Goal: Transaction & Acquisition: Purchase product/service

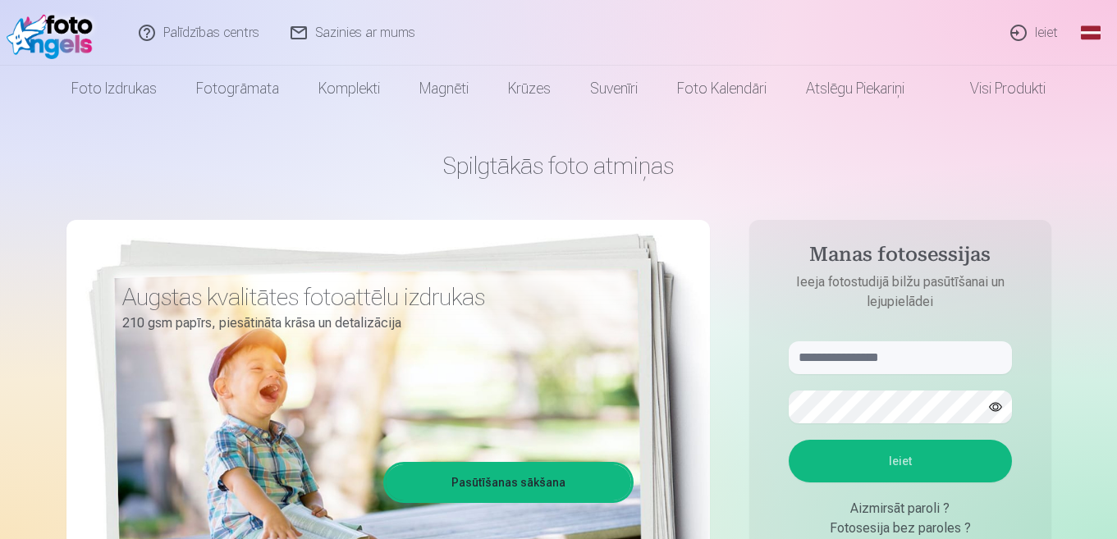
click at [1047, 32] on link "Ieiet" at bounding box center [1035, 33] width 79 height 66
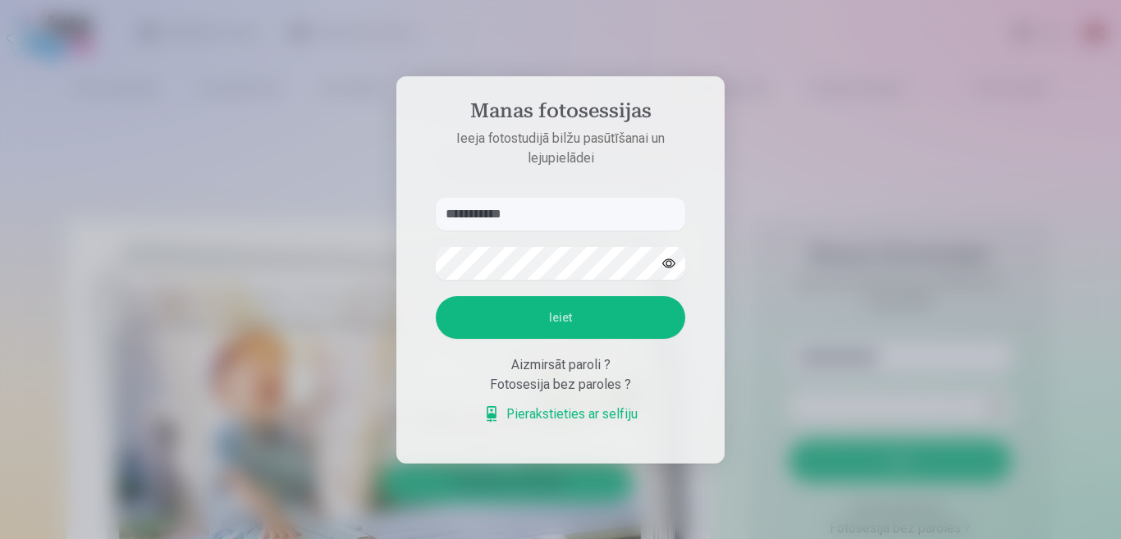
type input "**********"
click at [671, 264] on button "button" at bounding box center [668, 263] width 31 height 31
click at [587, 315] on button "Ieiet" at bounding box center [561, 317] width 250 height 43
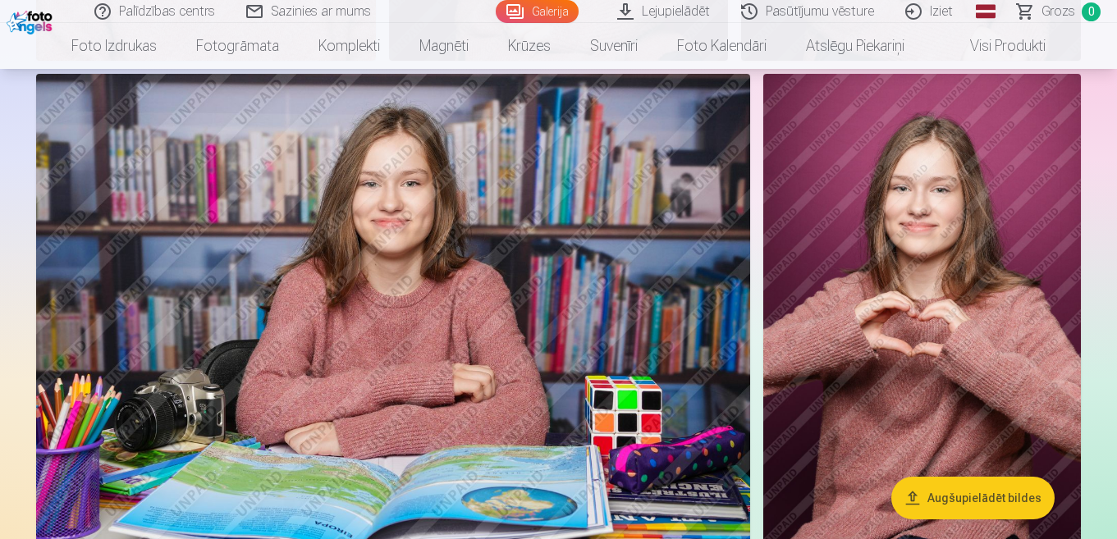
scroll to position [1888, 0]
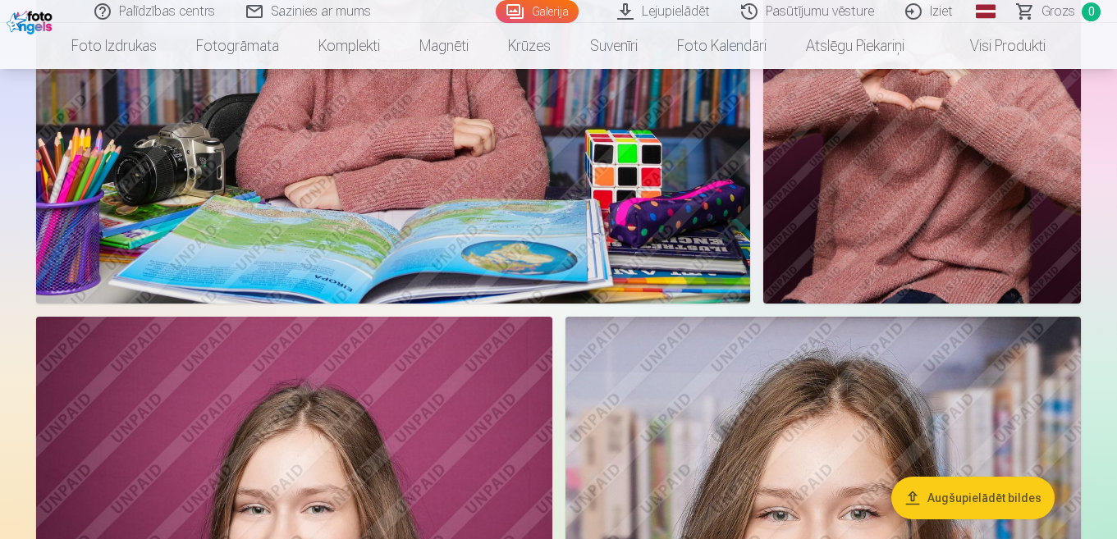
click at [990, 497] on button "Augšupielādēt bildes" at bounding box center [972, 498] width 163 height 43
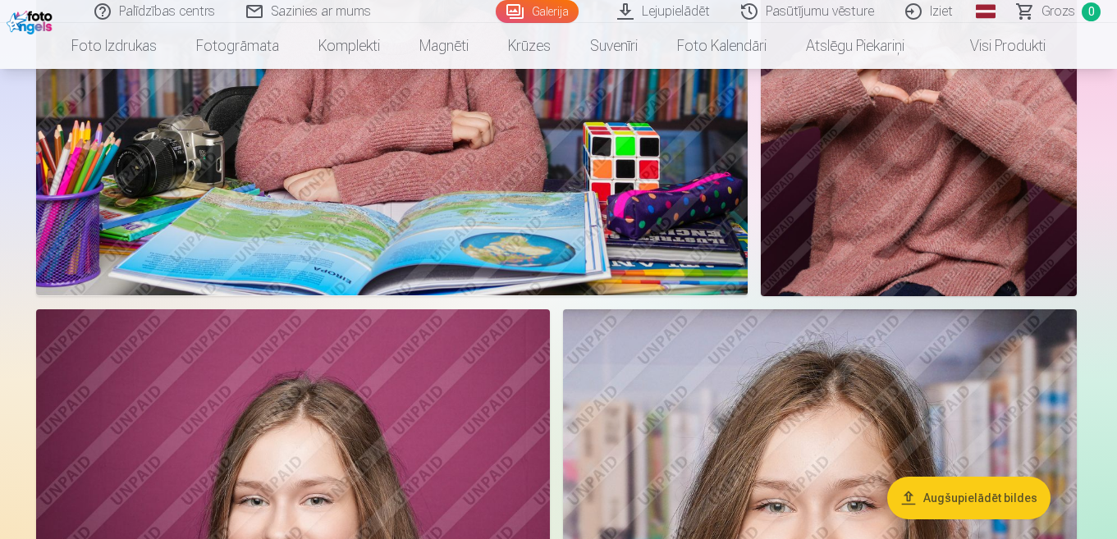
scroll to position [1894, 0]
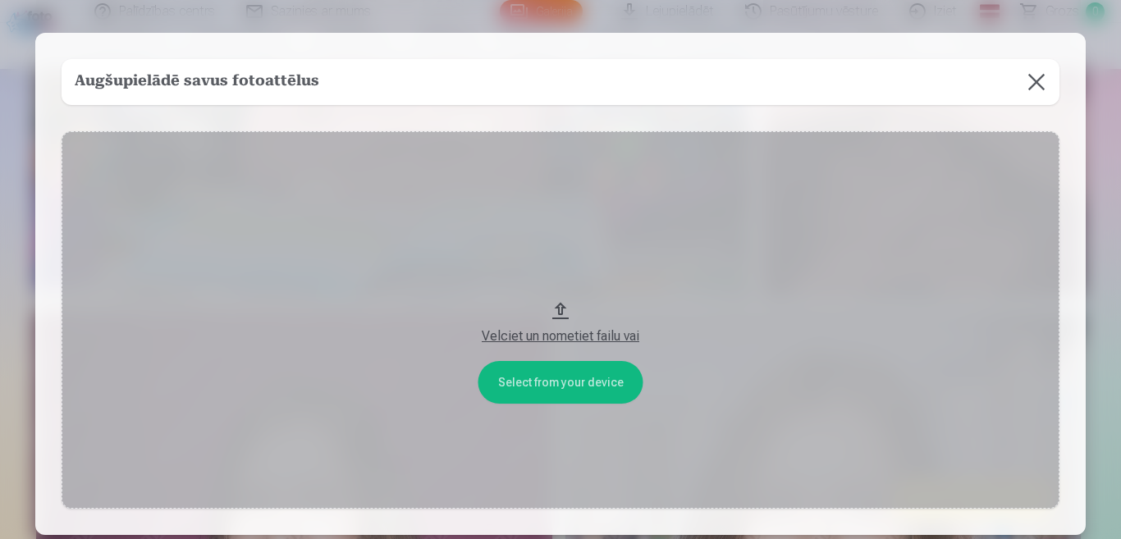
click at [1027, 80] on button at bounding box center [1037, 82] width 46 height 46
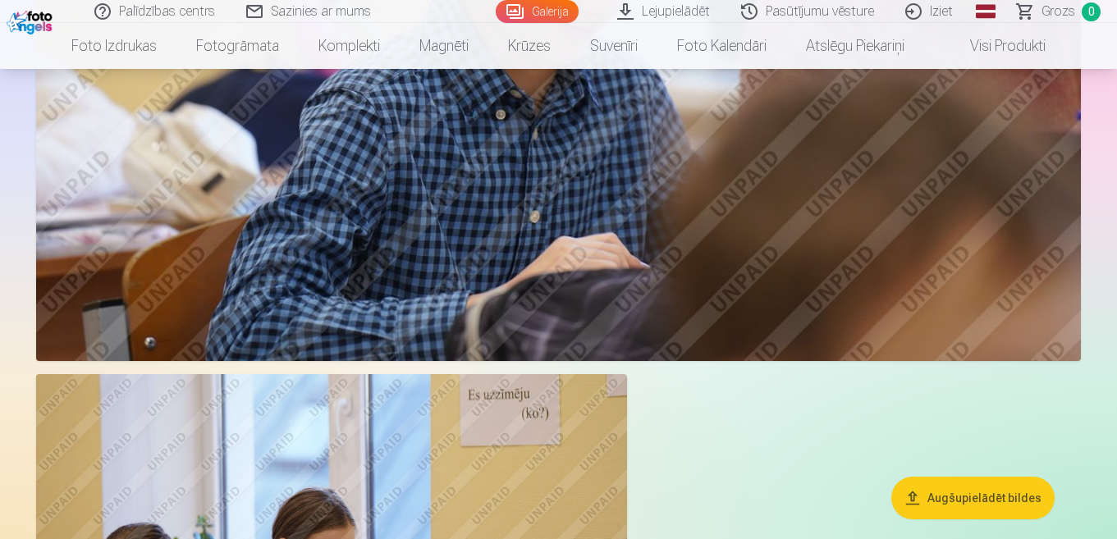
scroll to position [5013, 0]
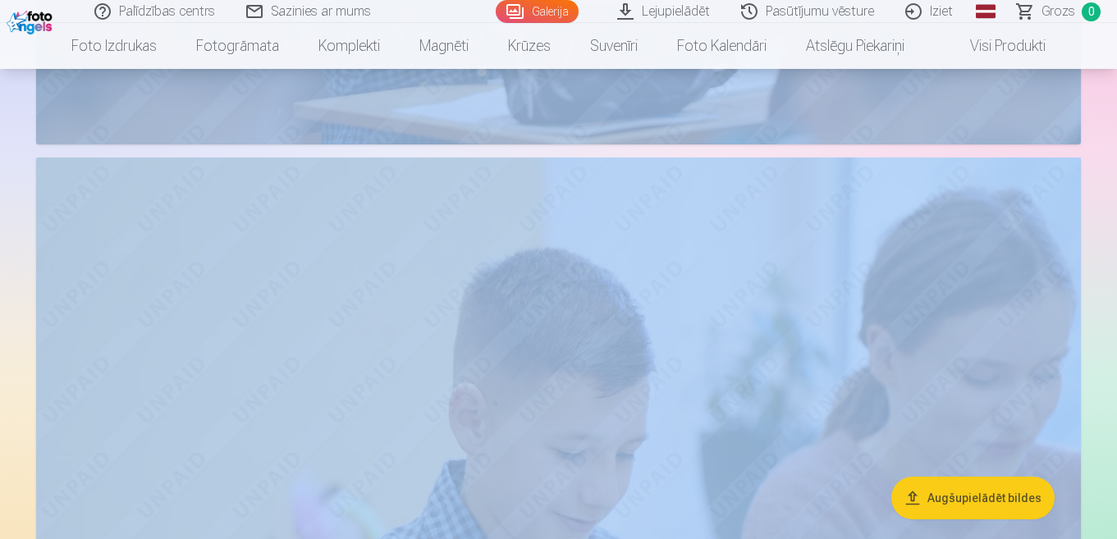
drag, startPoint x: 1116, startPoint y: 246, endPoint x: 1120, endPoint y: 112, distance: 133.9
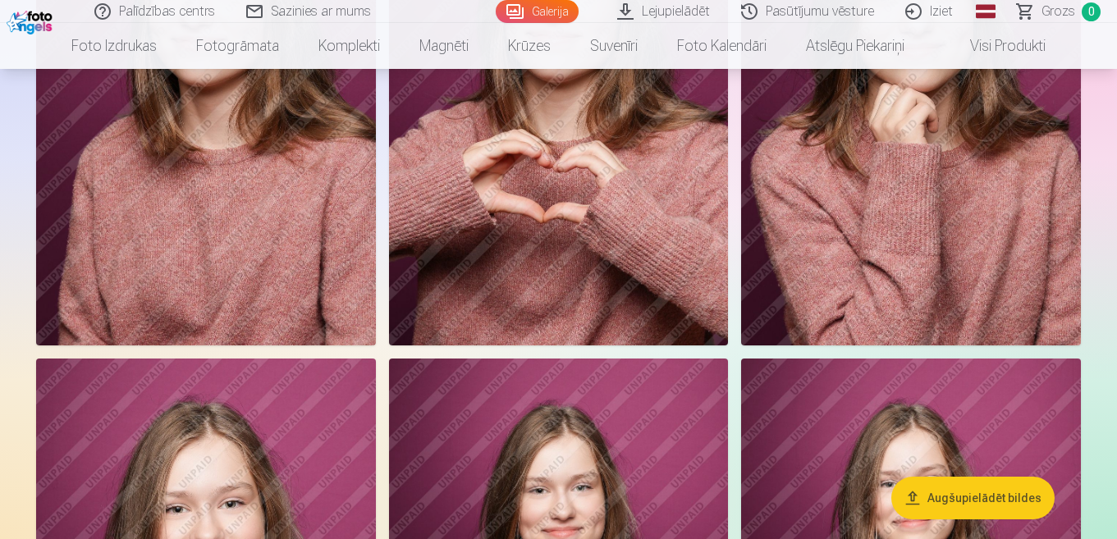
scroll to position [362, 0]
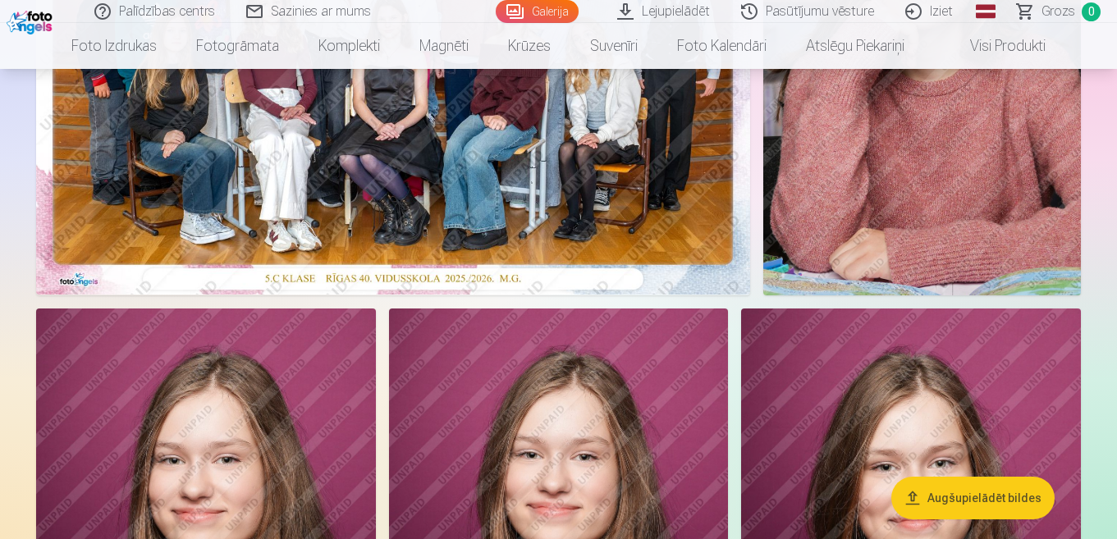
click at [393, 180] on img at bounding box center [393, 57] width 714 height 476
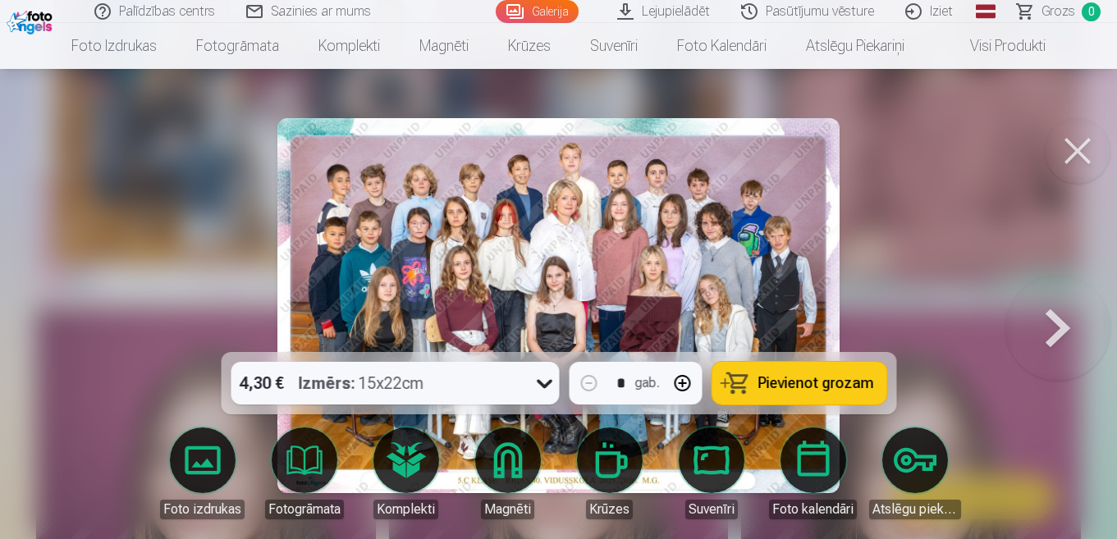
click at [399, 181] on img at bounding box center [558, 305] width 562 height 375
click at [1116, 6] on link "Grozs 0" at bounding box center [1059, 11] width 115 height 23
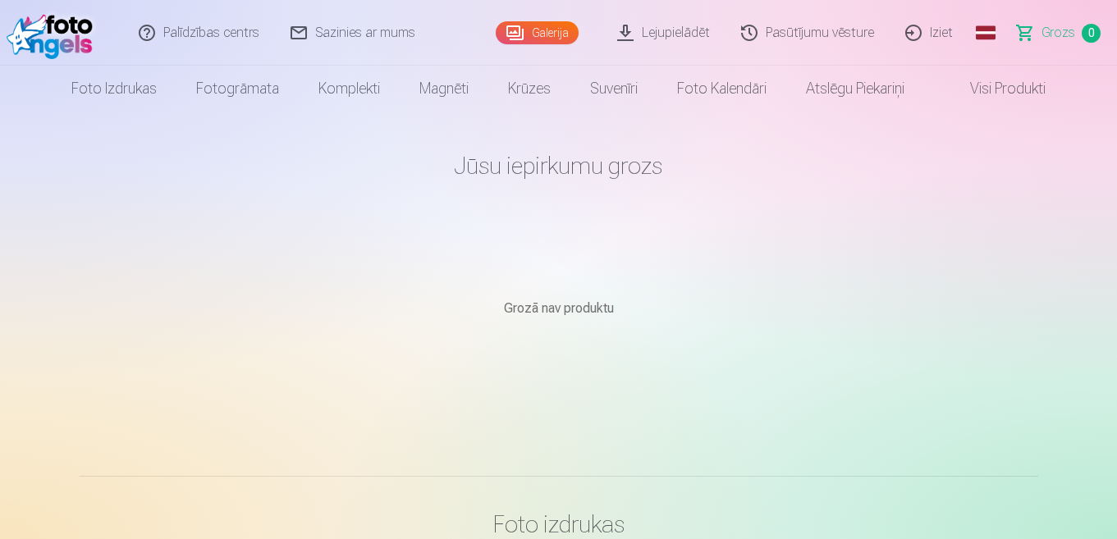
click at [556, 35] on link "Galerija" at bounding box center [537, 32] width 83 height 23
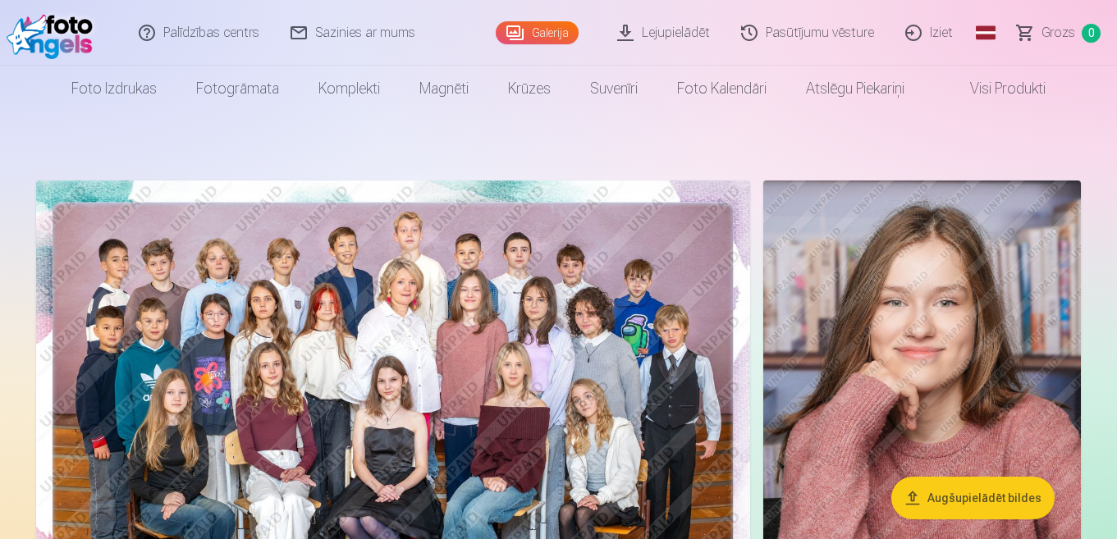
click at [387, 331] on img at bounding box center [393, 419] width 714 height 476
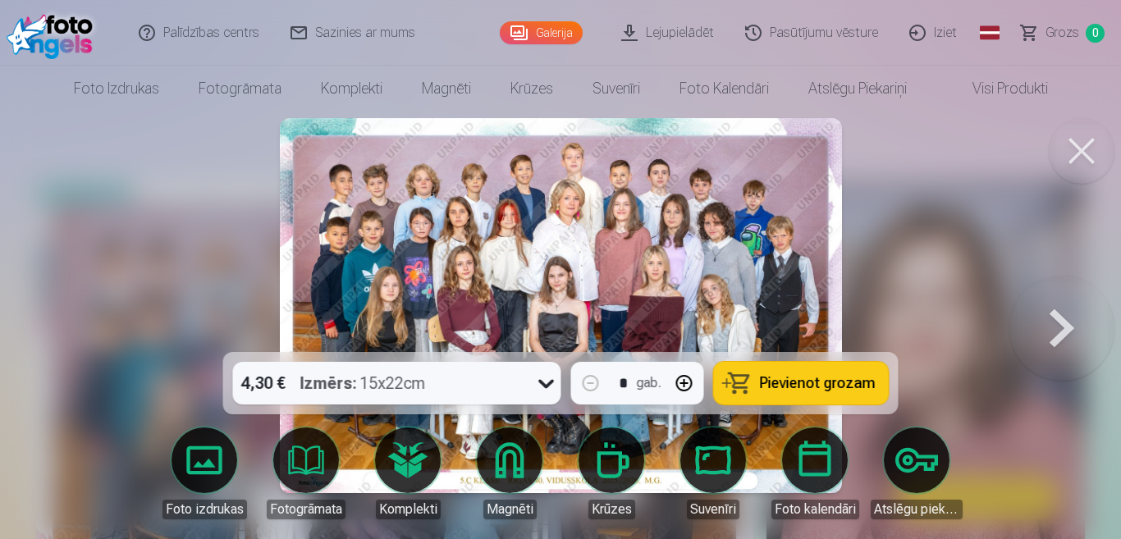
click at [835, 383] on span "Pievienot grozam" at bounding box center [818, 383] width 116 height 15
click at [1064, 325] on button at bounding box center [1062, 306] width 105 height 60
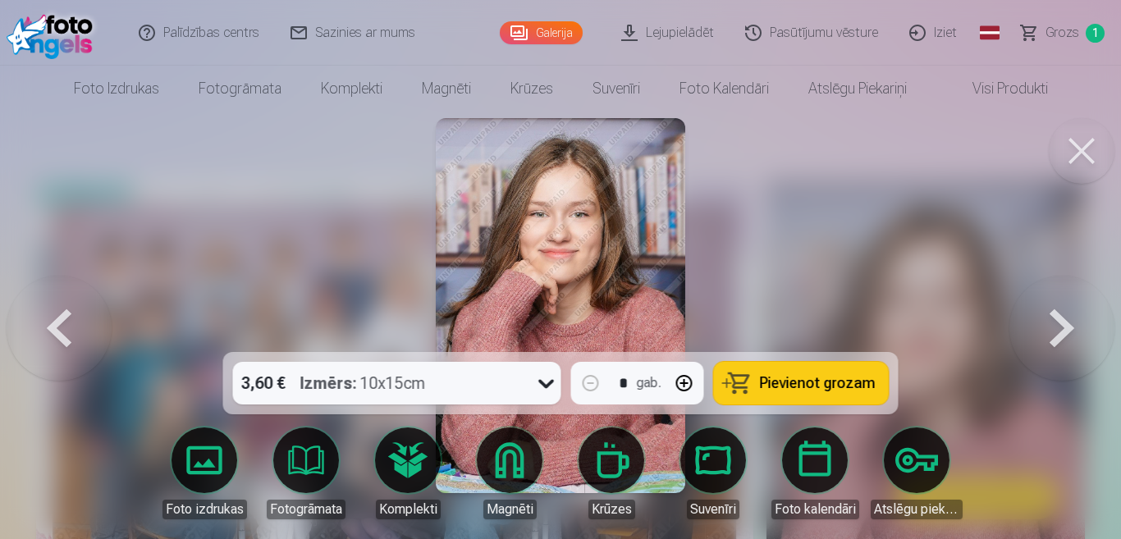
click at [1065, 326] on button at bounding box center [1062, 306] width 105 height 60
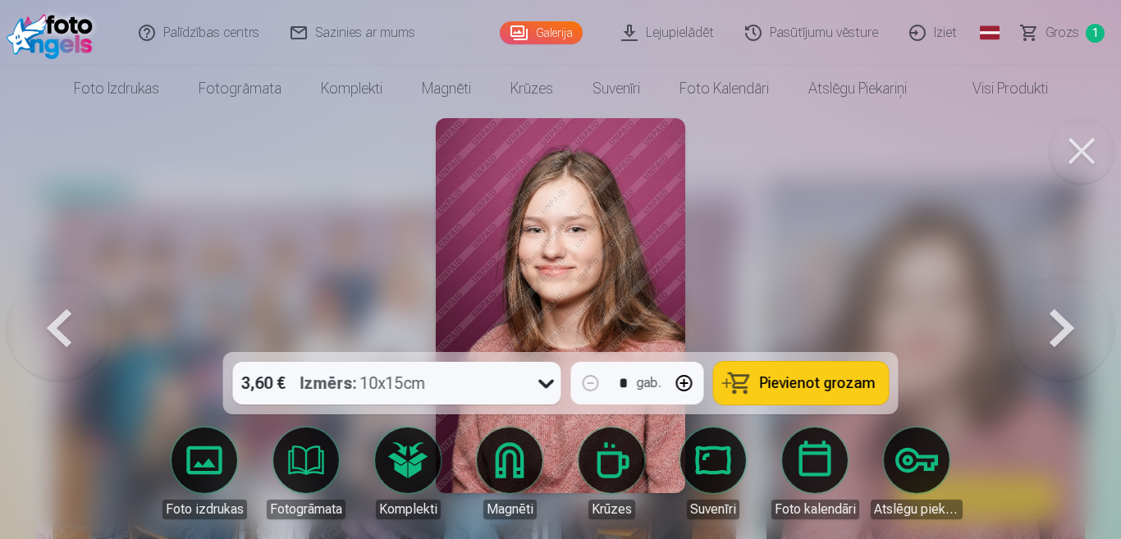
click at [54, 324] on button at bounding box center [59, 306] width 105 height 60
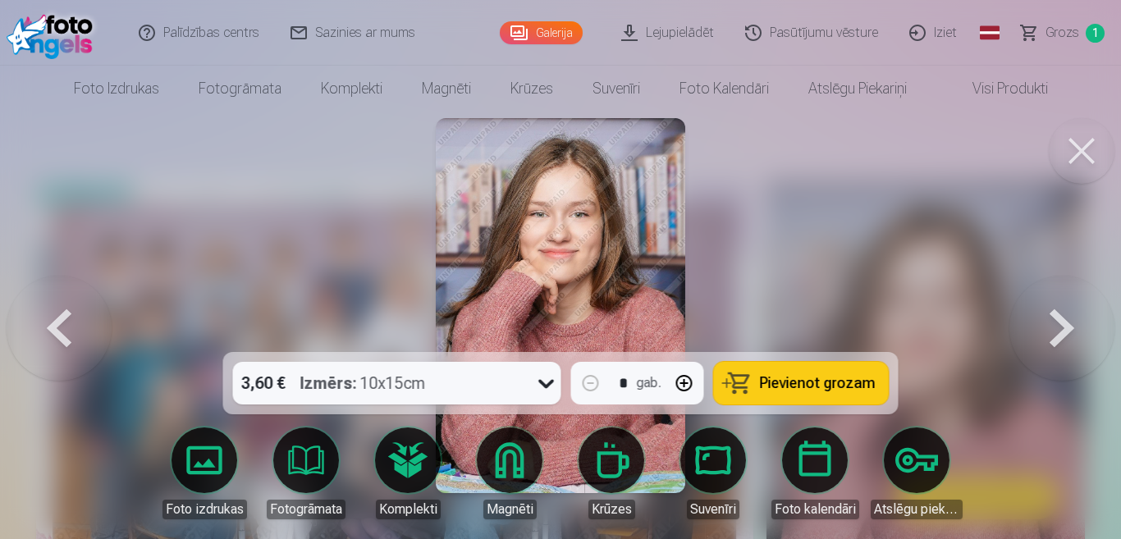
click at [818, 376] on span "Pievienot grozam" at bounding box center [818, 383] width 116 height 15
click at [1065, 320] on button at bounding box center [1062, 306] width 105 height 60
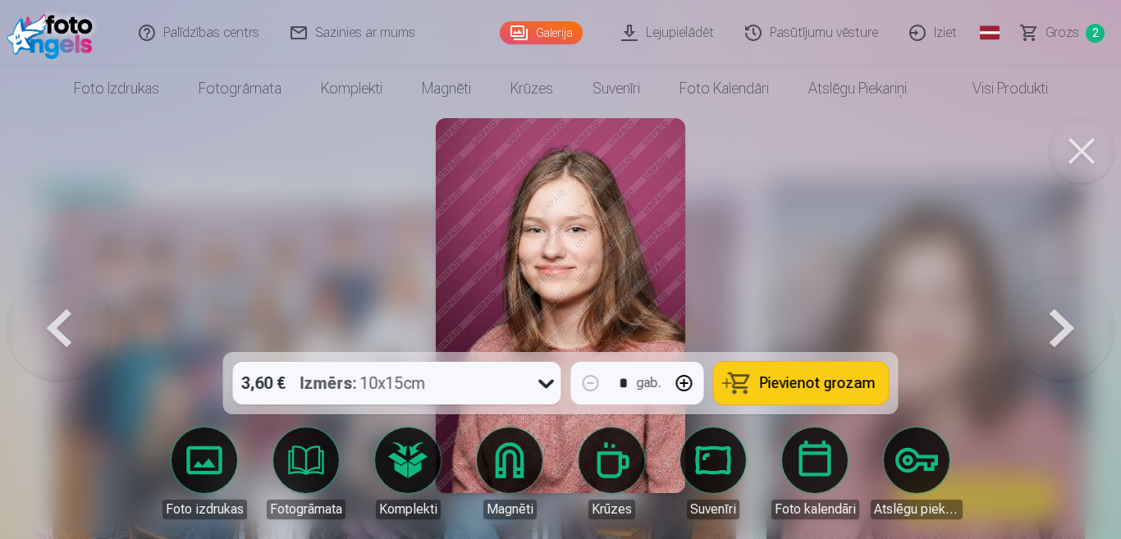
click at [1062, 328] on button at bounding box center [1062, 306] width 105 height 60
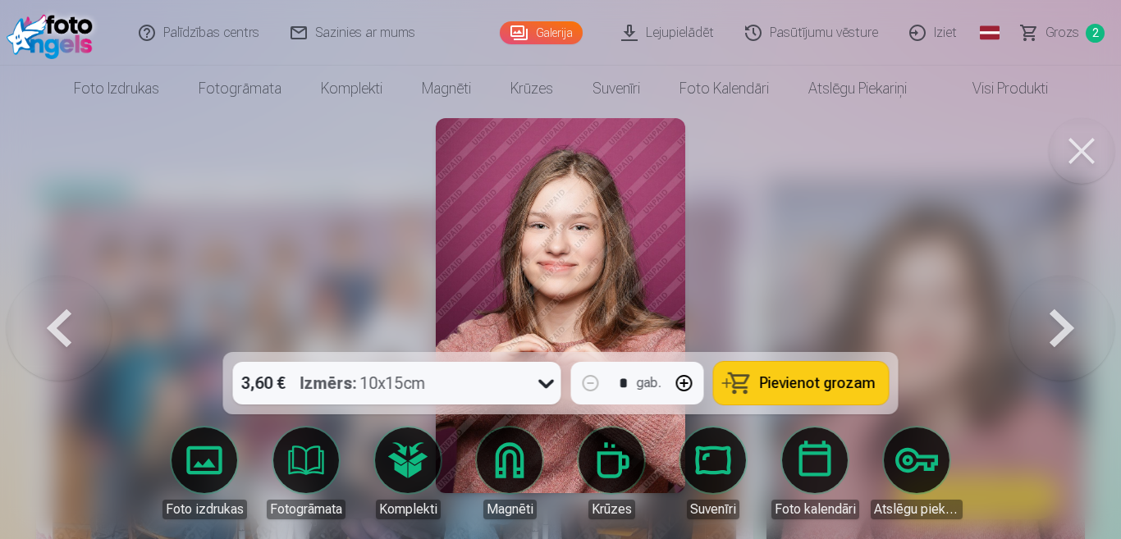
click at [1062, 328] on button at bounding box center [1062, 306] width 105 height 60
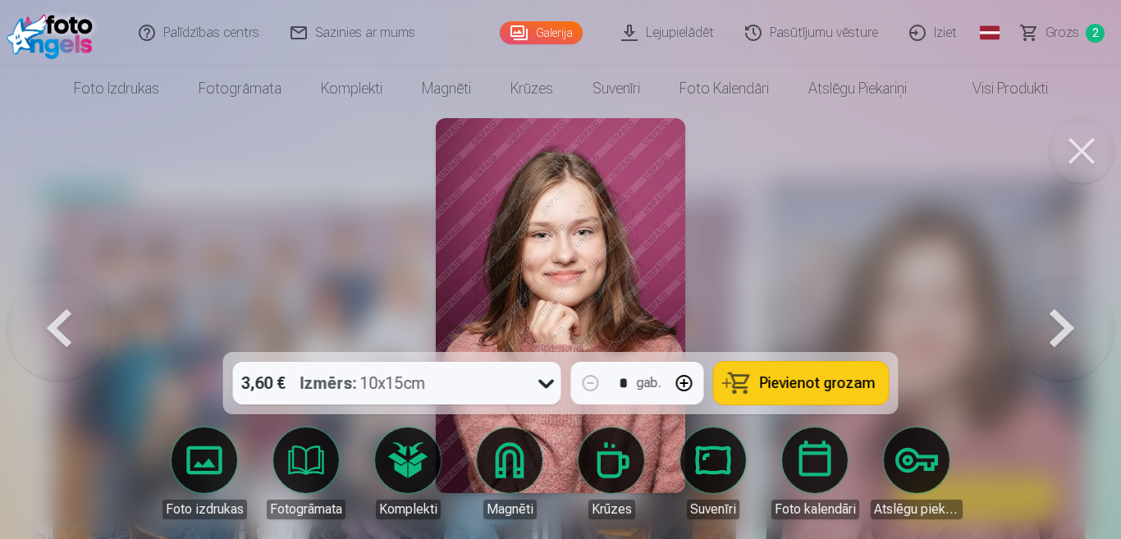
click at [53, 317] on button at bounding box center [59, 306] width 105 height 60
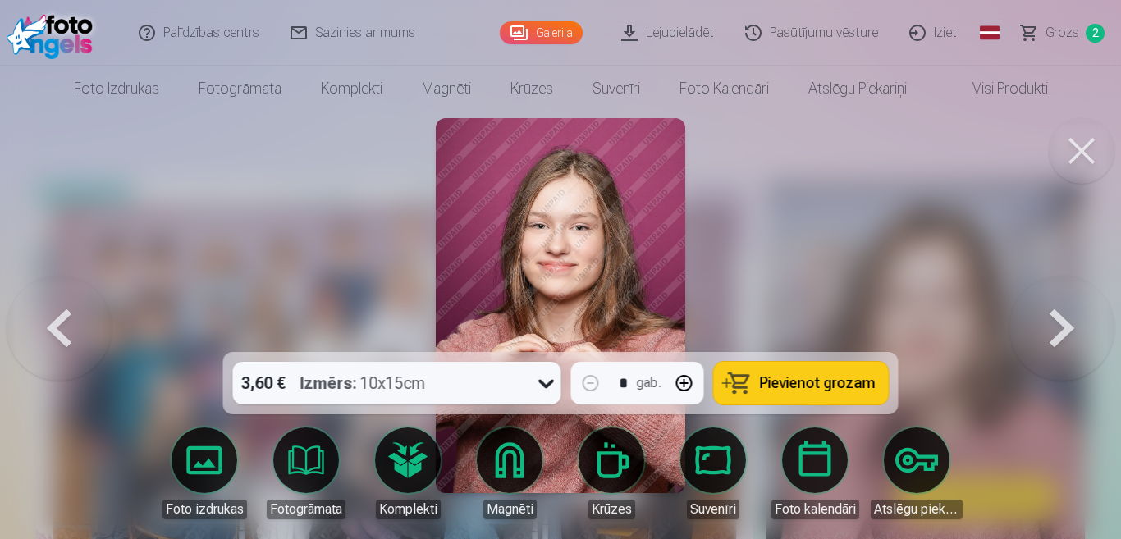
click at [53, 317] on button at bounding box center [59, 306] width 105 height 60
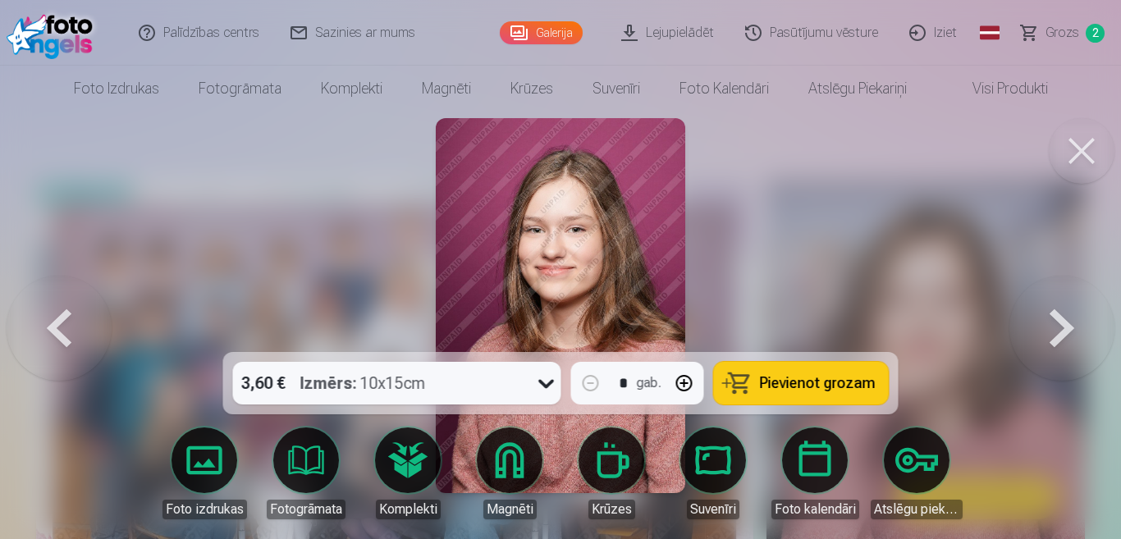
click at [815, 378] on span "Pievienot grozam" at bounding box center [818, 383] width 116 height 15
click at [1061, 325] on button at bounding box center [1062, 306] width 105 height 60
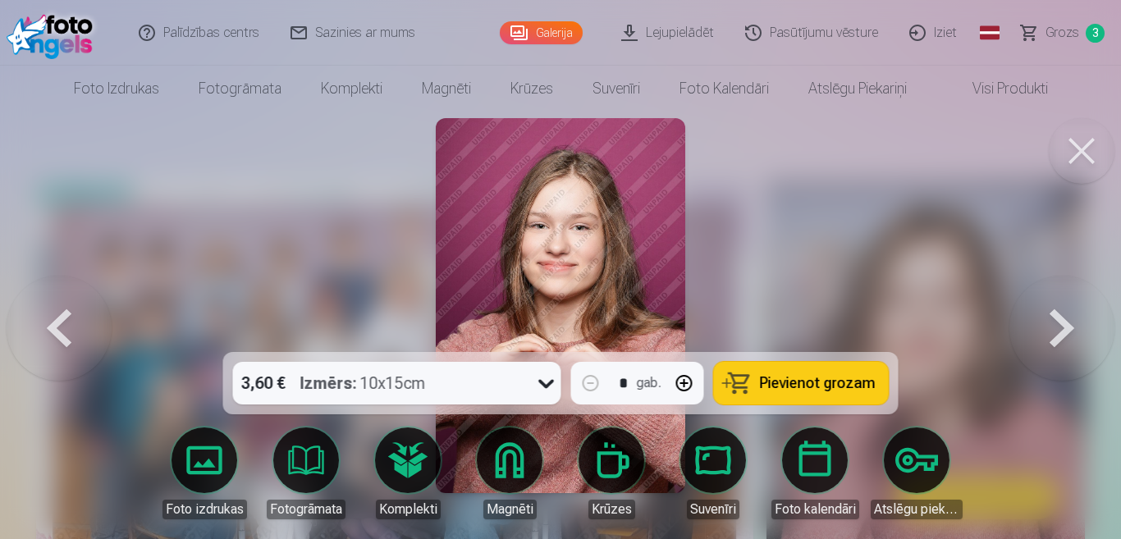
click at [55, 330] on button at bounding box center [59, 306] width 105 height 60
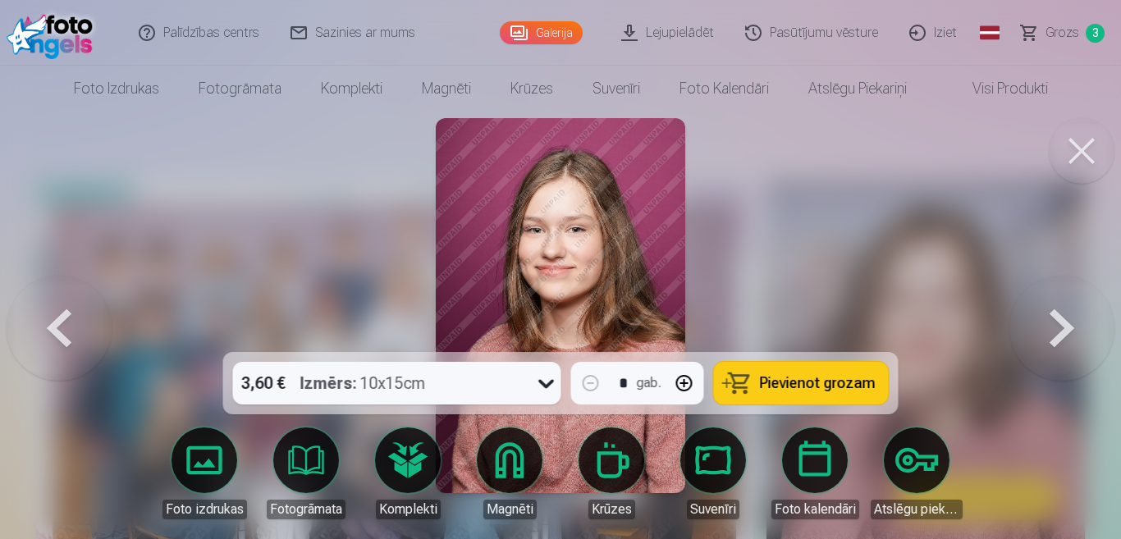
click at [55, 330] on button at bounding box center [59, 306] width 105 height 60
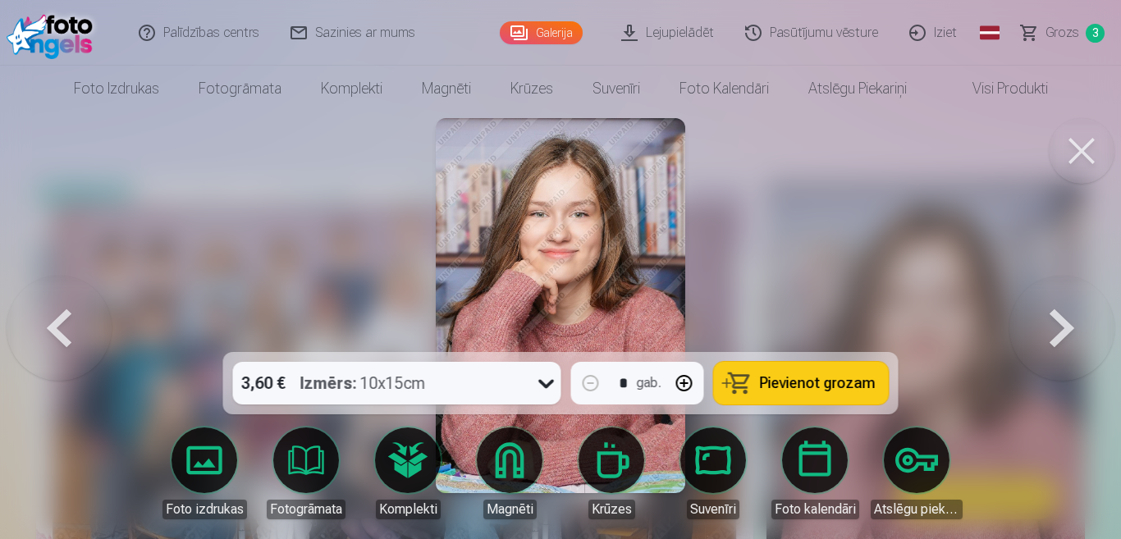
click at [44, 329] on button at bounding box center [59, 306] width 105 height 60
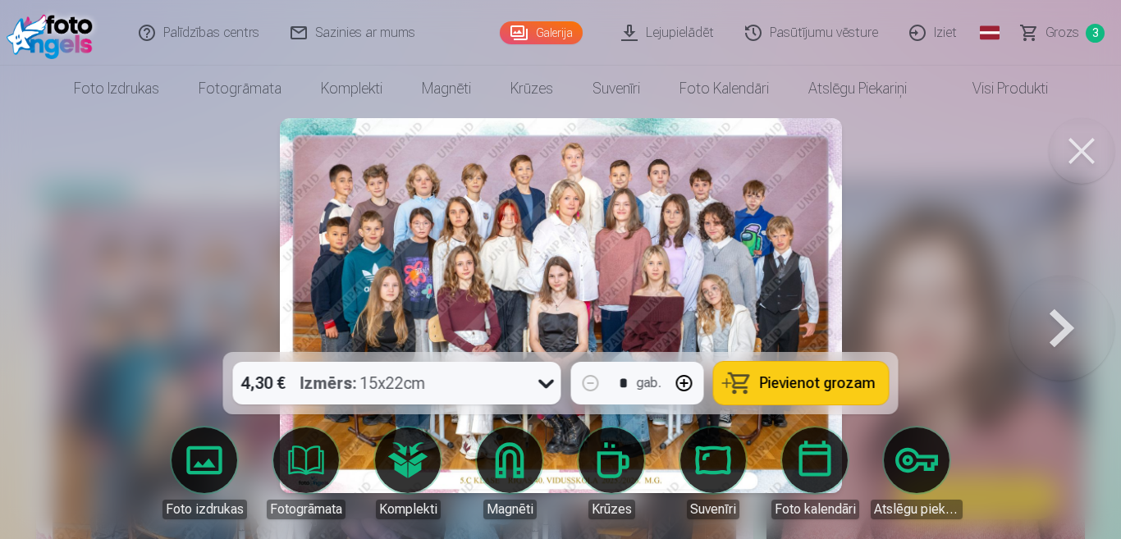
click at [1070, 320] on button at bounding box center [1062, 306] width 105 height 60
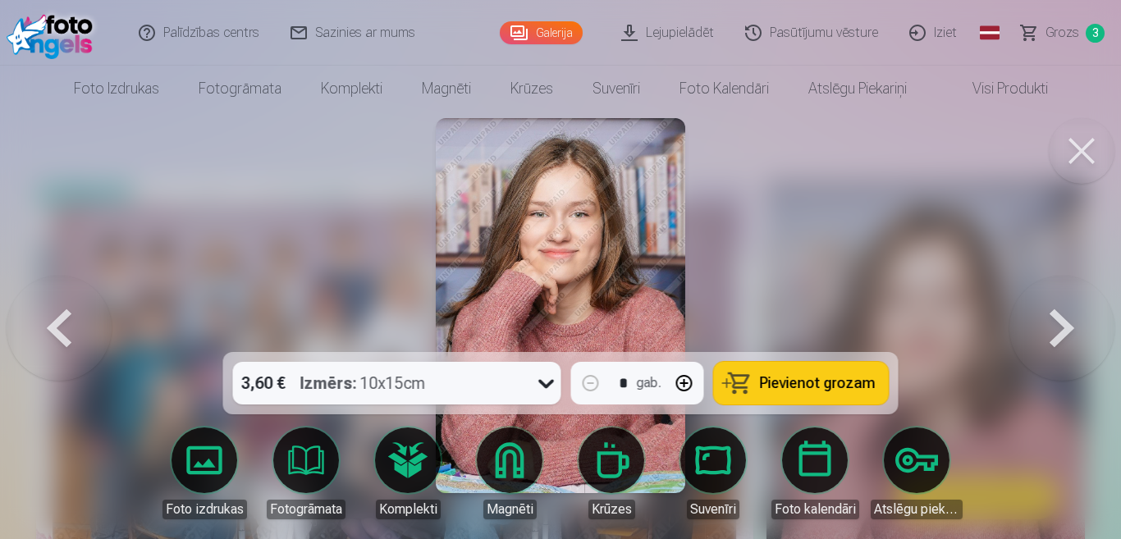
click at [1070, 320] on button at bounding box center [1062, 306] width 105 height 60
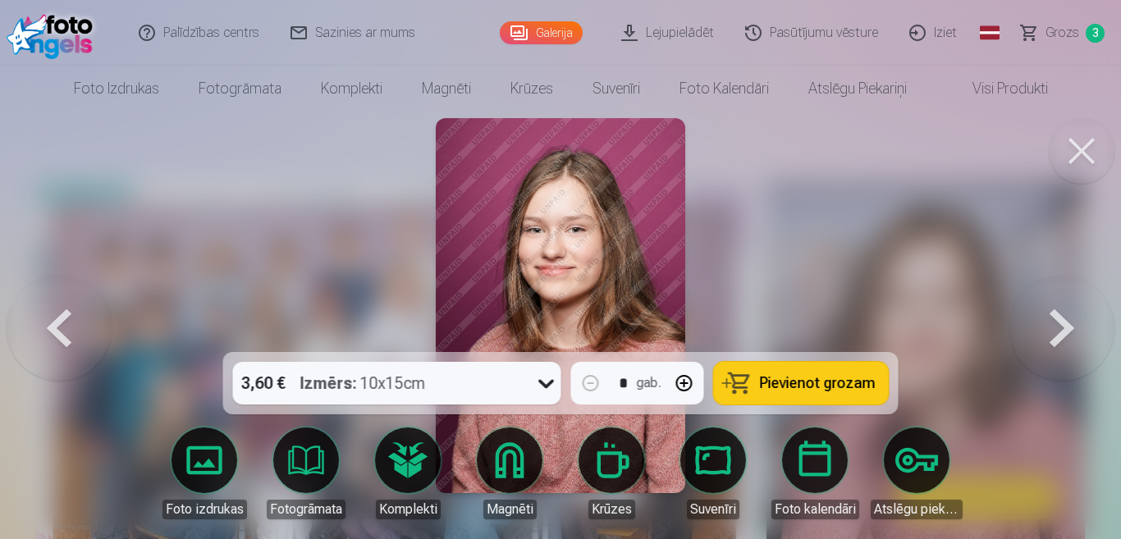
click at [1064, 328] on button at bounding box center [1062, 306] width 105 height 60
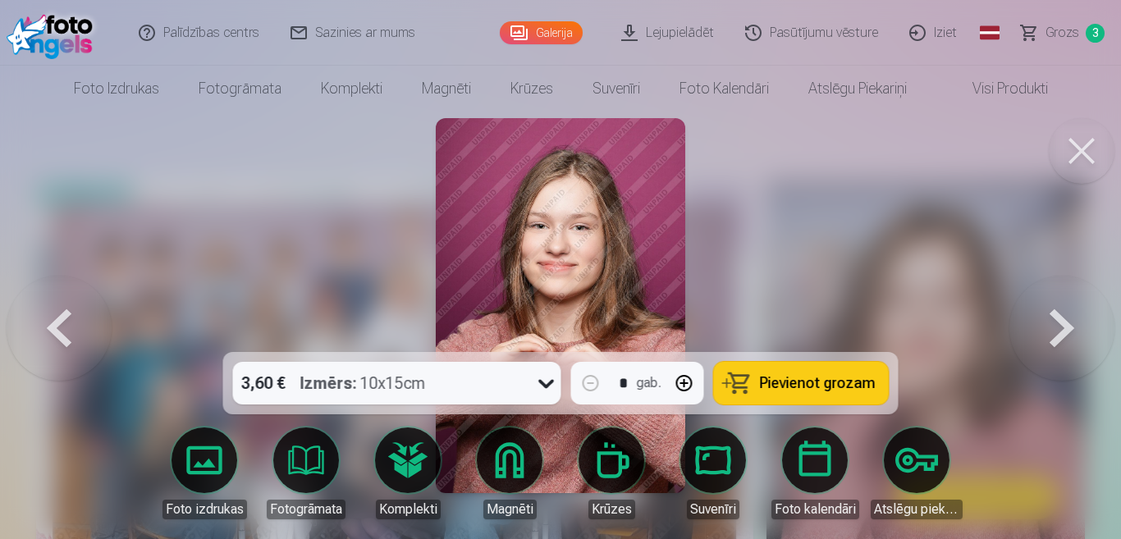
click at [1064, 328] on button at bounding box center [1062, 306] width 105 height 60
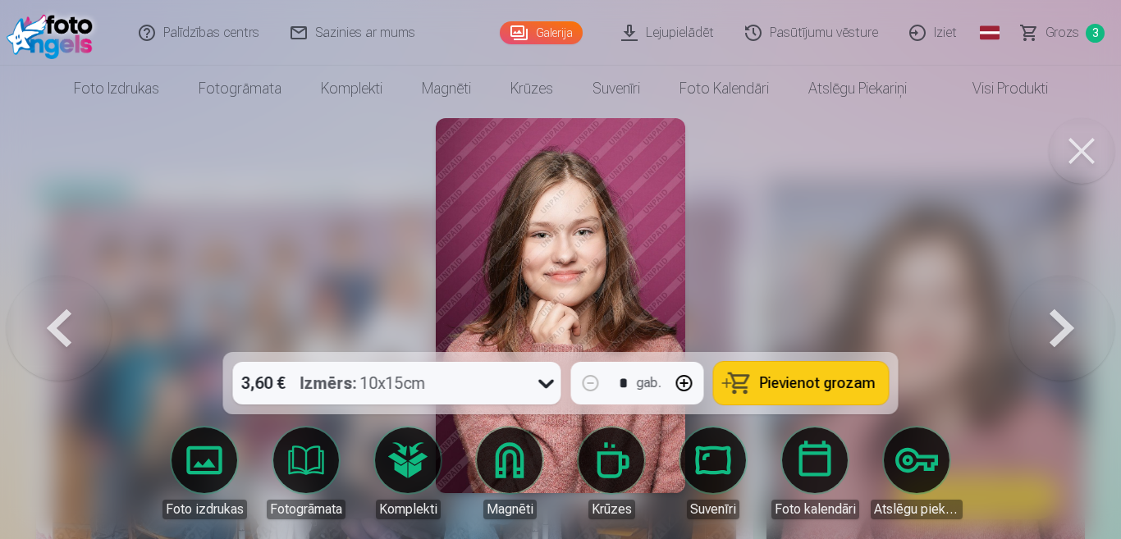
click at [1064, 328] on button at bounding box center [1062, 306] width 105 height 60
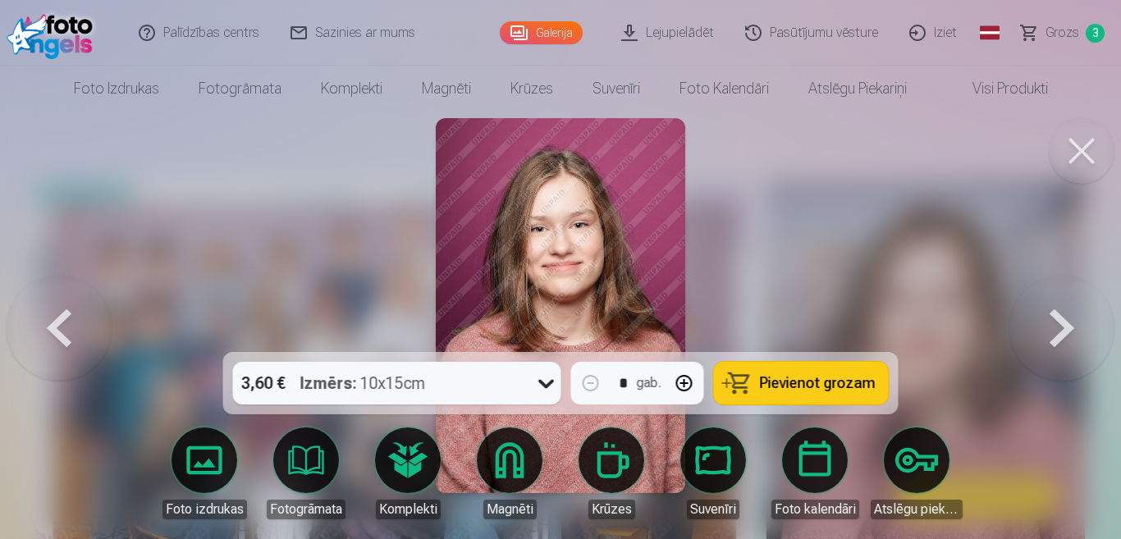
click at [63, 329] on button at bounding box center [59, 306] width 105 height 60
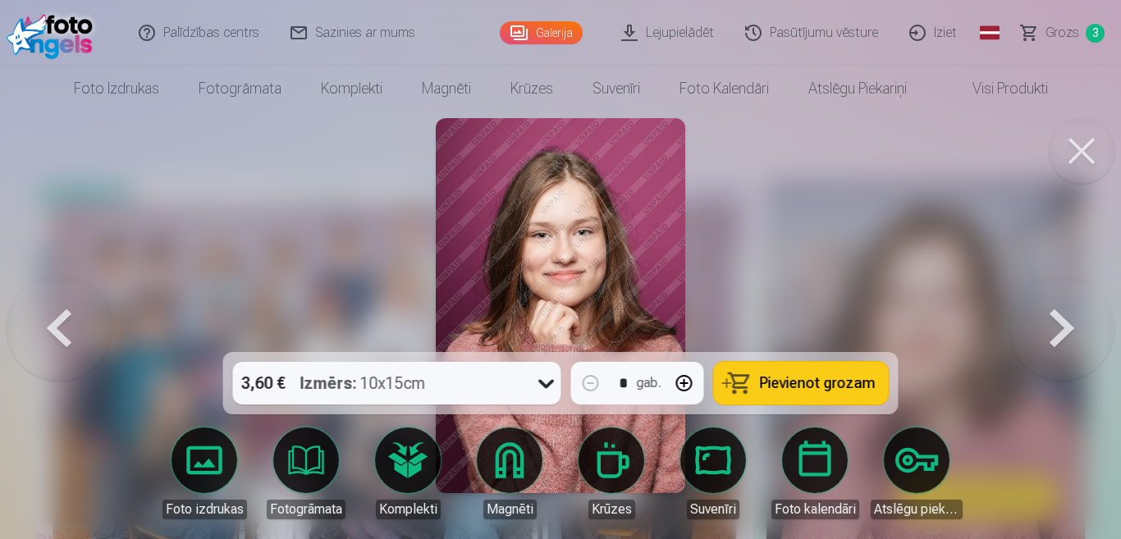
click at [804, 384] on span "Pievienot grozam" at bounding box center [818, 383] width 116 height 15
click at [63, 332] on button at bounding box center [59, 306] width 105 height 60
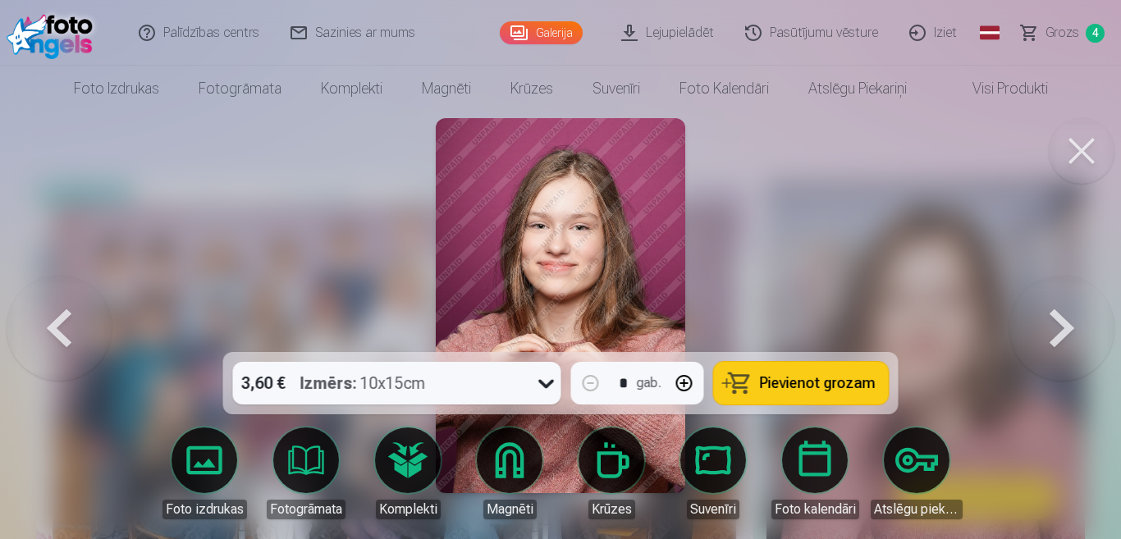
click at [788, 386] on span "Pievienot grozam" at bounding box center [818, 383] width 116 height 15
click at [1068, 321] on button at bounding box center [1062, 306] width 105 height 60
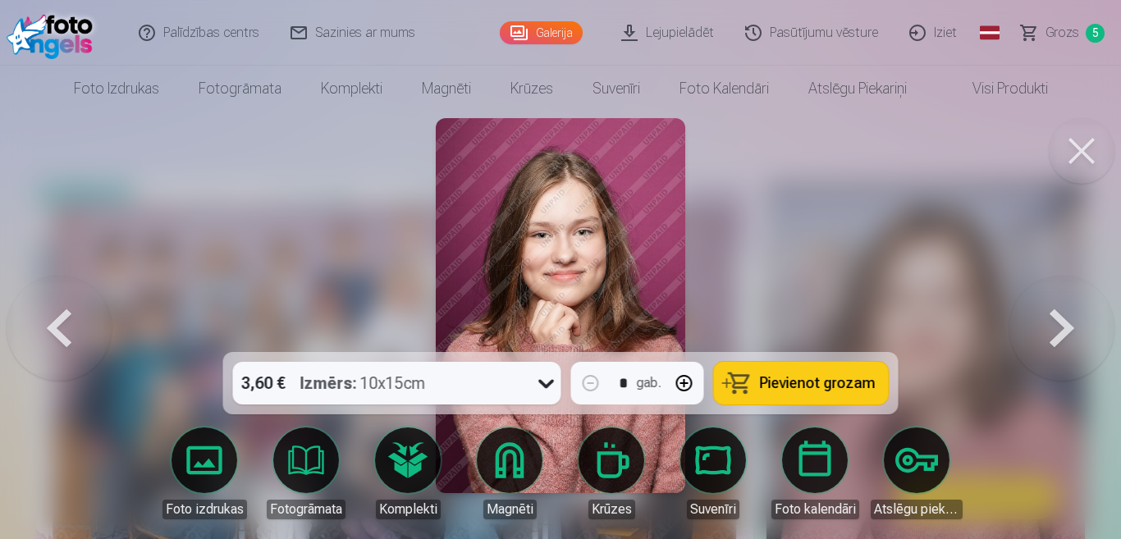
click at [1068, 321] on button at bounding box center [1062, 306] width 105 height 60
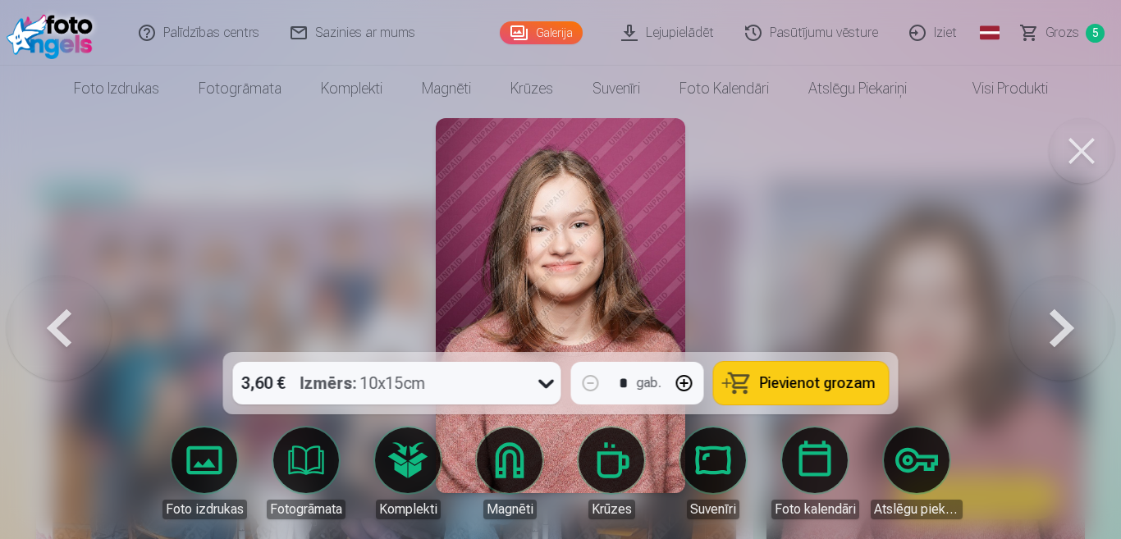
click at [1068, 321] on button at bounding box center [1062, 306] width 105 height 60
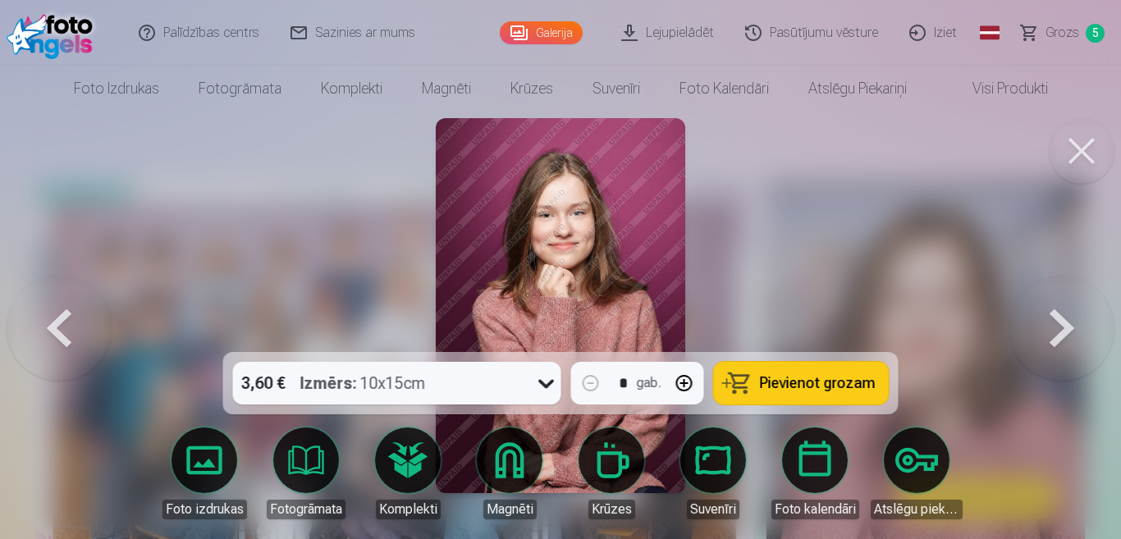
click at [818, 385] on span "Pievienot grozam" at bounding box center [818, 383] width 116 height 15
click at [1067, 331] on button at bounding box center [1062, 306] width 105 height 60
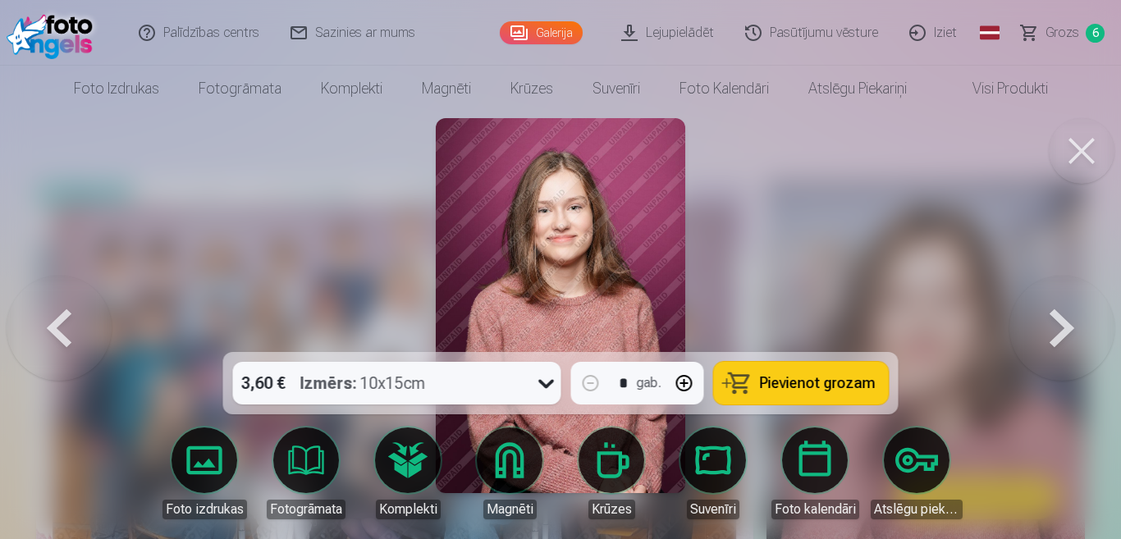
click at [831, 378] on span "Pievienot grozam" at bounding box center [818, 383] width 116 height 15
click at [781, 383] on span "Pievienot grozam" at bounding box center [818, 383] width 116 height 15
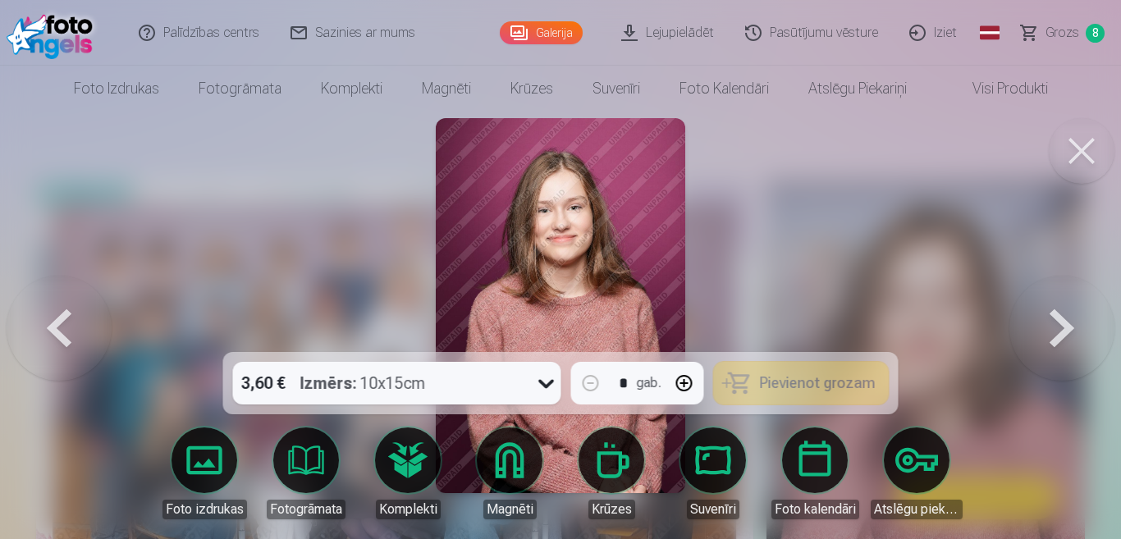
click at [1051, 329] on button at bounding box center [1062, 306] width 105 height 60
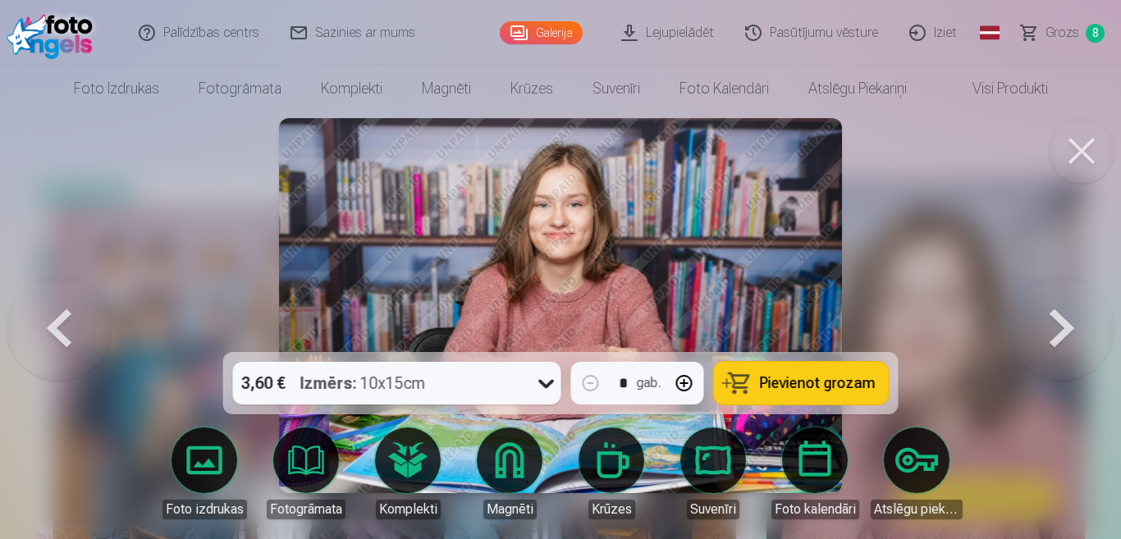
click at [830, 379] on span "Pievienot grozam" at bounding box center [818, 383] width 116 height 15
click at [1065, 328] on button at bounding box center [1062, 306] width 105 height 60
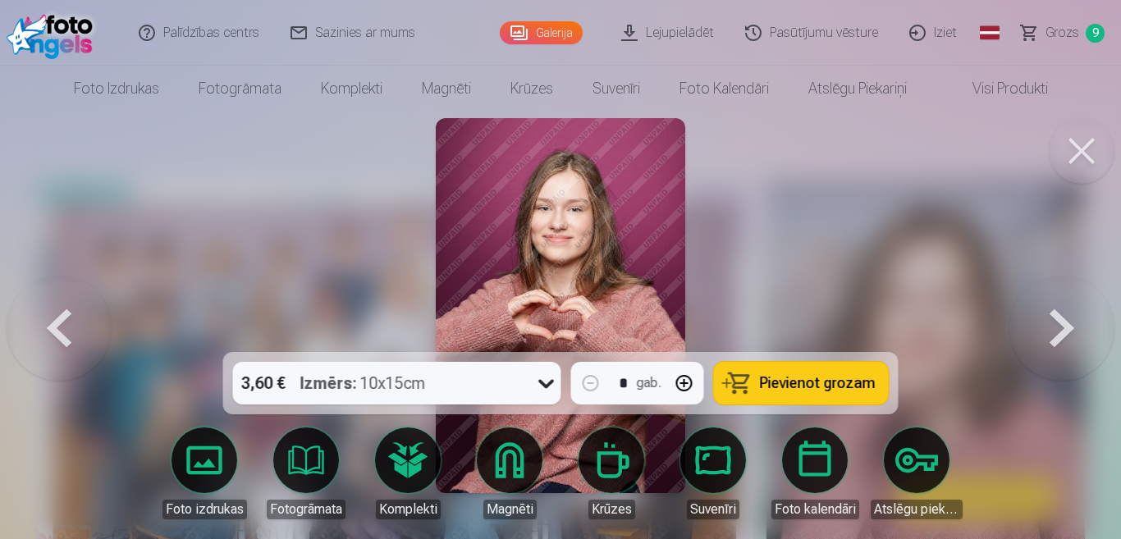
click at [815, 380] on span "Pievienot grozam" at bounding box center [818, 383] width 116 height 15
click at [1077, 323] on button at bounding box center [1062, 306] width 105 height 60
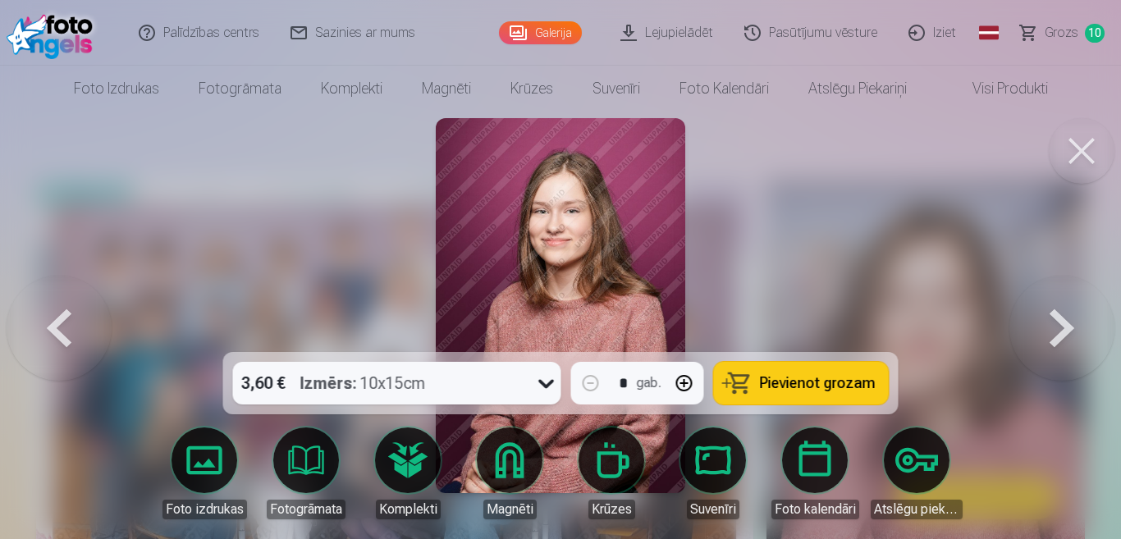
click at [806, 380] on span "Pievienot grozam" at bounding box center [818, 383] width 116 height 15
click at [1067, 334] on button at bounding box center [1062, 306] width 105 height 60
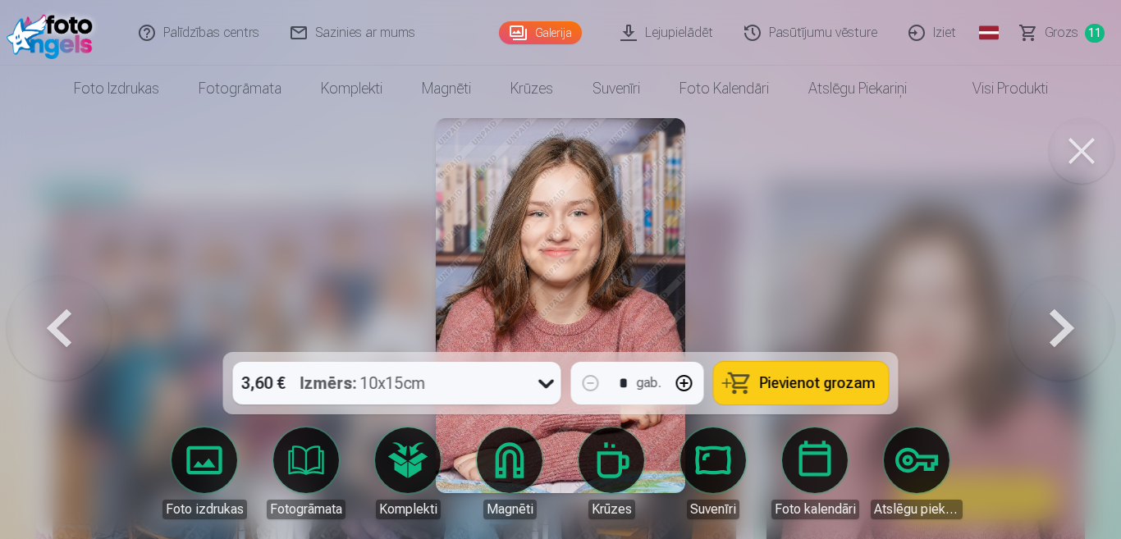
click at [817, 379] on span "Pievienot grozam" at bounding box center [818, 383] width 116 height 15
click at [1047, 336] on button at bounding box center [1062, 306] width 105 height 60
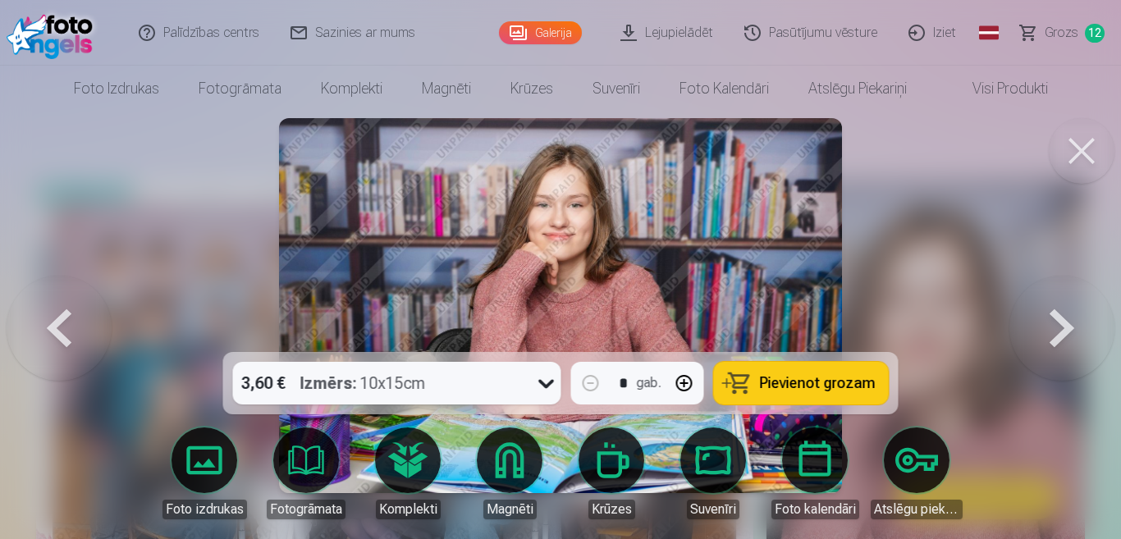
click at [831, 382] on span "Pievienot grozam" at bounding box center [818, 383] width 116 height 15
click at [1052, 334] on button at bounding box center [1062, 306] width 105 height 60
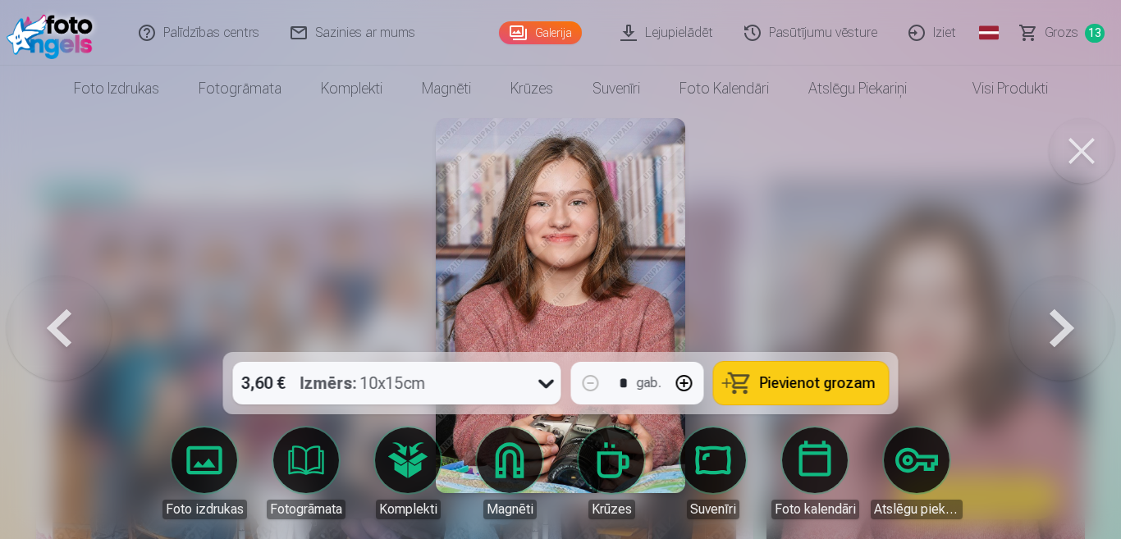
click at [804, 379] on span "Pievienot grozam" at bounding box center [818, 383] width 116 height 15
click at [1050, 336] on button at bounding box center [1062, 306] width 105 height 60
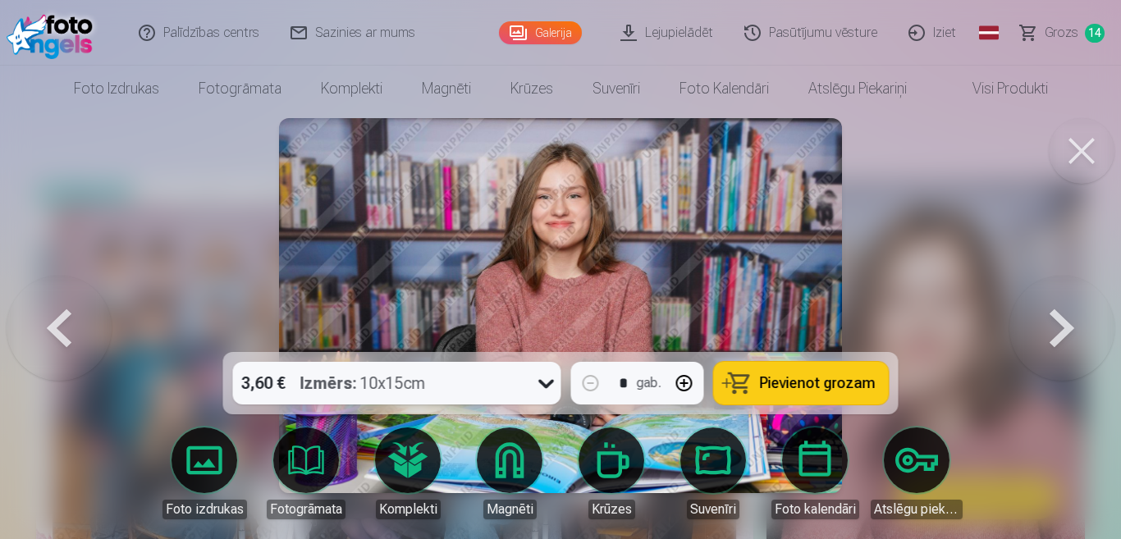
click at [811, 380] on span "Pievienot grozam" at bounding box center [818, 383] width 116 height 15
click at [1060, 321] on button at bounding box center [1062, 306] width 105 height 60
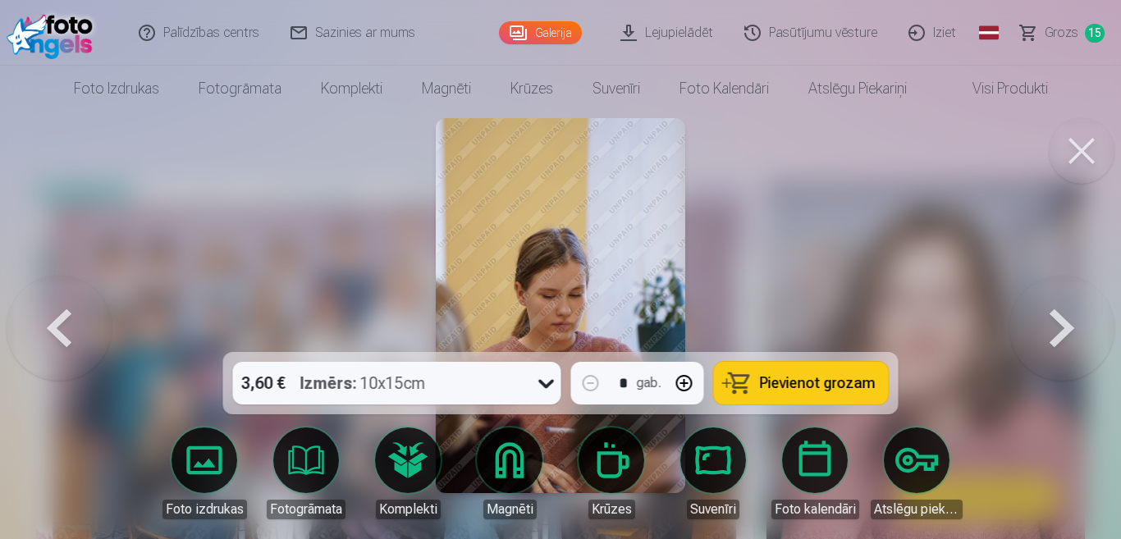
click at [834, 385] on span "Pievienot grozam" at bounding box center [818, 383] width 116 height 15
click at [1069, 325] on button at bounding box center [1062, 306] width 105 height 60
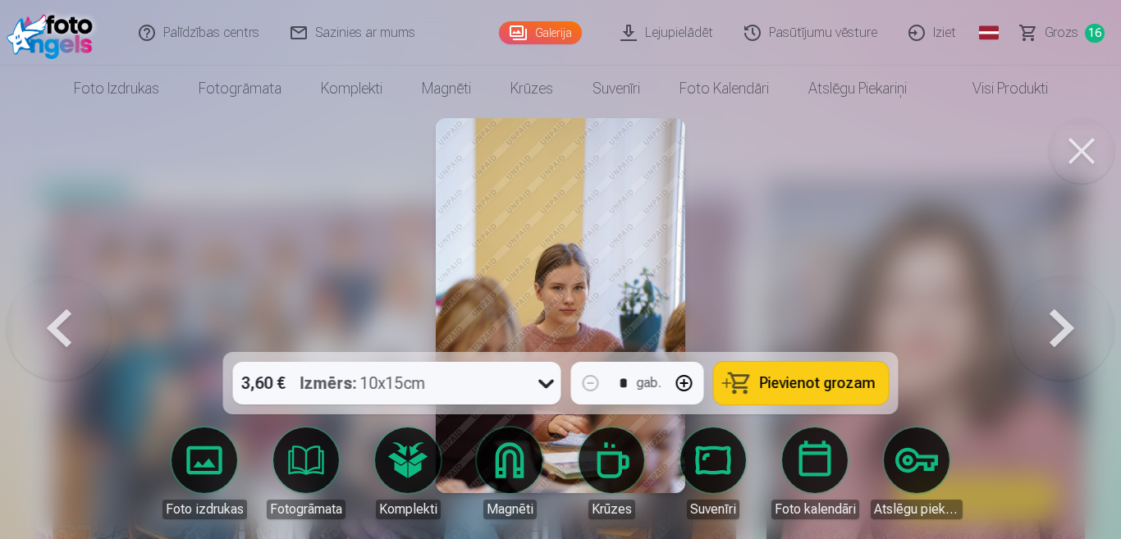
click at [825, 383] on span "Pievienot grozam" at bounding box center [818, 383] width 116 height 15
click at [1066, 330] on button at bounding box center [1062, 306] width 105 height 60
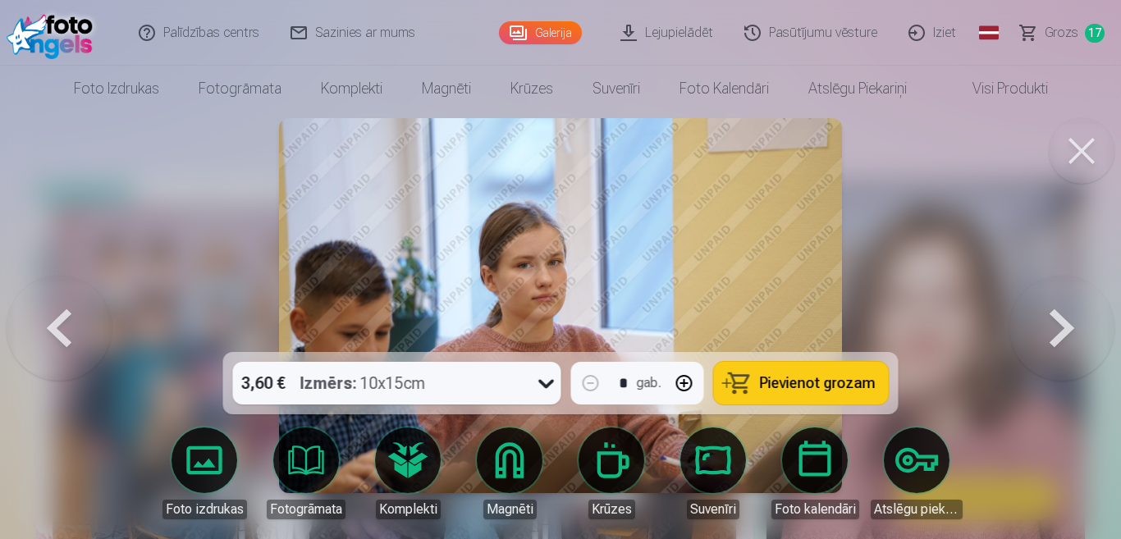
click at [799, 383] on span "Pievienot grozam" at bounding box center [818, 383] width 116 height 15
click at [1058, 332] on button at bounding box center [1062, 306] width 105 height 60
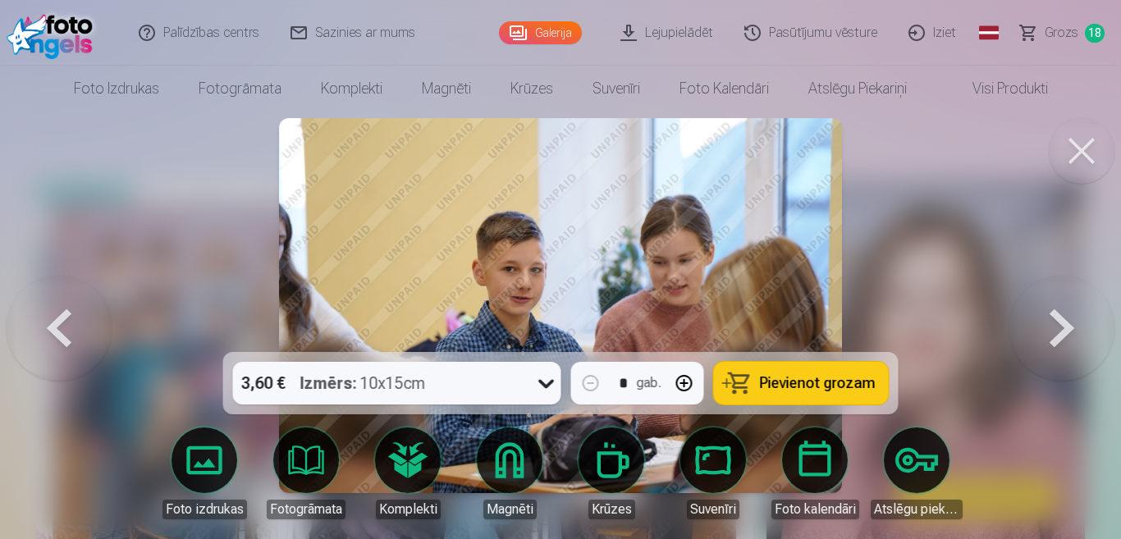
click at [818, 377] on span "Pievienot grozam" at bounding box center [818, 383] width 116 height 15
click at [1061, 327] on button at bounding box center [1062, 306] width 105 height 60
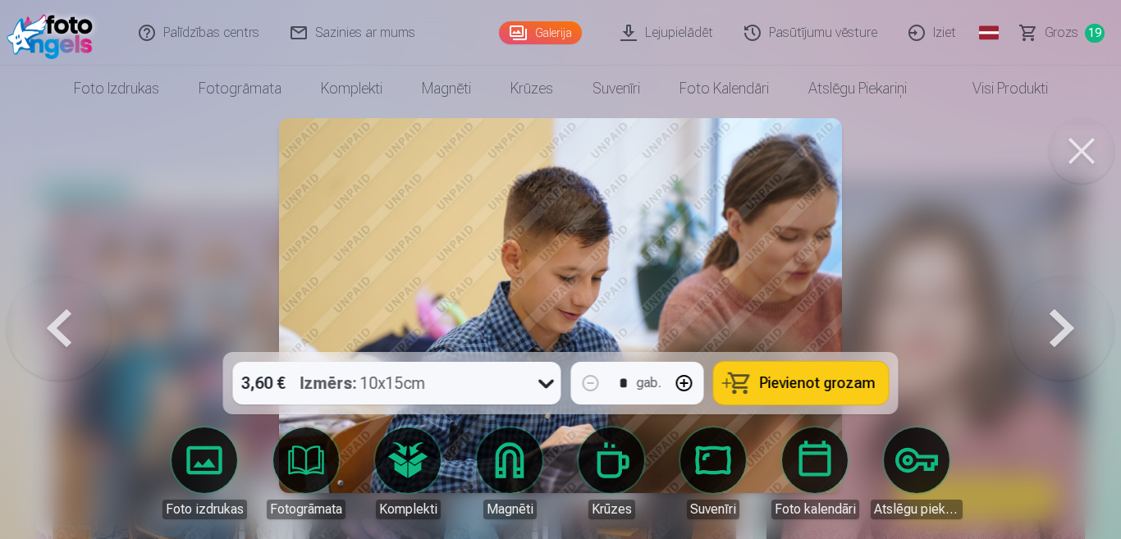
click at [840, 386] on span "Pievienot grozam" at bounding box center [818, 383] width 116 height 15
click at [1057, 327] on button at bounding box center [1062, 306] width 105 height 60
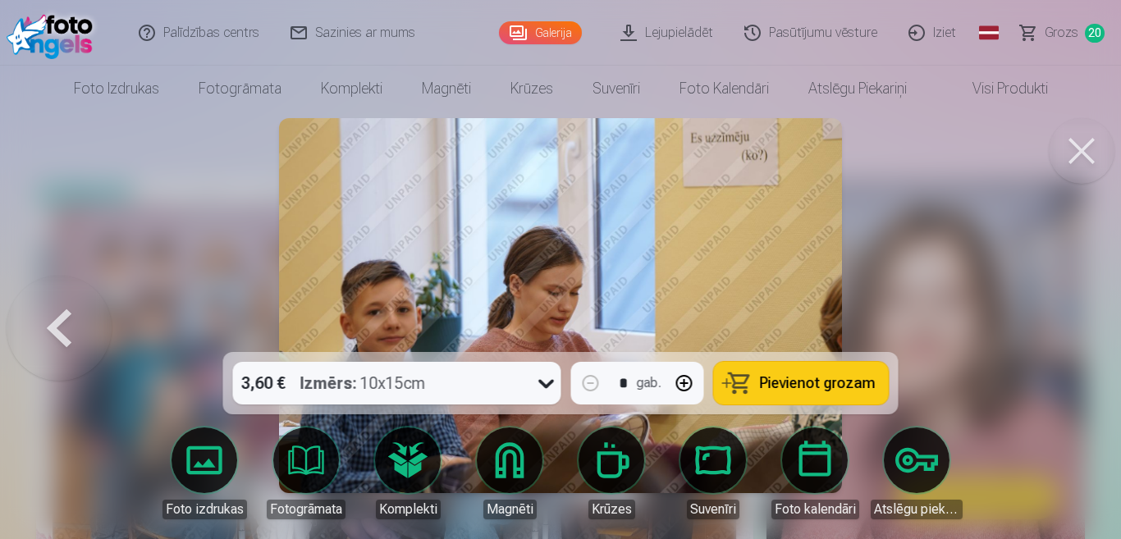
click at [799, 380] on span "Pievienot grozam" at bounding box center [818, 383] width 116 height 15
click at [1072, 36] on span "Grozs" at bounding box center [1062, 33] width 34 height 20
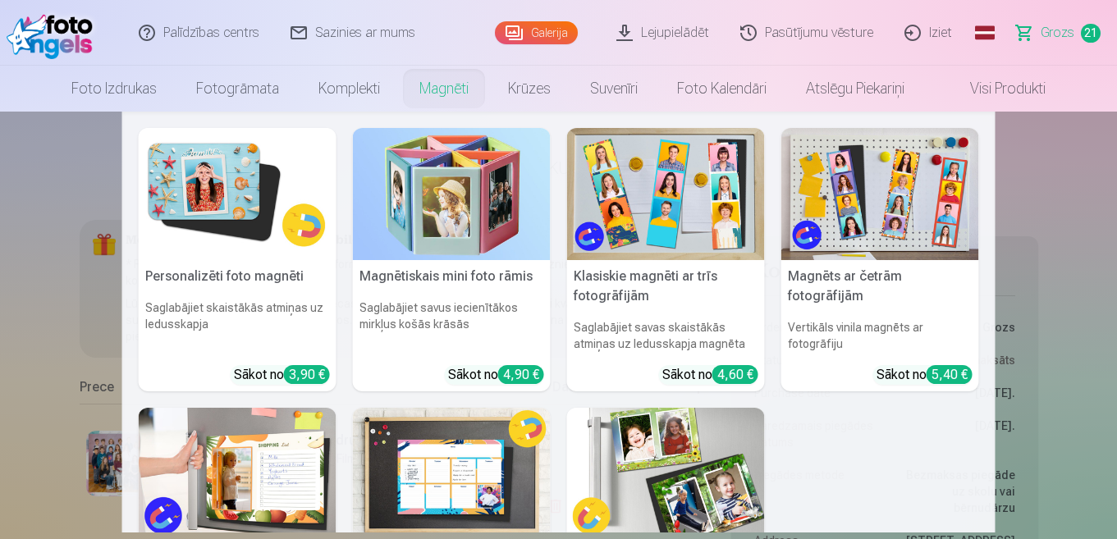
click at [443, 92] on link "Magnēti" at bounding box center [444, 89] width 89 height 46
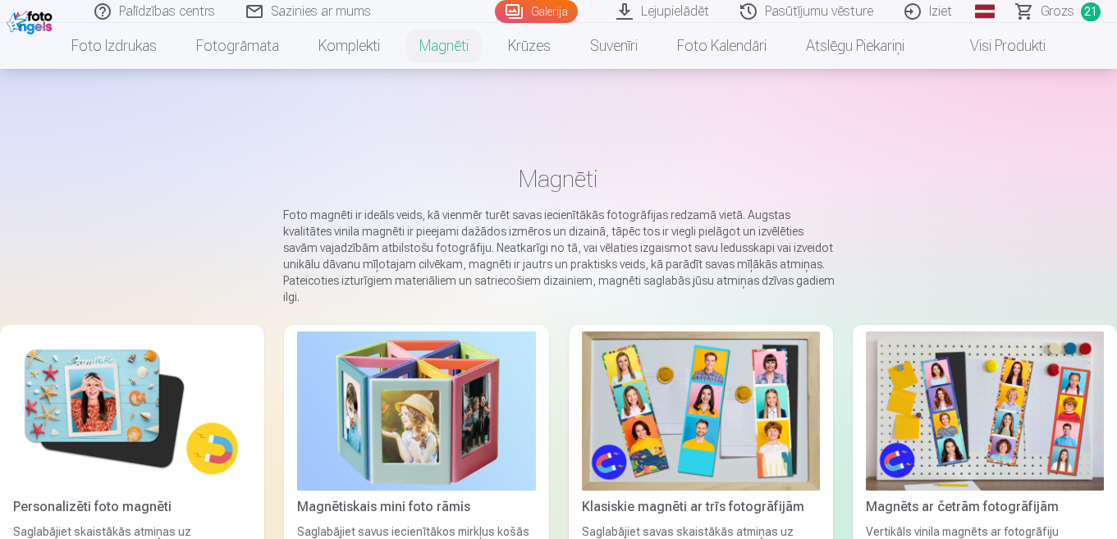
scroll to position [82, 0]
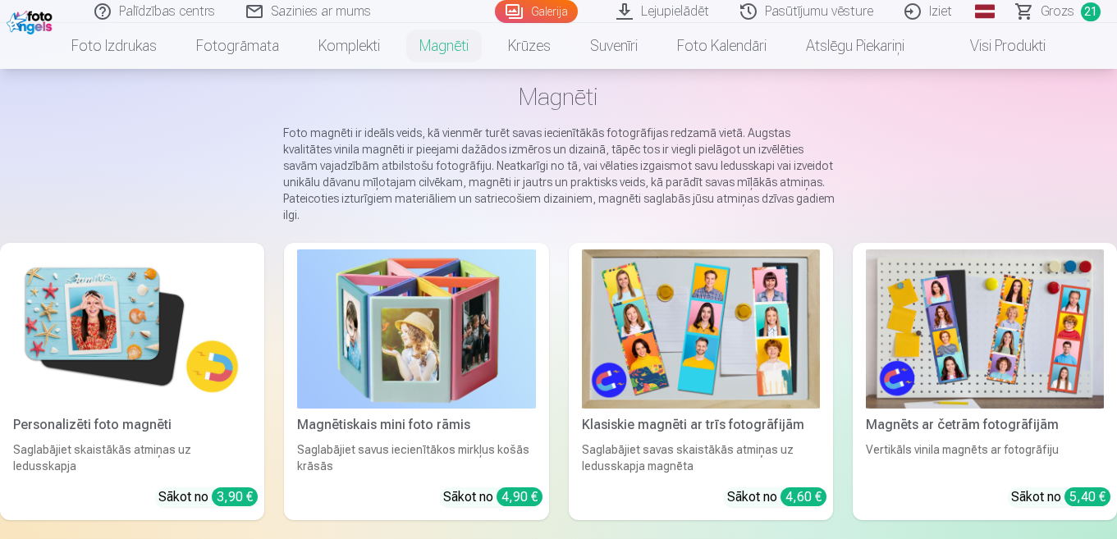
click at [690, 346] on img at bounding box center [701, 329] width 238 height 159
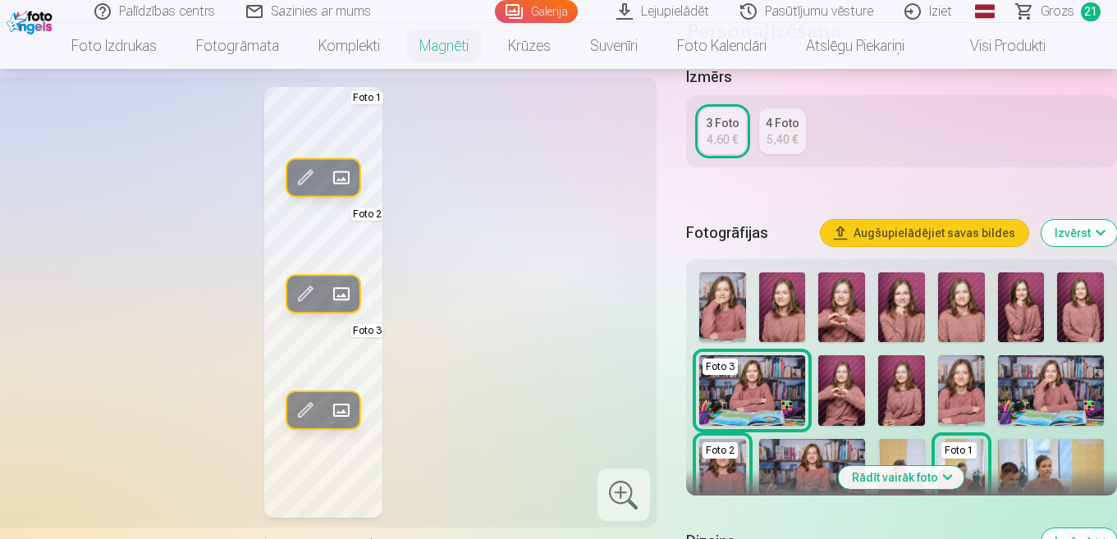
scroll to position [410, 0]
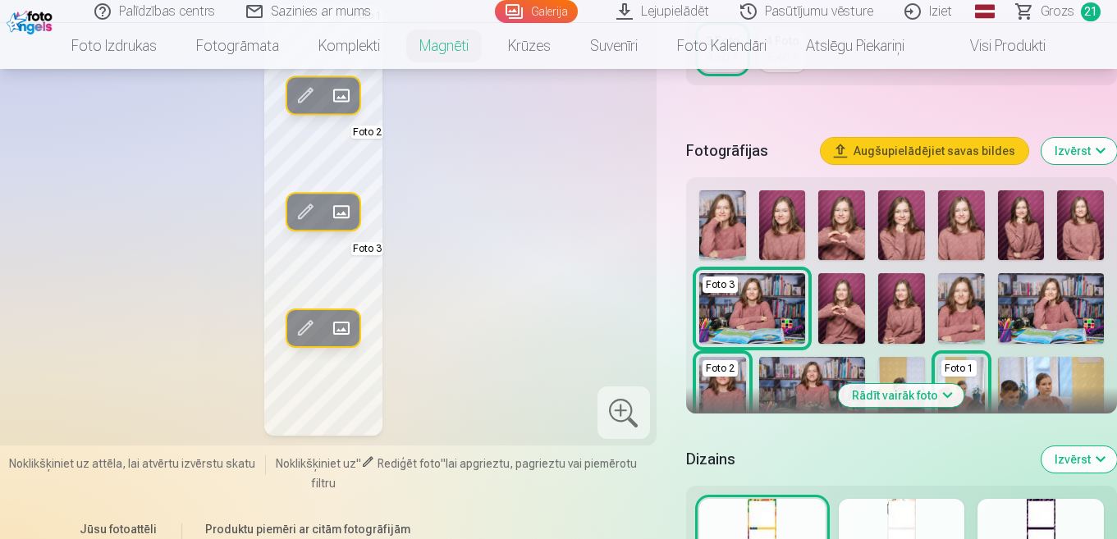
click at [946, 395] on button "Rādīt vairāk foto" at bounding box center [902, 395] width 126 height 23
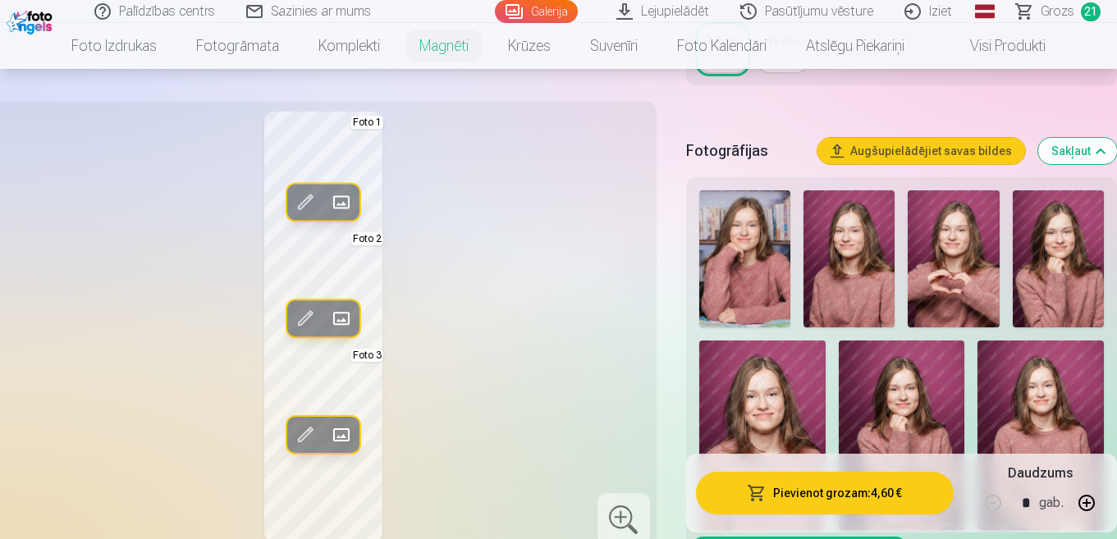
click at [839, 261] on img at bounding box center [849, 258] width 91 height 137
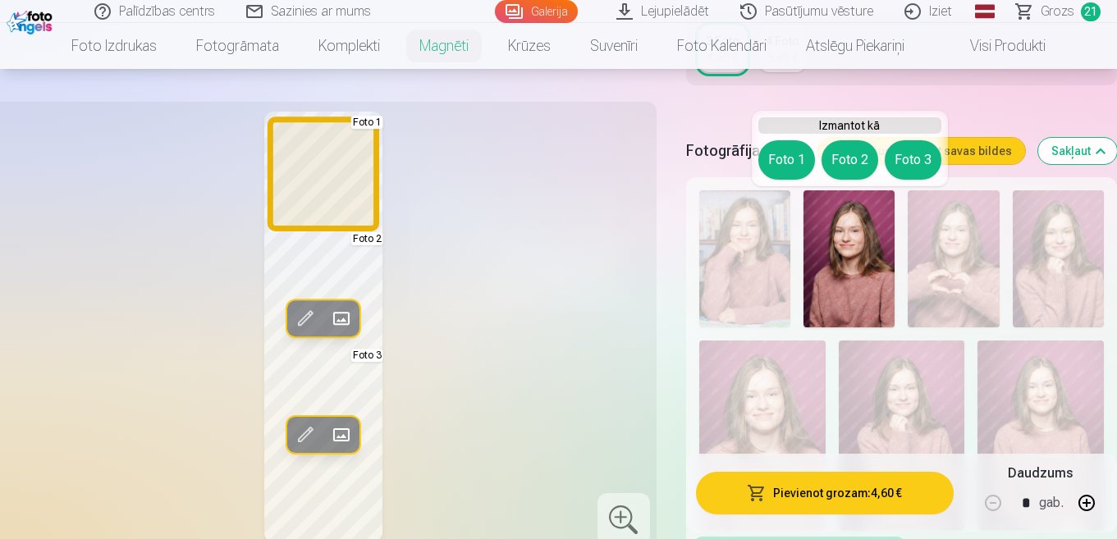
click at [790, 159] on button "Foto 1" at bounding box center [786, 159] width 57 height 39
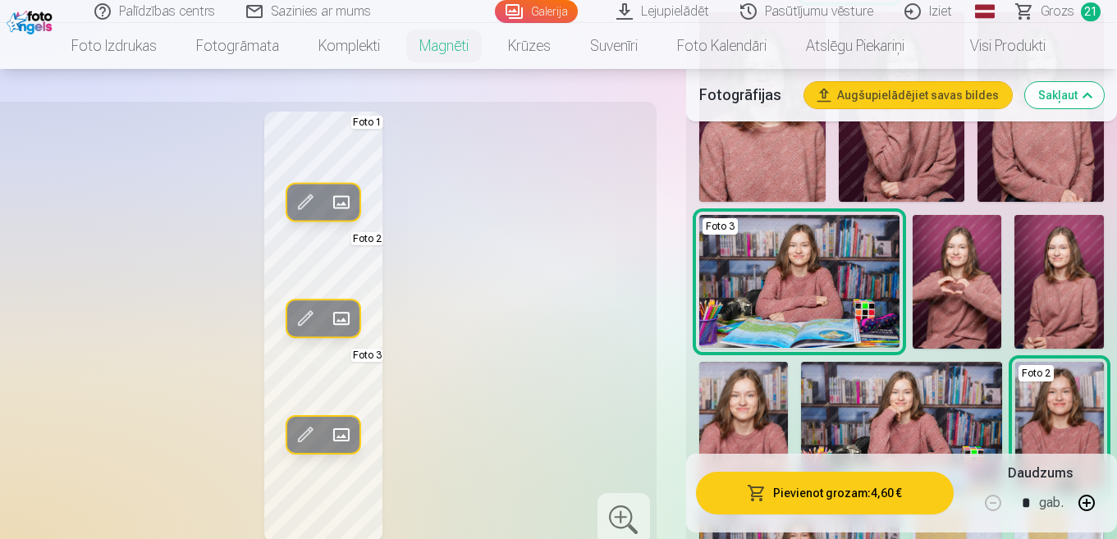
scroll to position [821, 0]
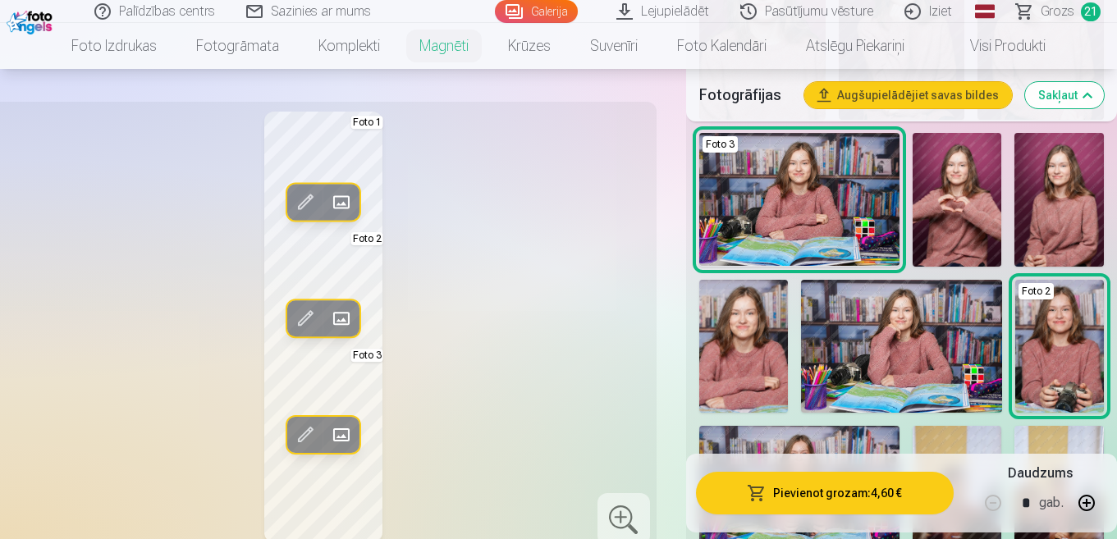
click at [864, 339] on img at bounding box center [901, 347] width 200 height 134
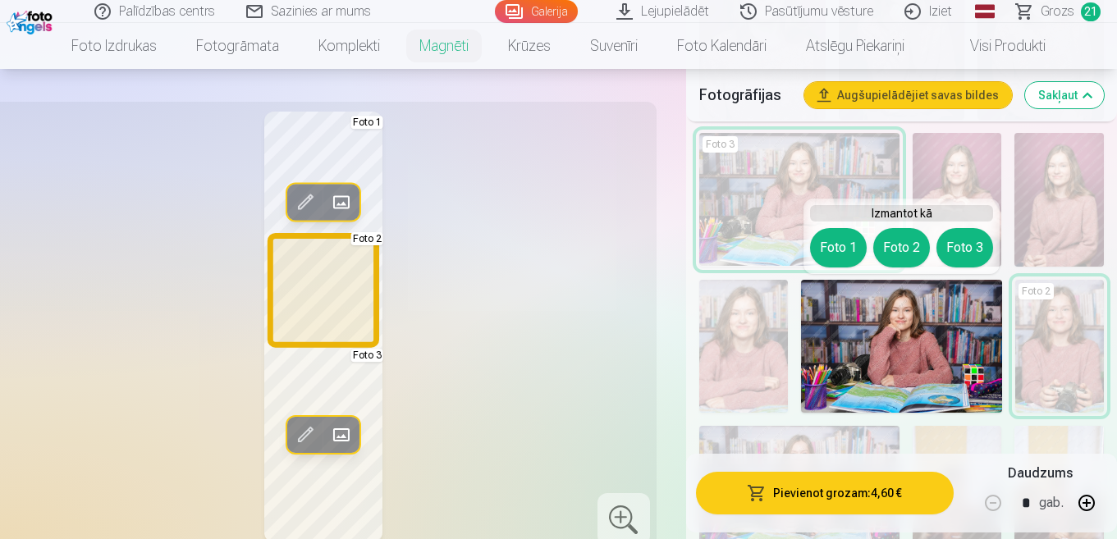
click at [896, 245] on button "Foto 2" at bounding box center [901, 247] width 57 height 39
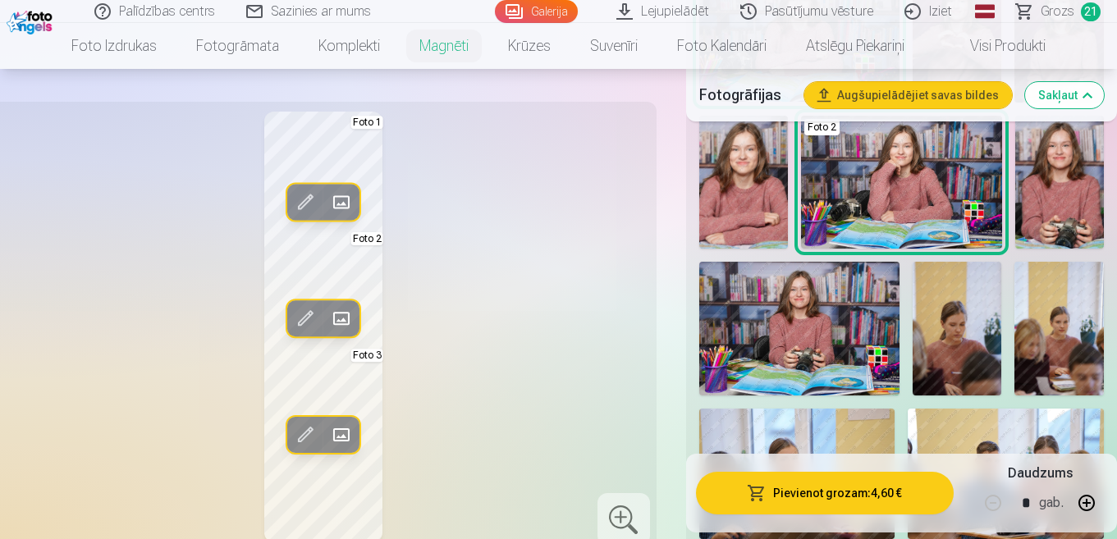
scroll to position [1067, 0]
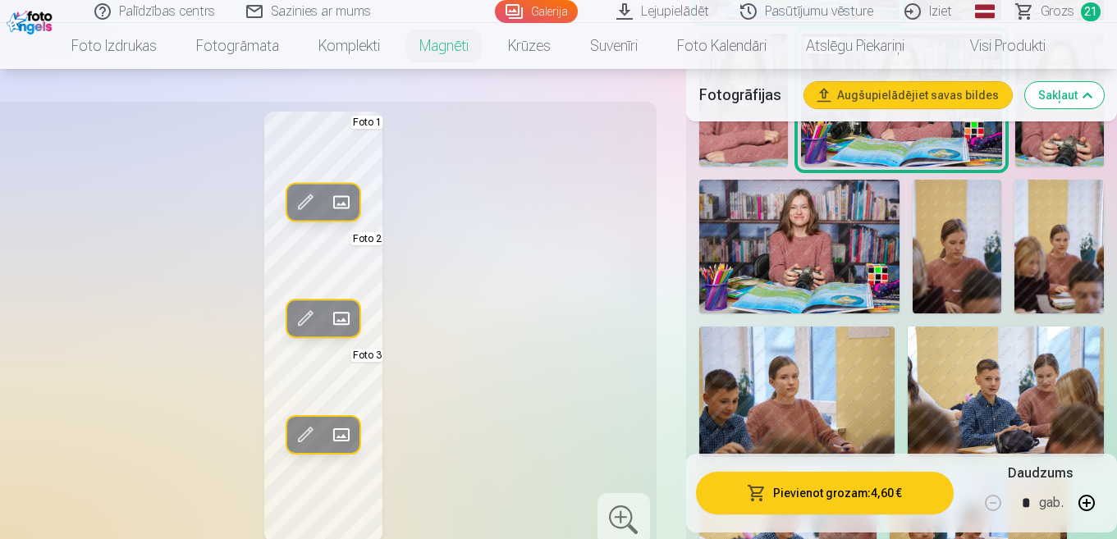
click at [784, 375] on img at bounding box center [797, 392] width 196 height 131
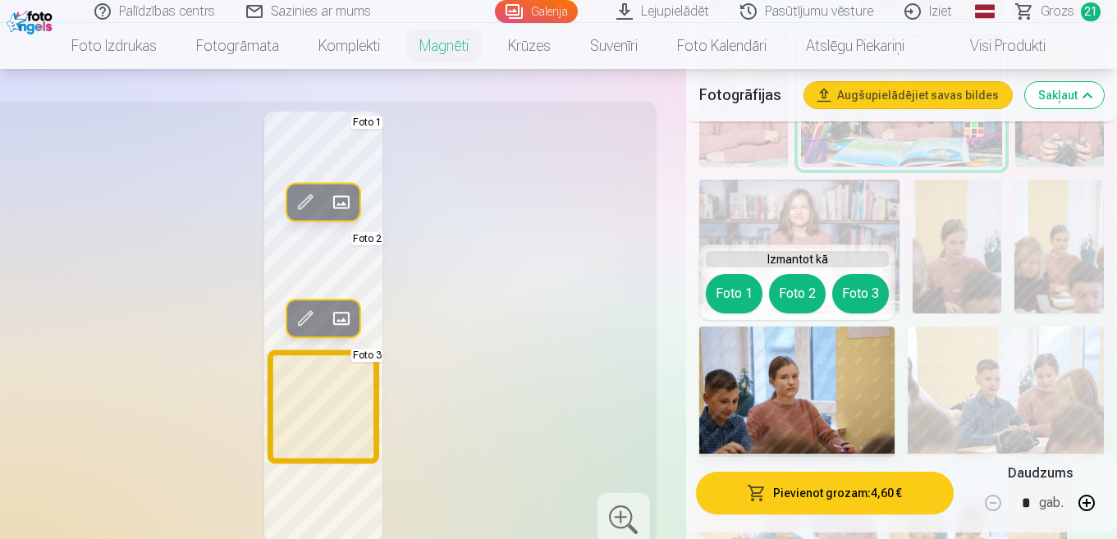
click at [859, 292] on button "Foto 3" at bounding box center [860, 293] width 57 height 39
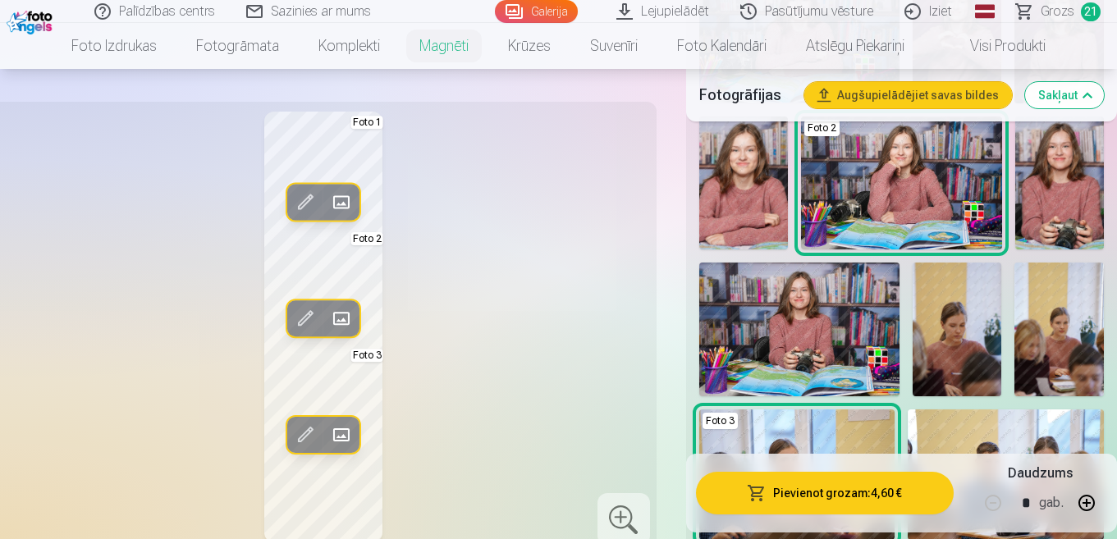
scroll to position [739, 0]
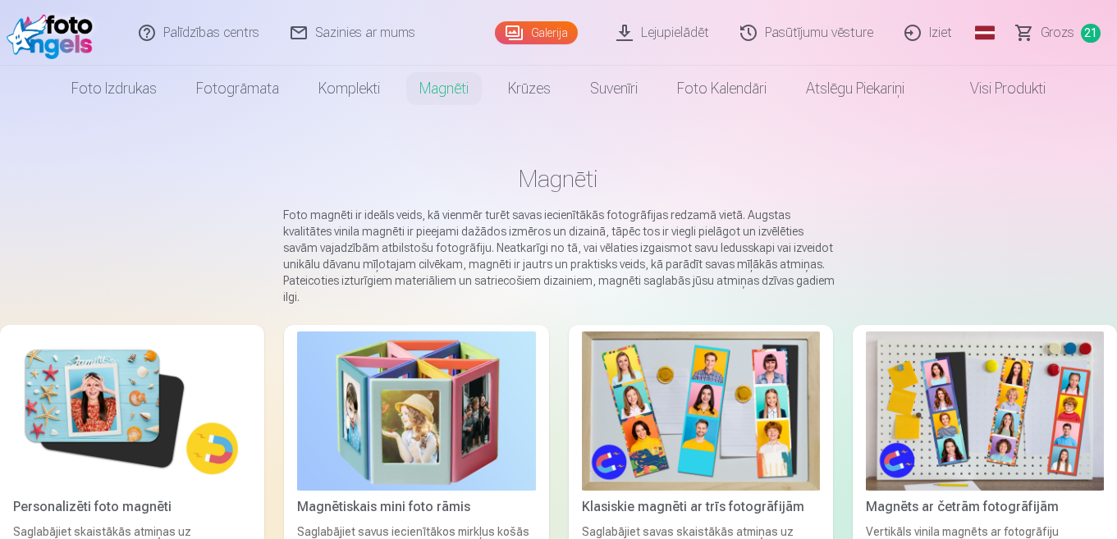
click at [137, 390] on img at bounding box center [132, 411] width 238 height 159
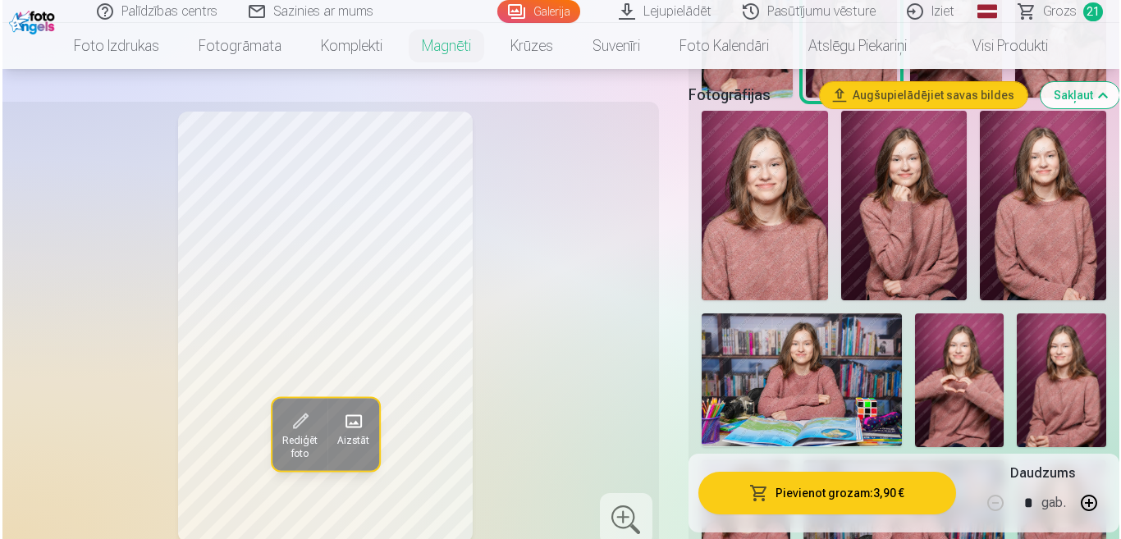
scroll to position [410, 0]
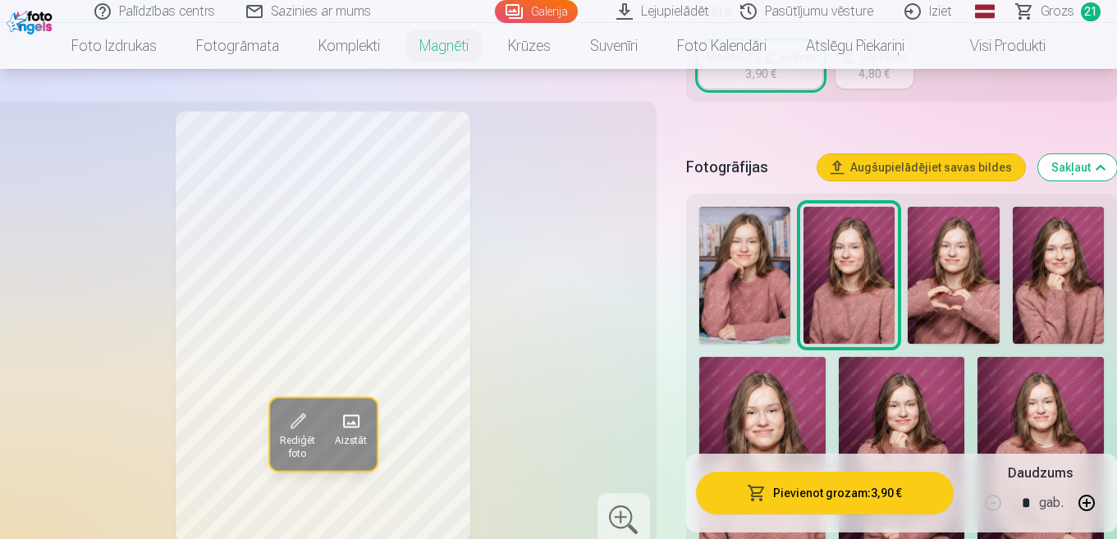
click at [789, 490] on button "Pievienot grozam : 3,90 €" at bounding box center [825, 493] width 258 height 43
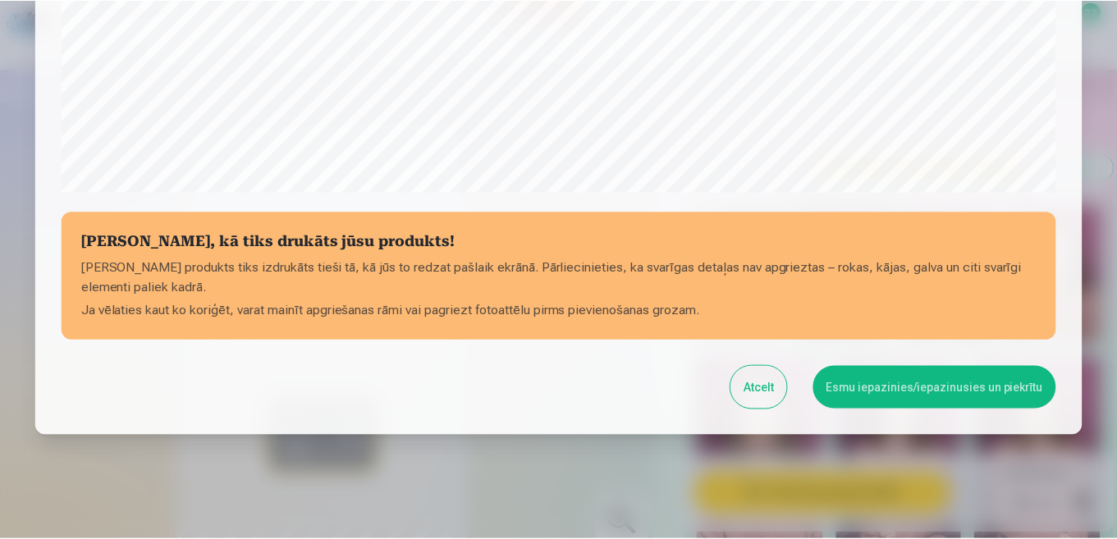
scroll to position [643, 0]
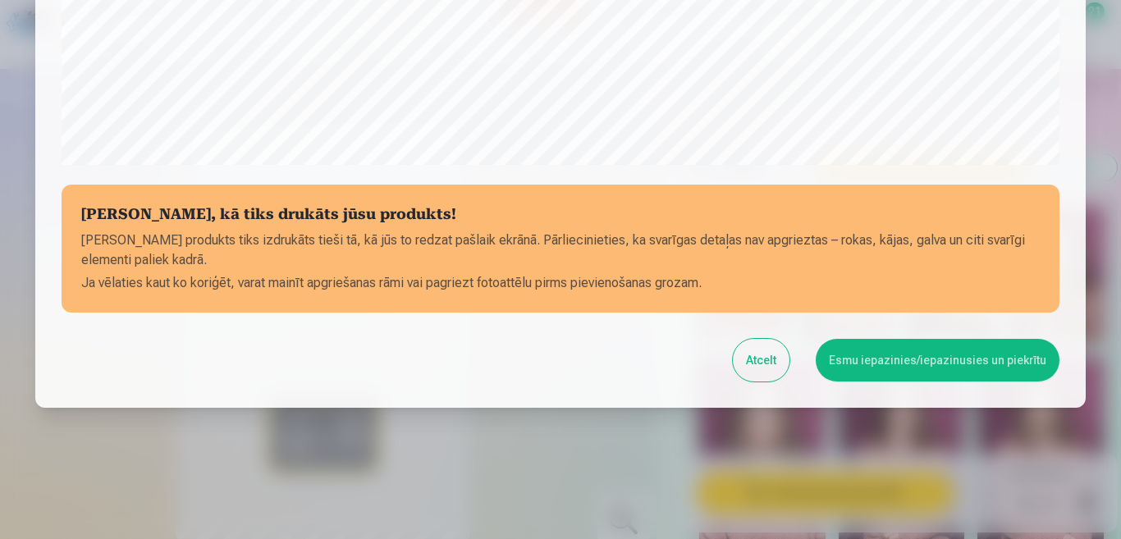
click at [927, 358] on button "Esmu iepazinies/iepazinusies un piekrītu" at bounding box center [938, 360] width 244 height 43
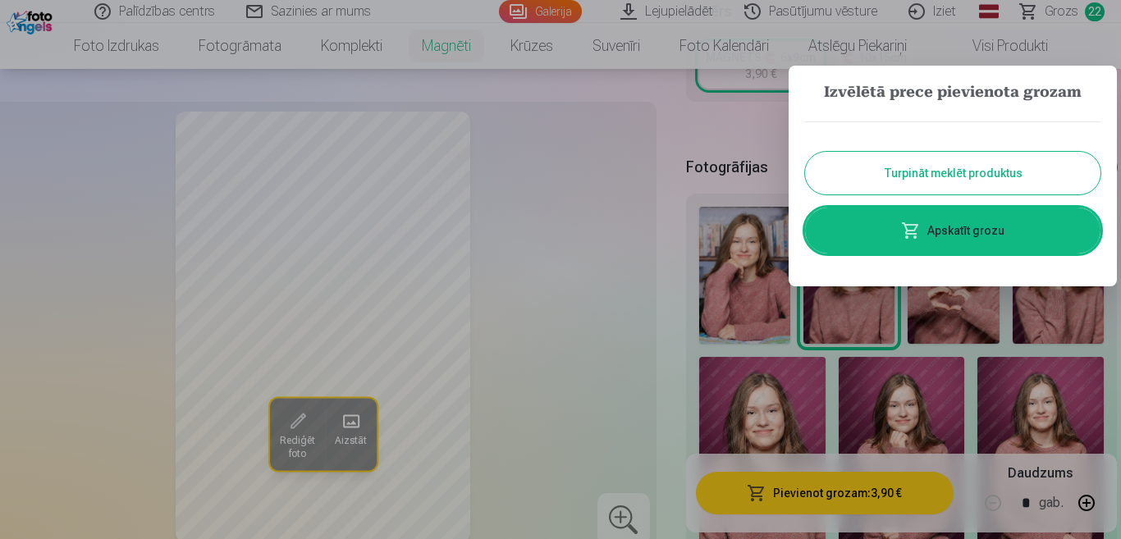
click at [854, 169] on button "Turpināt meklēt produktus" at bounding box center [953, 173] width 296 height 43
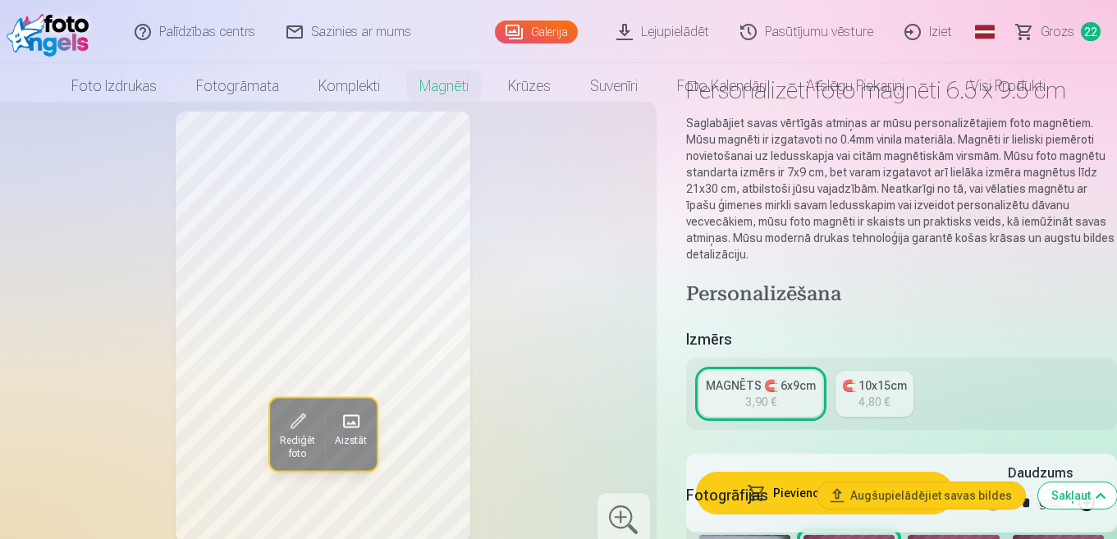
scroll to position [0, 0]
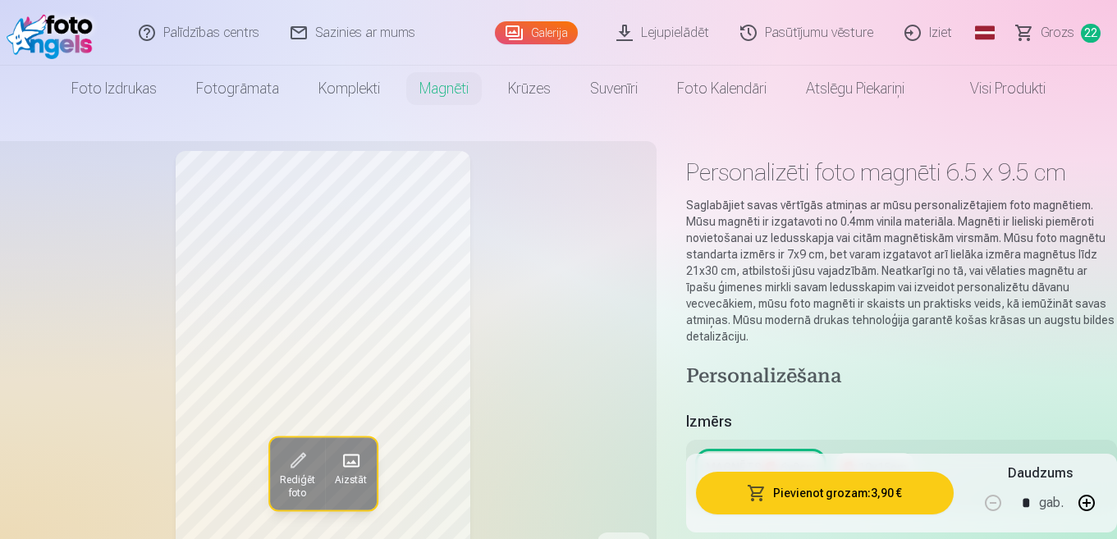
click at [1088, 33] on span "22" at bounding box center [1091, 33] width 20 height 19
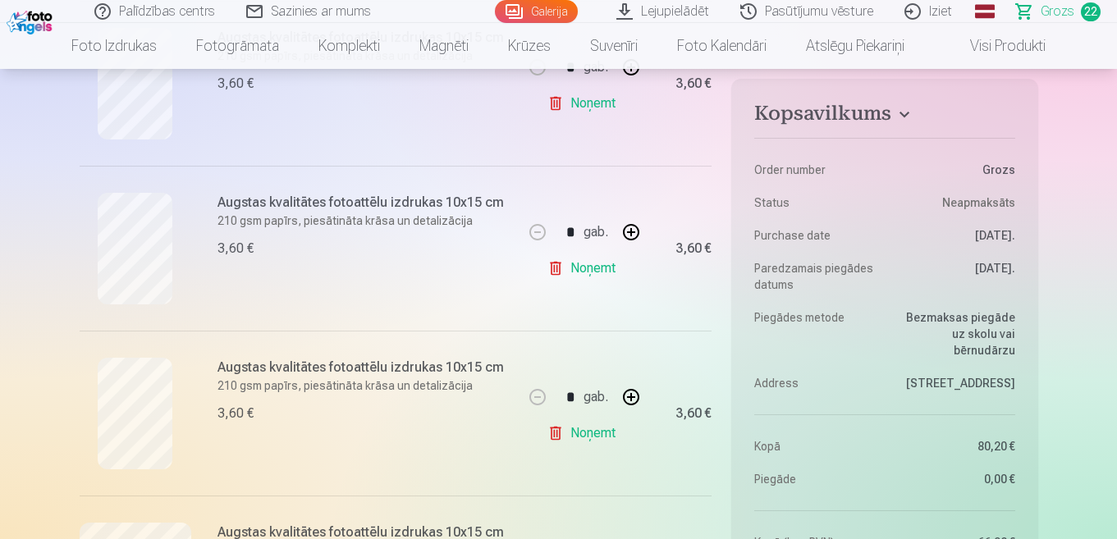
scroll to position [2298, 0]
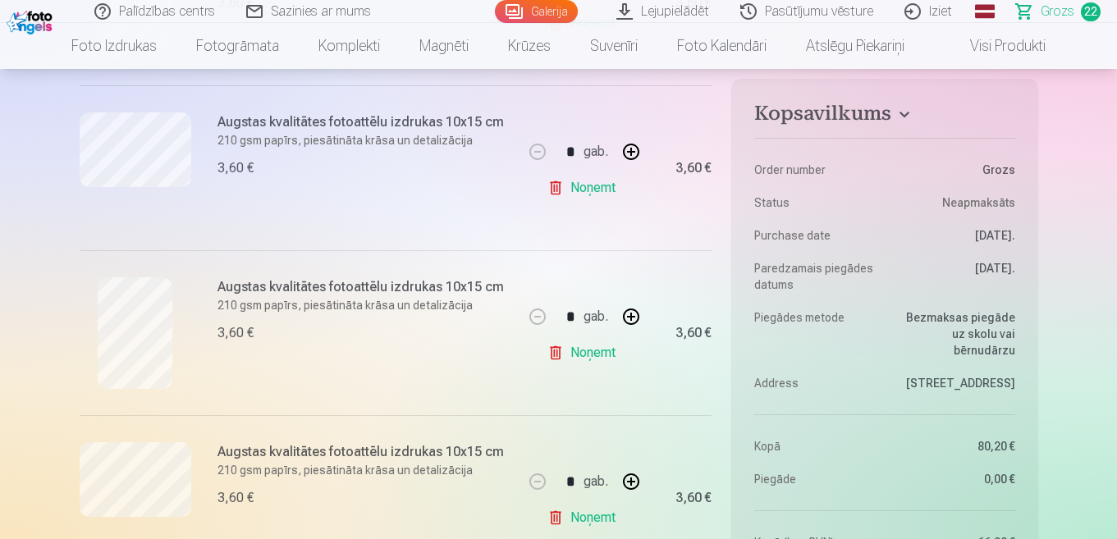
click at [590, 353] on link "Noņemt" at bounding box center [584, 353] width 75 height 33
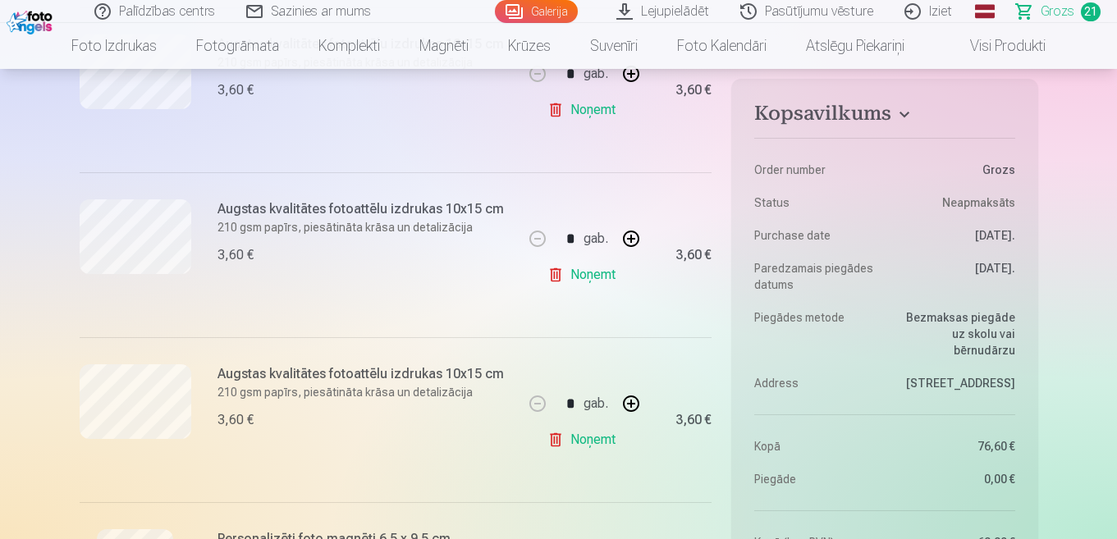
scroll to position [3530, 0]
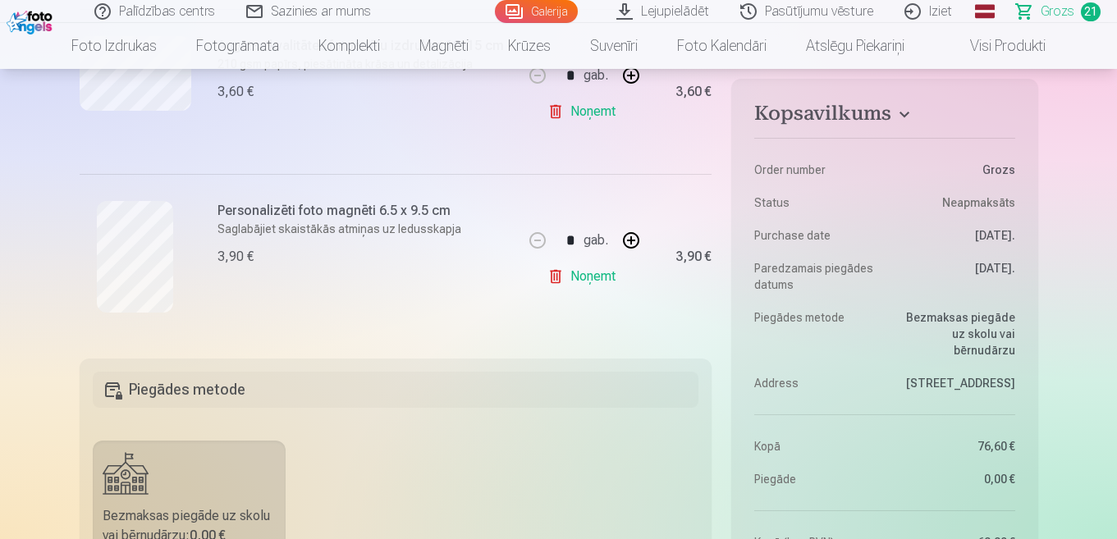
click at [631, 241] on button "button" at bounding box center [631, 240] width 39 height 39
type input "*"
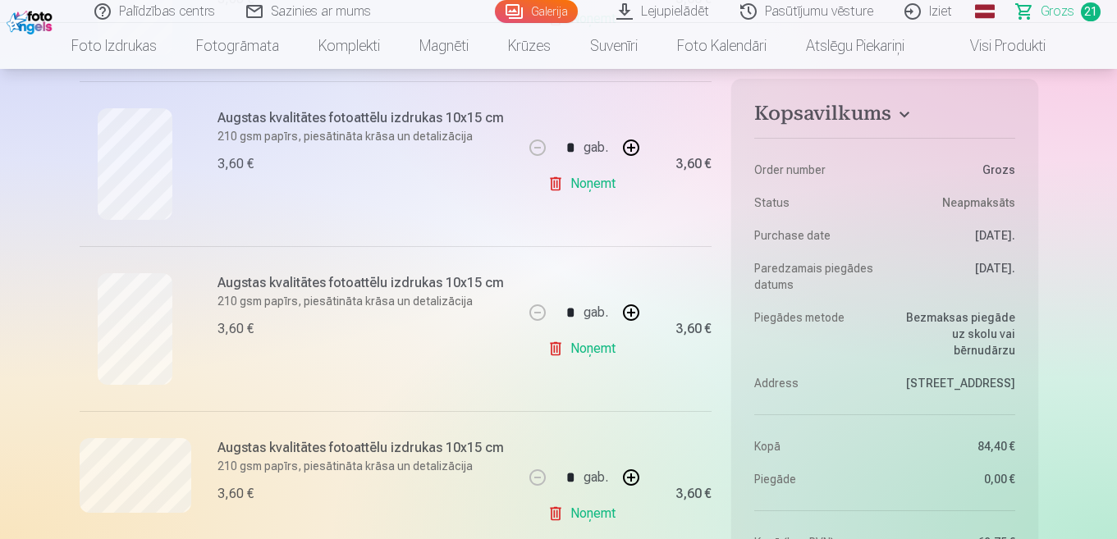
scroll to position [1231, 0]
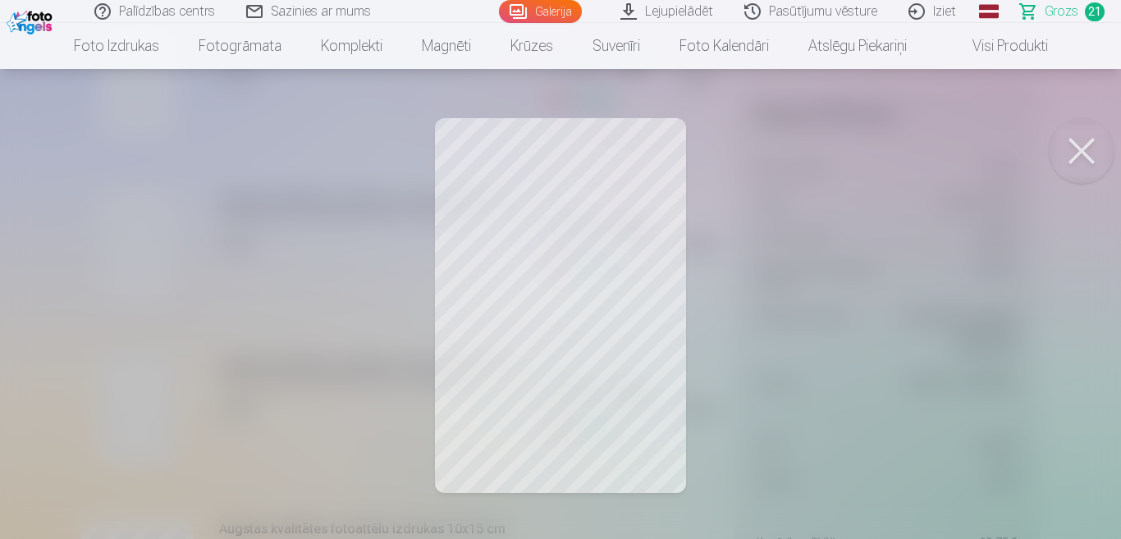
click at [1082, 149] on button at bounding box center [1082, 151] width 66 height 66
click at [1083, 154] on button at bounding box center [1082, 151] width 66 height 66
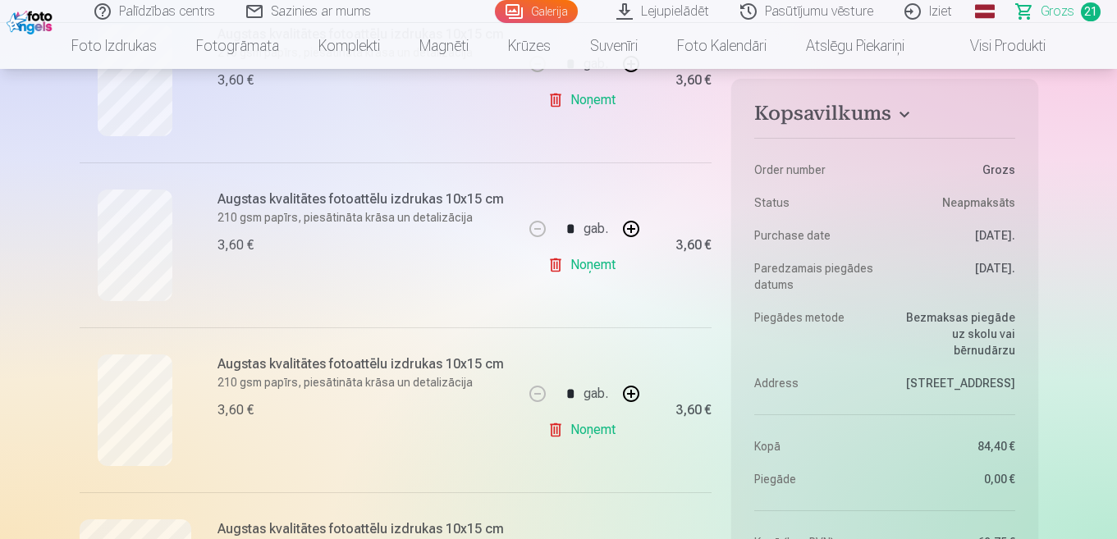
click at [584, 428] on link "Noņemt" at bounding box center [584, 430] width 75 height 33
type input "*"
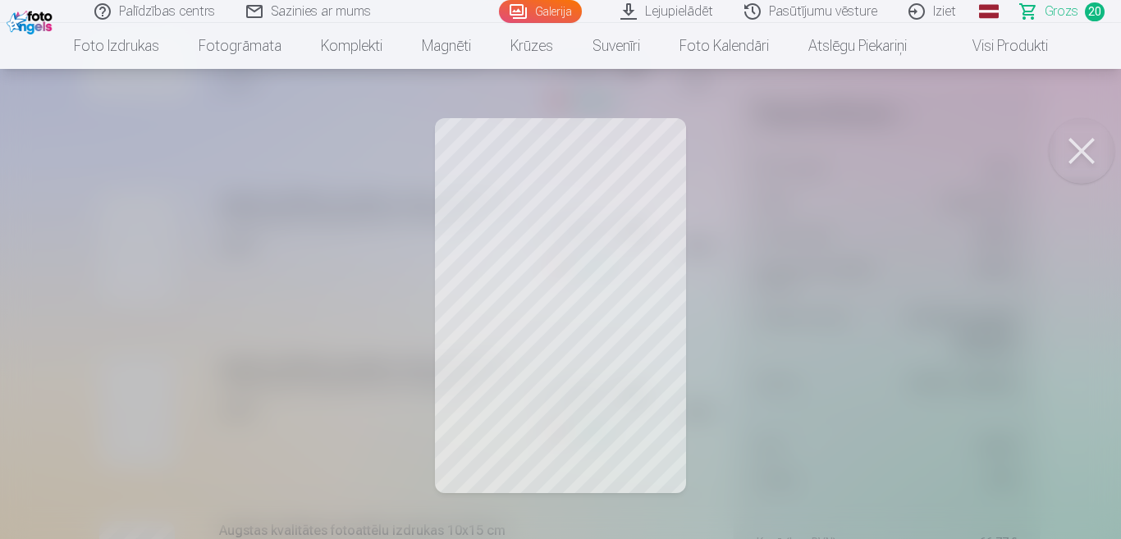
click at [1085, 144] on button at bounding box center [1082, 151] width 66 height 66
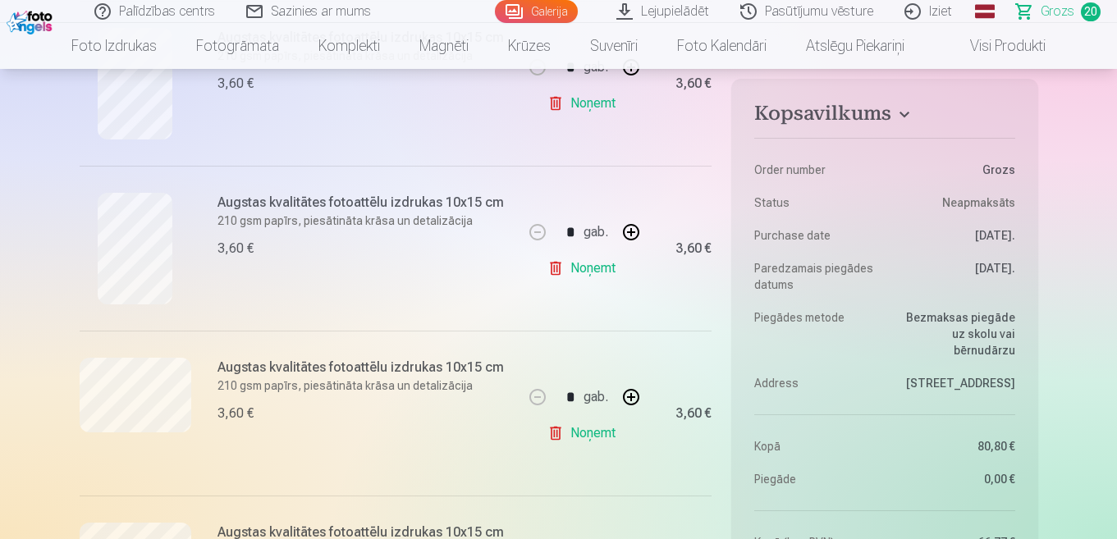
scroll to position [1806, 0]
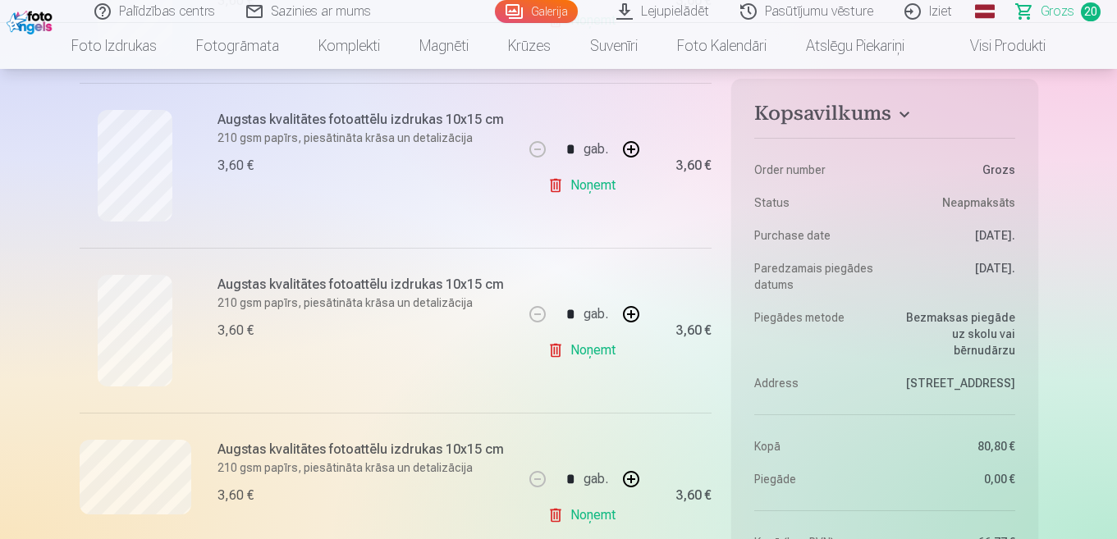
click at [591, 184] on link "Noņemt" at bounding box center [584, 185] width 75 height 33
type input "*"
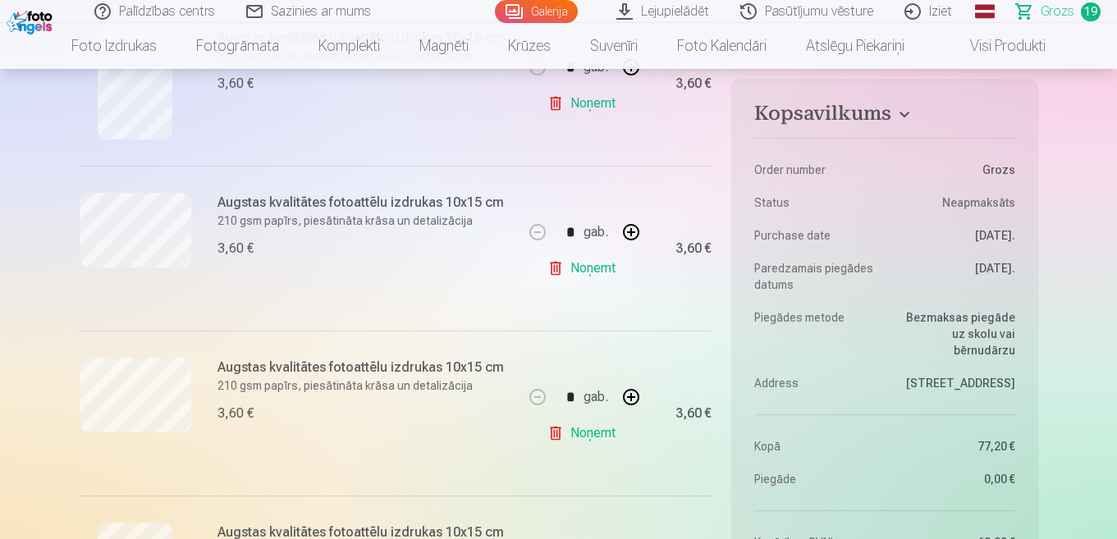
click at [588, 437] on link "Noņemt" at bounding box center [584, 433] width 75 height 33
type input "*"
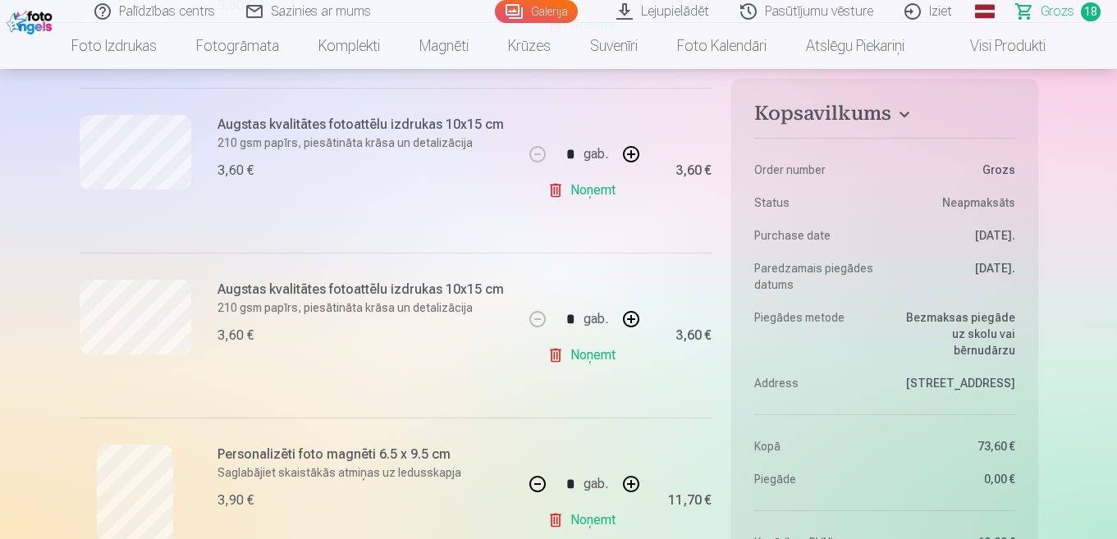
scroll to position [2709, 0]
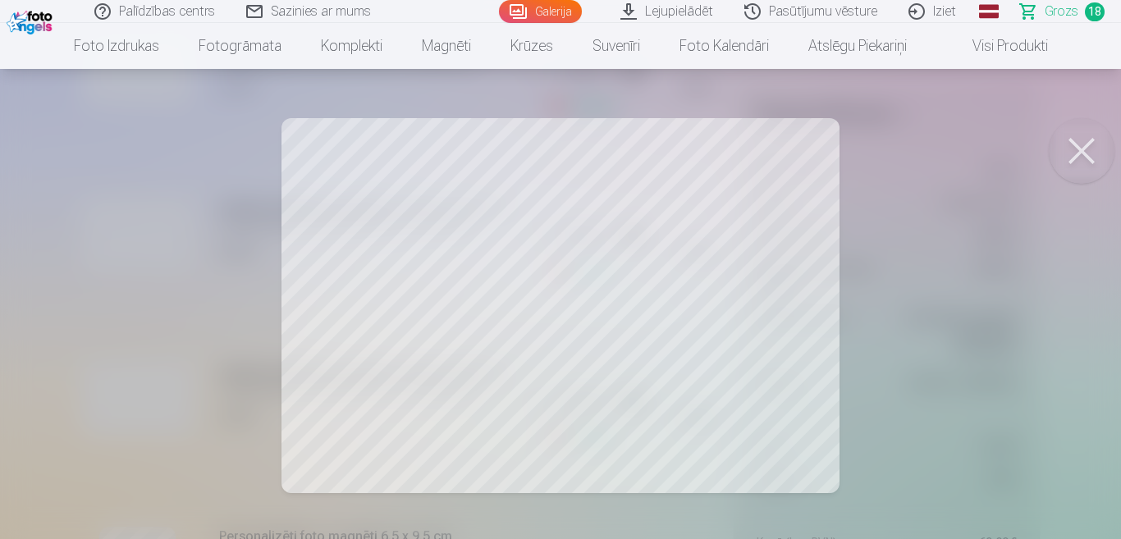
click at [1072, 149] on button at bounding box center [1082, 151] width 66 height 66
click at [1084, 153] on button at bounding box center [1082, 151] width 66 height 66
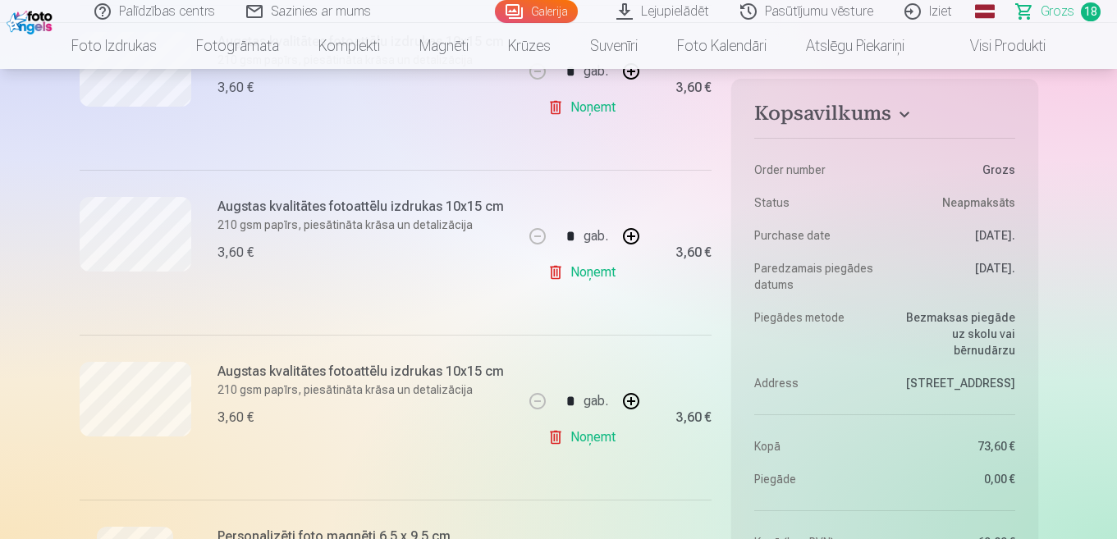
scroll to position [2545, 0]
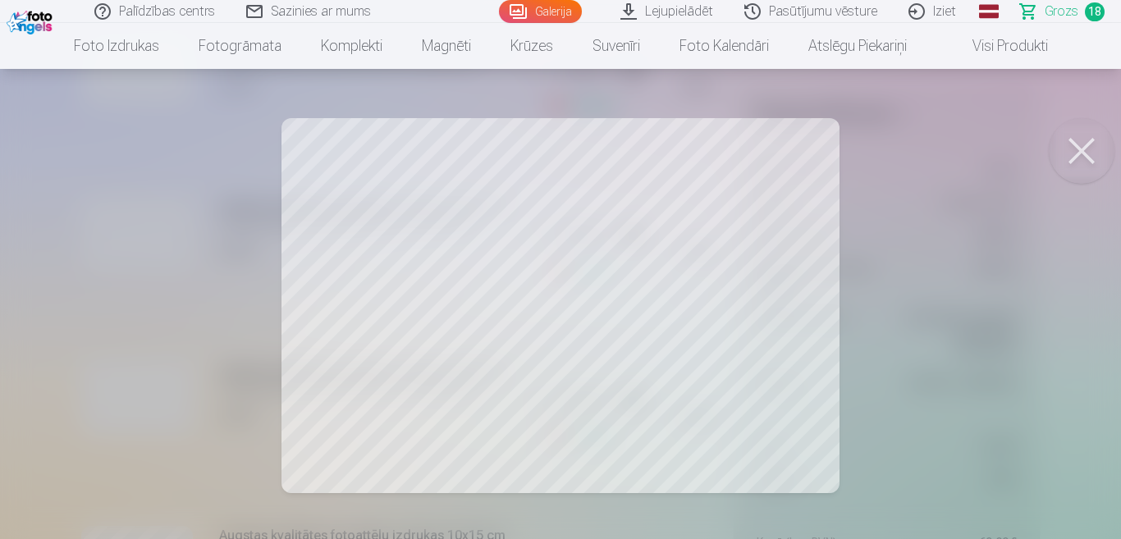
click at [1084, 148] on button at bounding box center [1082, 151] width 66 height 66
click at [1074, 154] on button at bounding box center [1082, 151] width 66 height 66
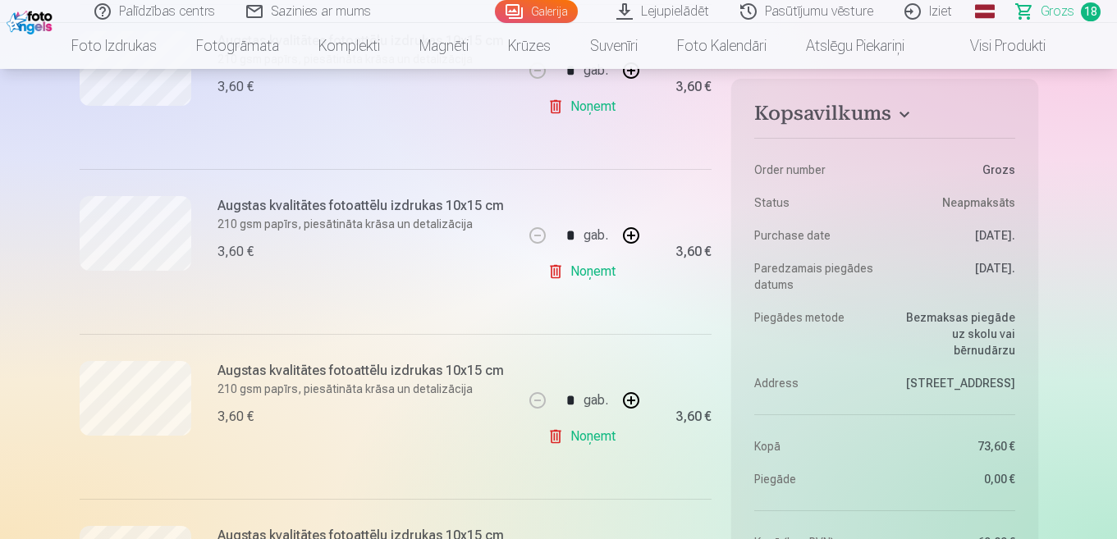
scroll to position [2380, 0]
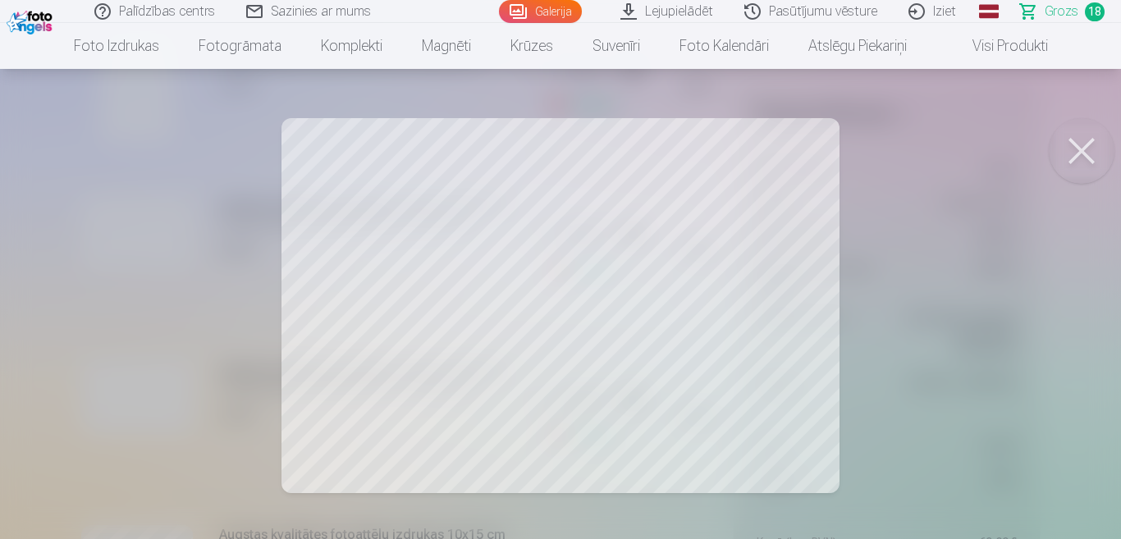
click at [1076, 163] on button at bounding box center [1082, 151] width 66 height 66
click at [1079, 161] on button at bounding box center [1082, 151] width 66 height 66
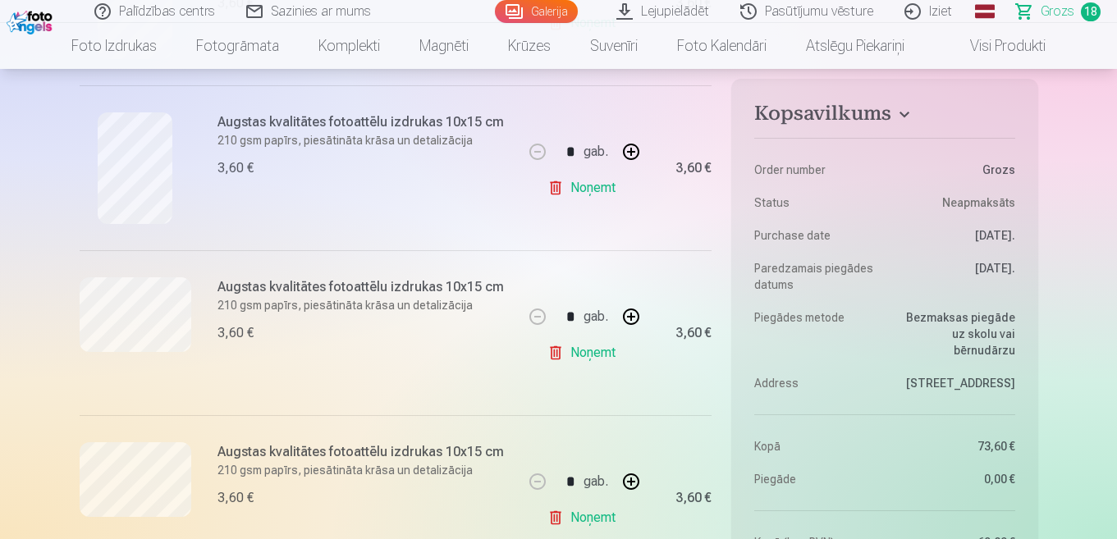
scroll to position [2216, 0]
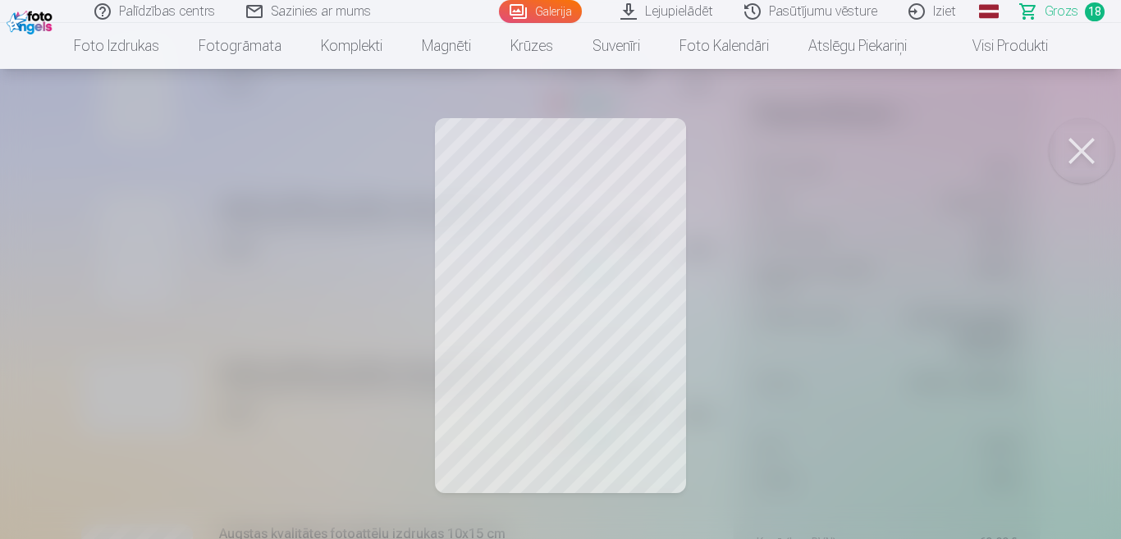
click at [1081, 149] on button at bounding box center [1082, 151] width 66 height 66
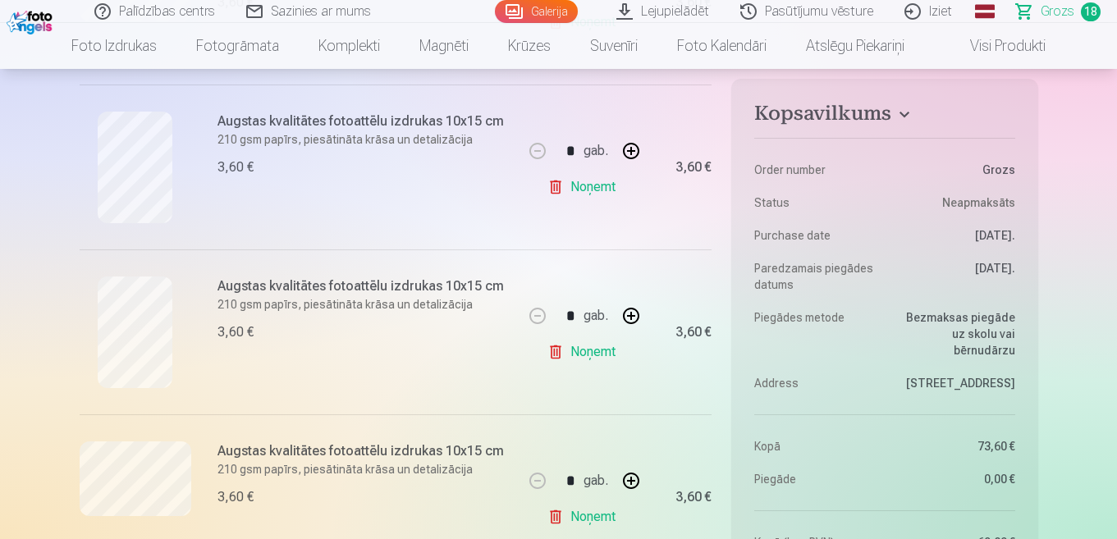
scroll to position [2052, 0]
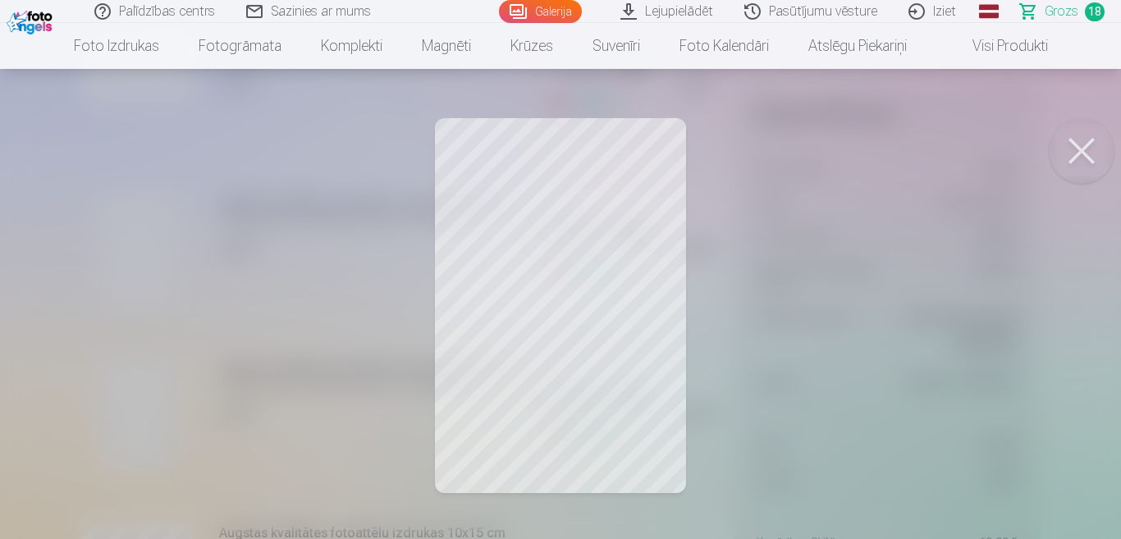
click at [1096, 148] on button at bounding box center [1082, 151] width 66 height 66
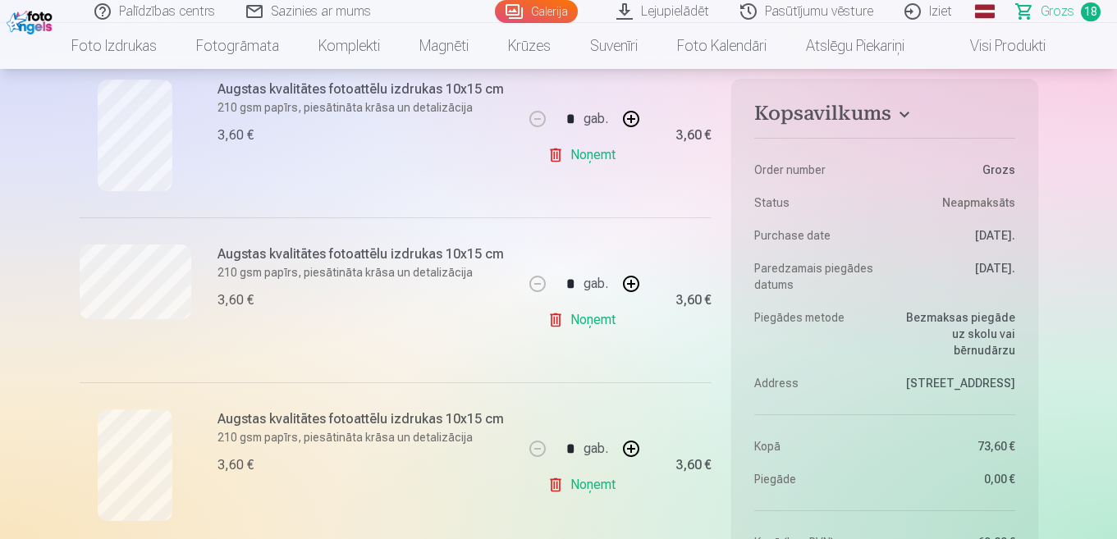
scroll to position [1806, 0]
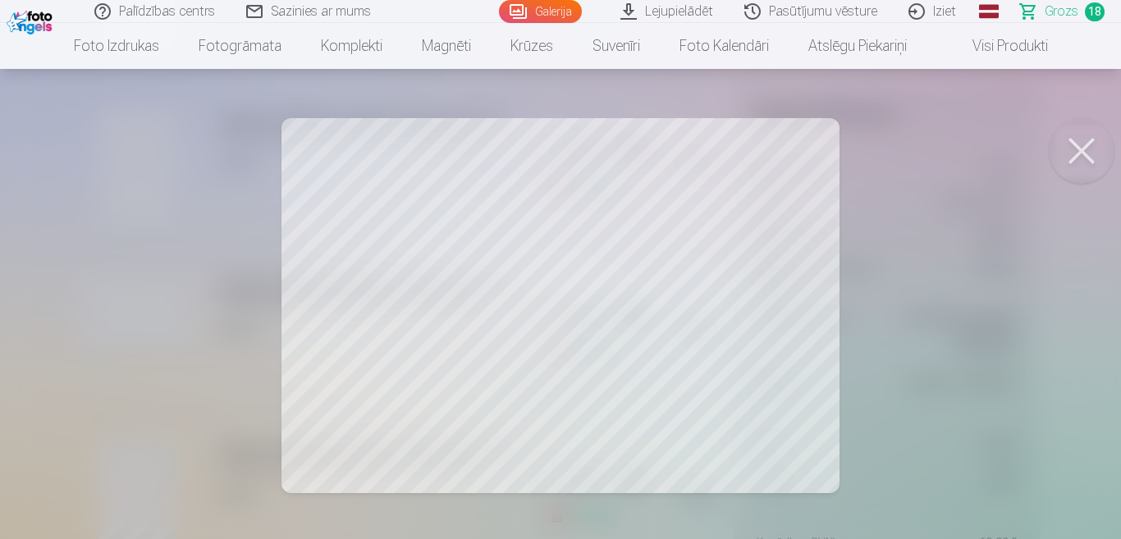
click at [1085, 150] on button at bounding box center [1082, 151] width 66 height 66
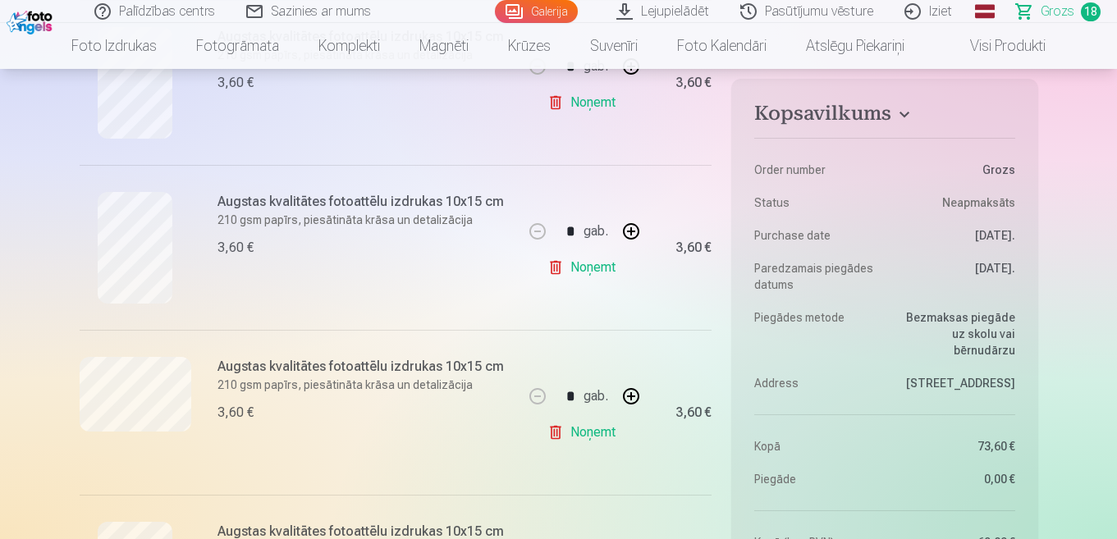
scroll to position [1642, 0]
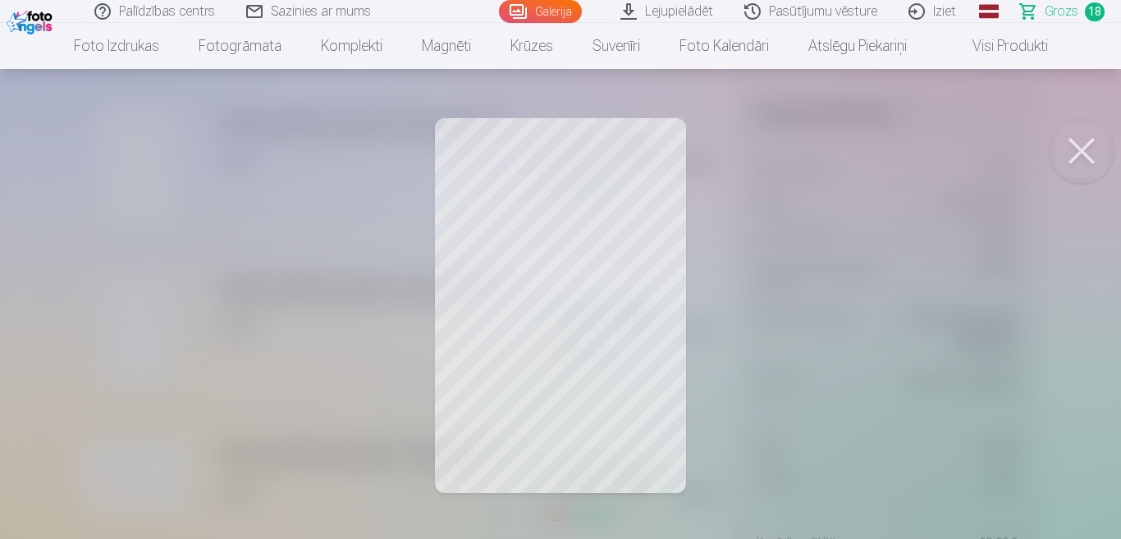
click at [1084, 156] on button at bounding box center [1082, 151] width 66 height 66
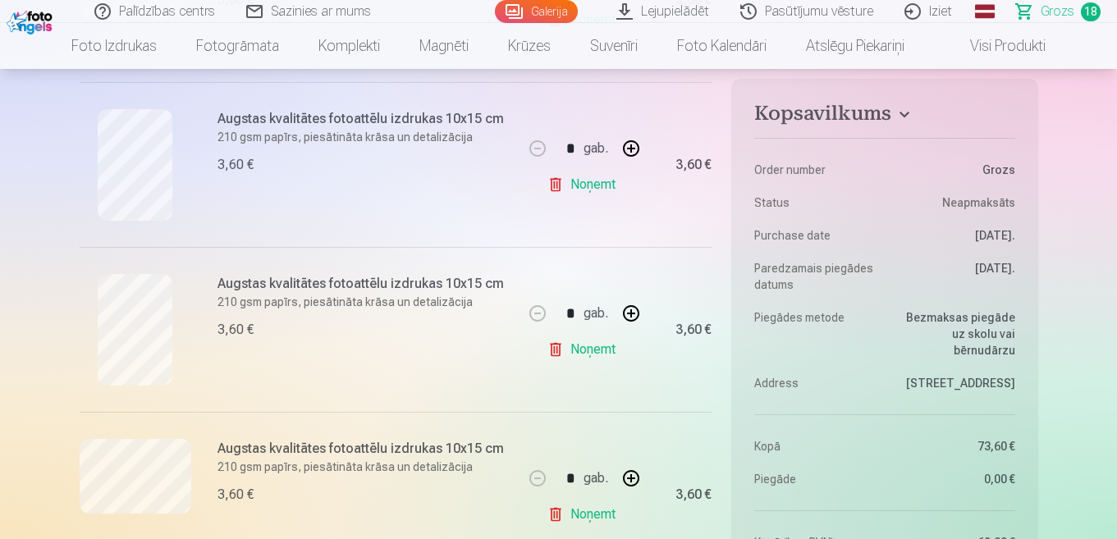
click at [579, 349] on link "Noņemt" at bounding box center [584, 349] width 75 height 33
type input "*"
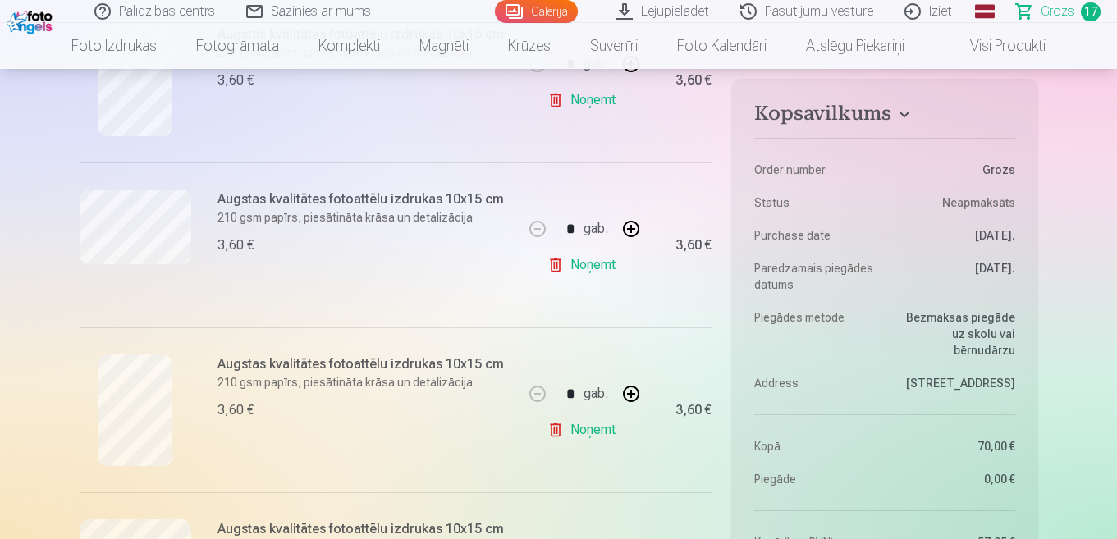
scroll to position [1560, 0]
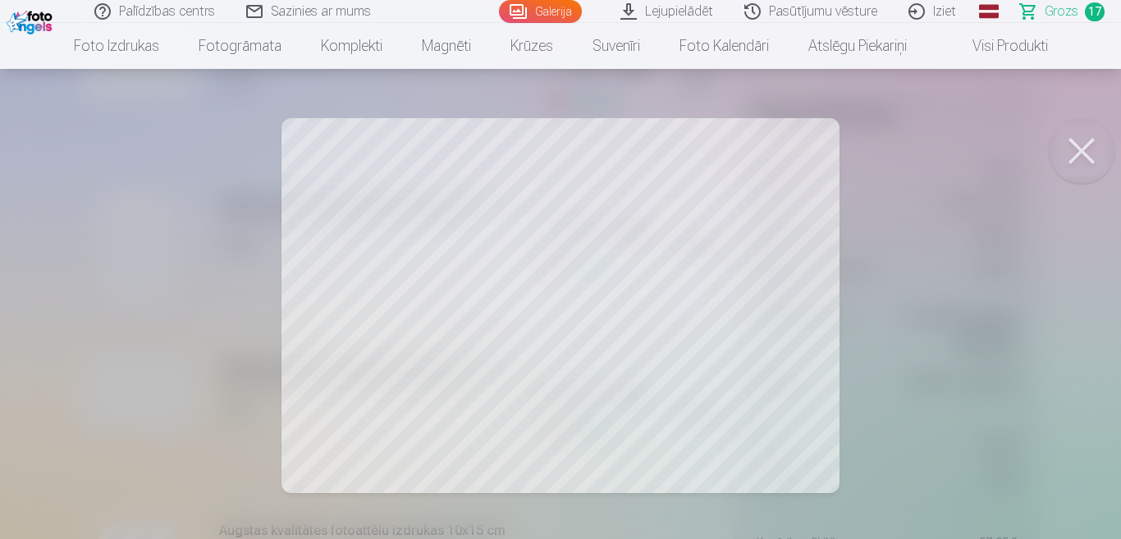
click at [1093, 149] on button at bounding box center [1082, 151] width 66 height 66
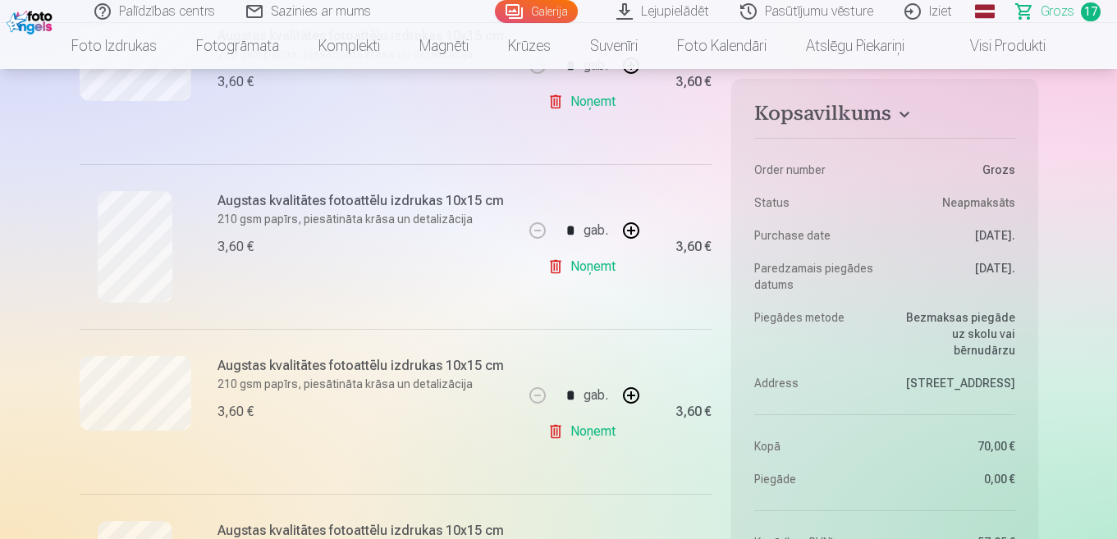
click at [591, 432] on link "Noņemt" at bounding box center [584, 431] width 75 height 33
type input "*"
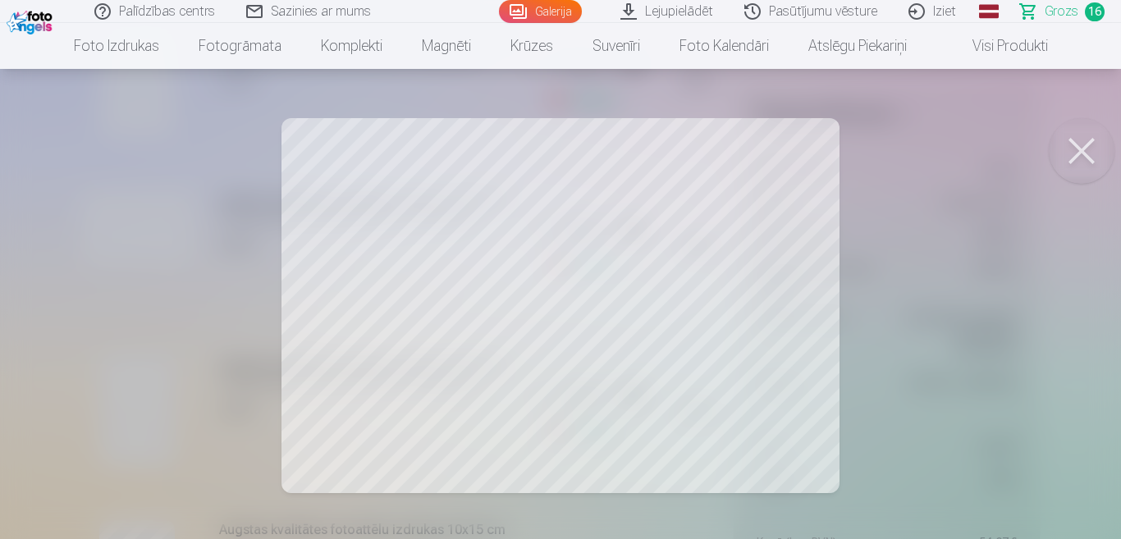
click at [1102, 135] on button at bounding box center [1082, 151] width 66 height 66
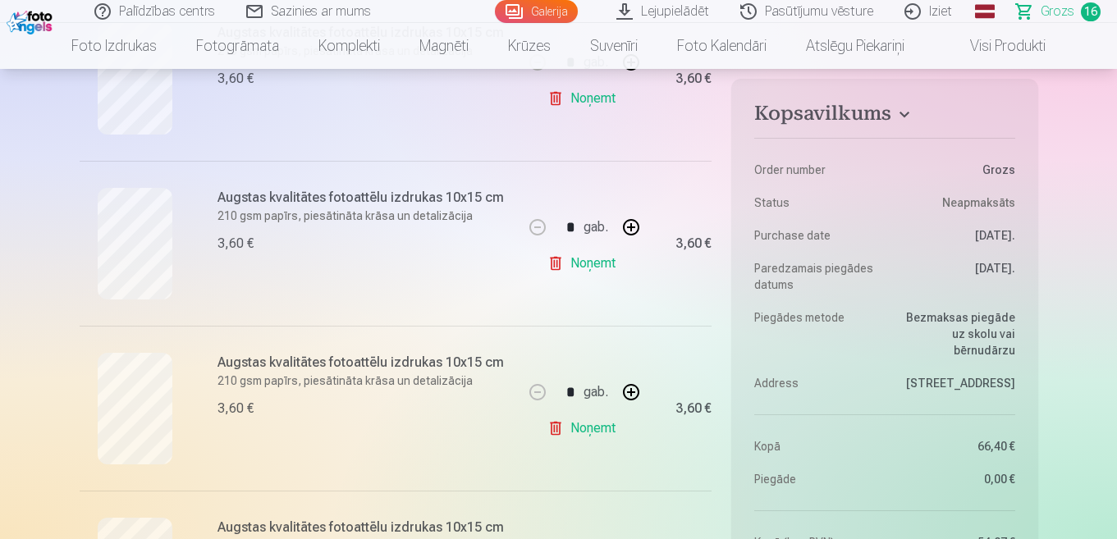
scroll to position [821, 0]
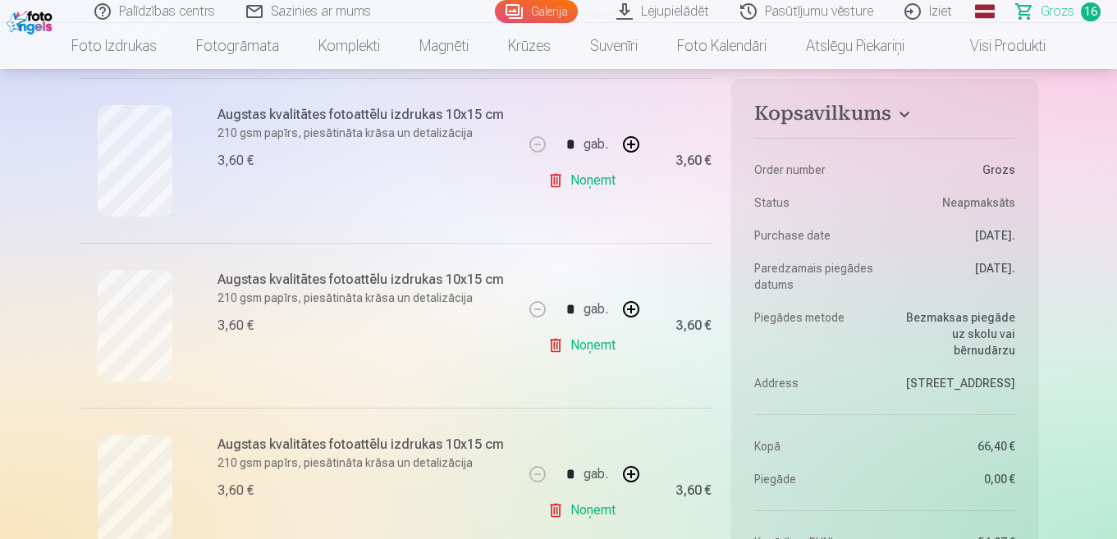
click at [581, 344] on link "Noņemt" at bounding box center [584, 345] width 75 height 33
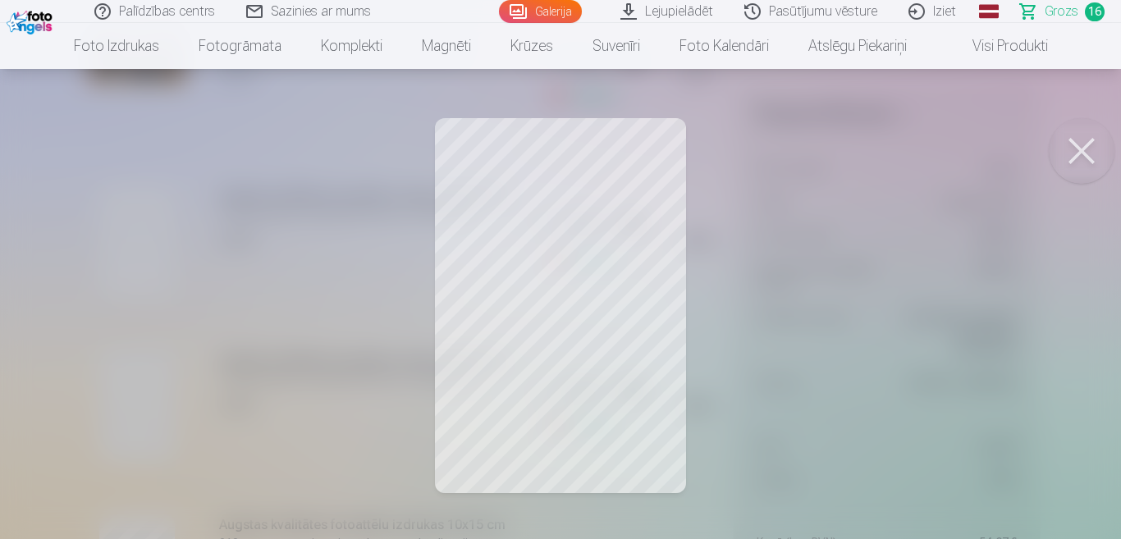
click at [1060, 154] on button at bounding box center [1082, 151] width 66 height 66
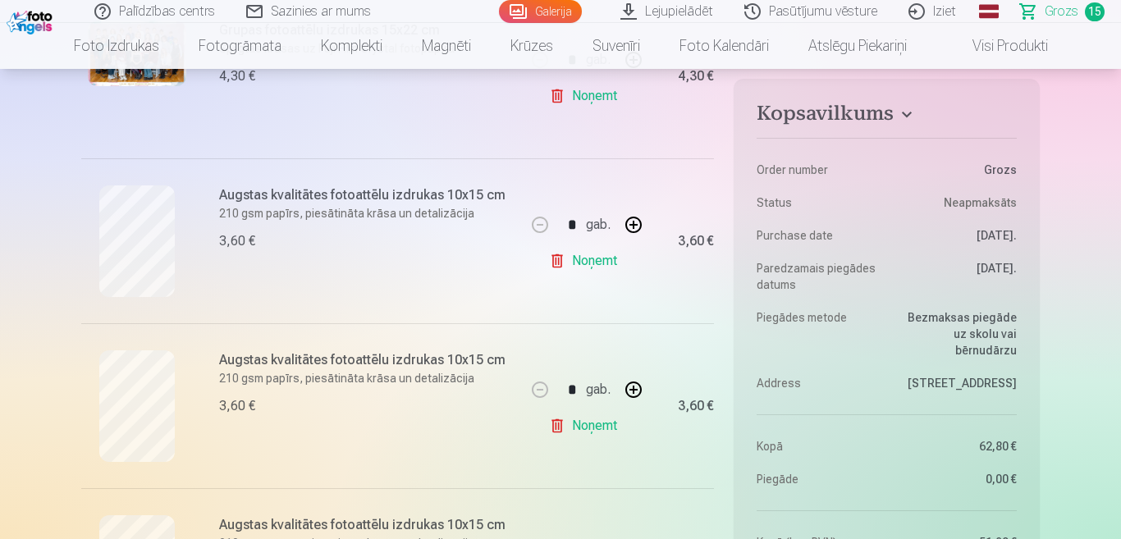
type input "*"
click at [595, 260] on link "Noņemt" at bounding box center [584, 261] width 75 height 33
type input "*"
click at [588, 428] on link "Noņemt" at bounding box center [584, 426] width 75 height 33
type input "*"
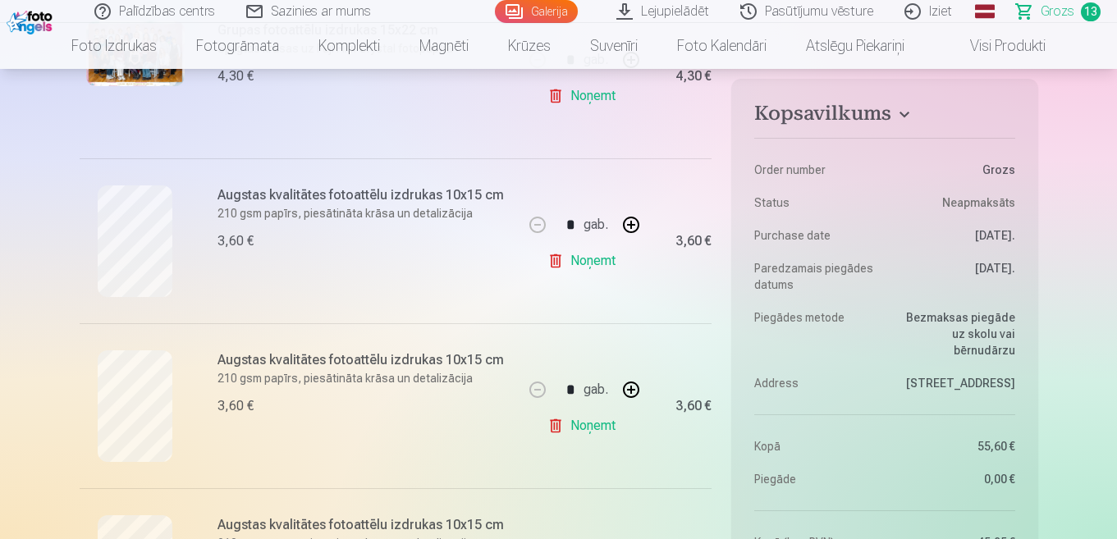
click at [596, 423] on link "Noņemt" at bounding box center [584, 426] width 75 height 33
type input "*"
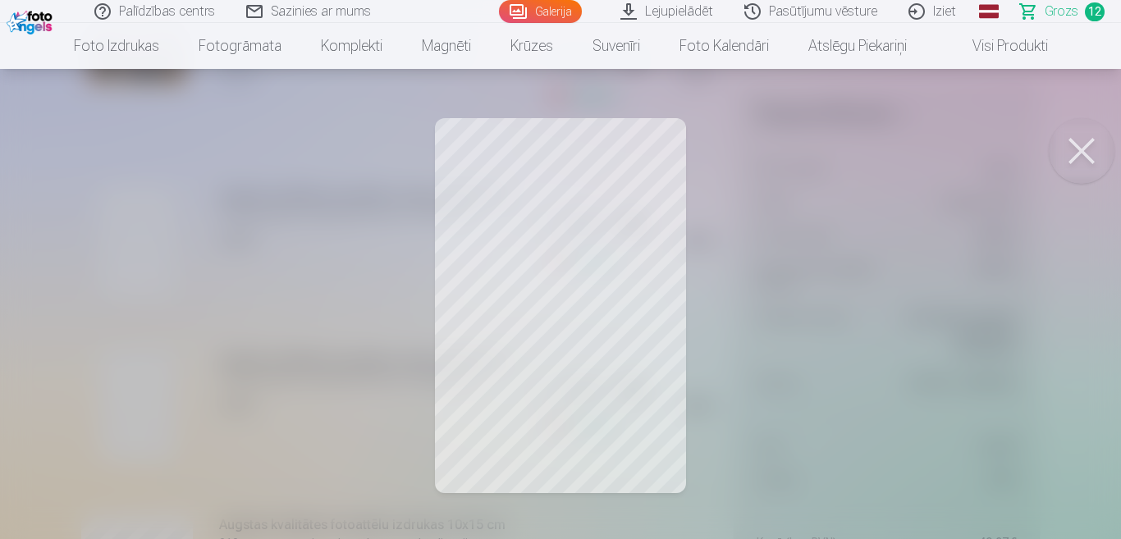
click at [1080, 153] on button at bounding box center [1082, 151] width 66 height 66
click at [1074, 150] on button at bounding box center [1082, 151] width 66 height 66
click at [1088, 153] on button at bounding box center [1082, 151] width 66 height 66
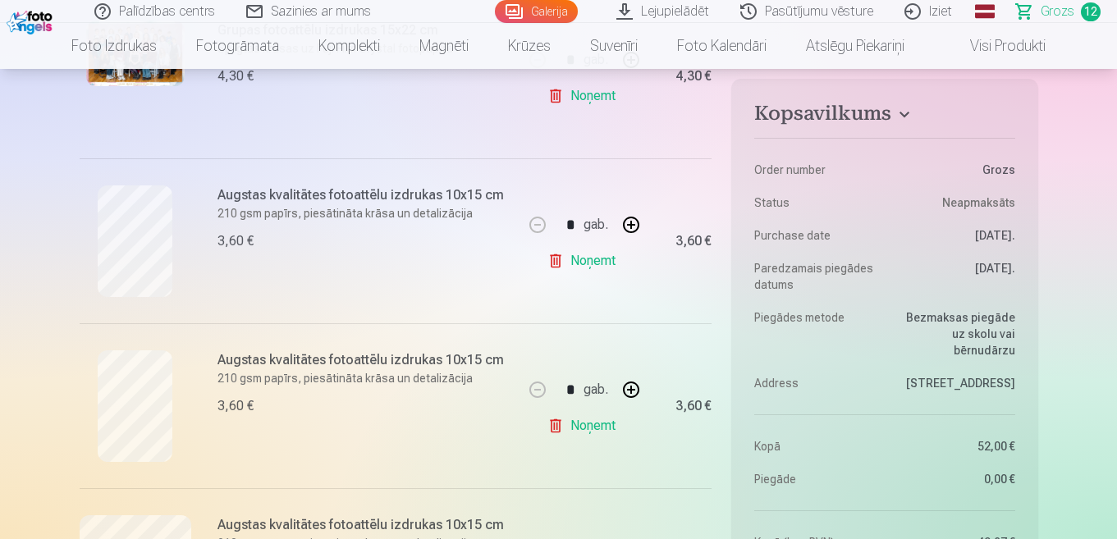
click at [597, 424] on link "Noņemt" at bounding box center [584, 426] width 75 height 33
type input "*"
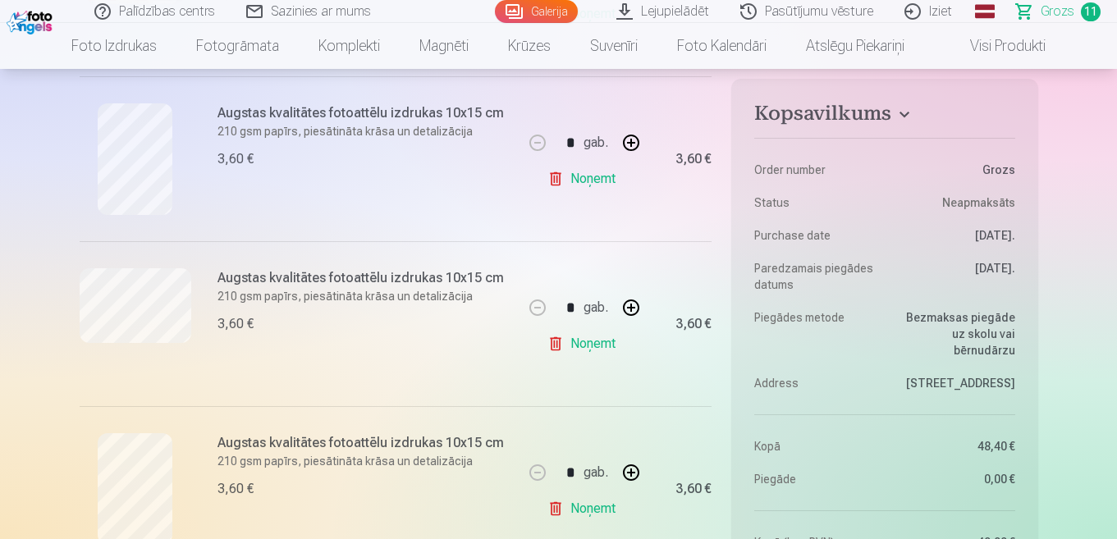
scroll to position [575, 0]
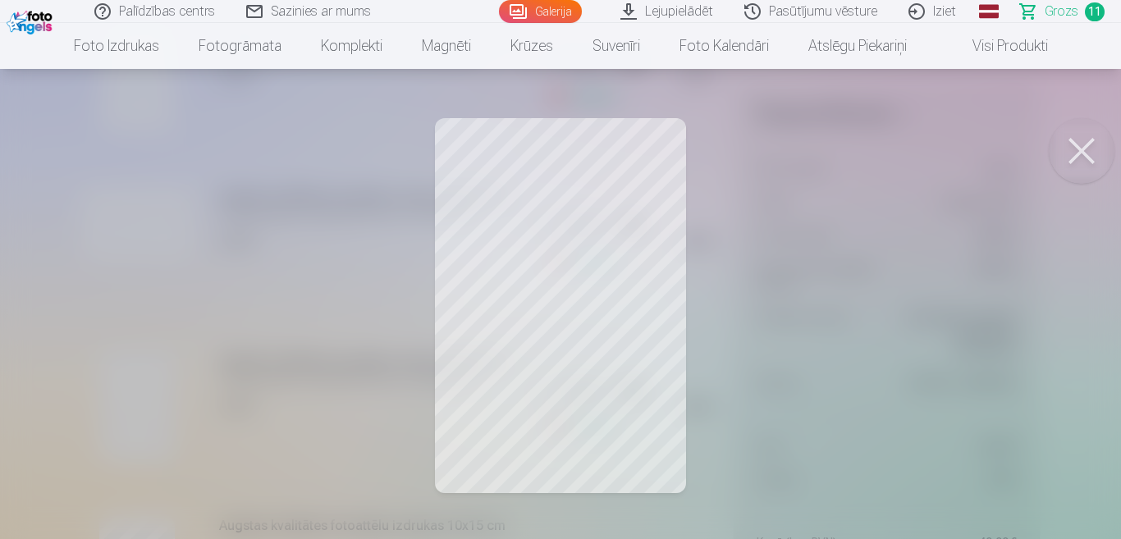
click at [1083, 153] on button at bounding box center [1082, 151] width 66 height 66
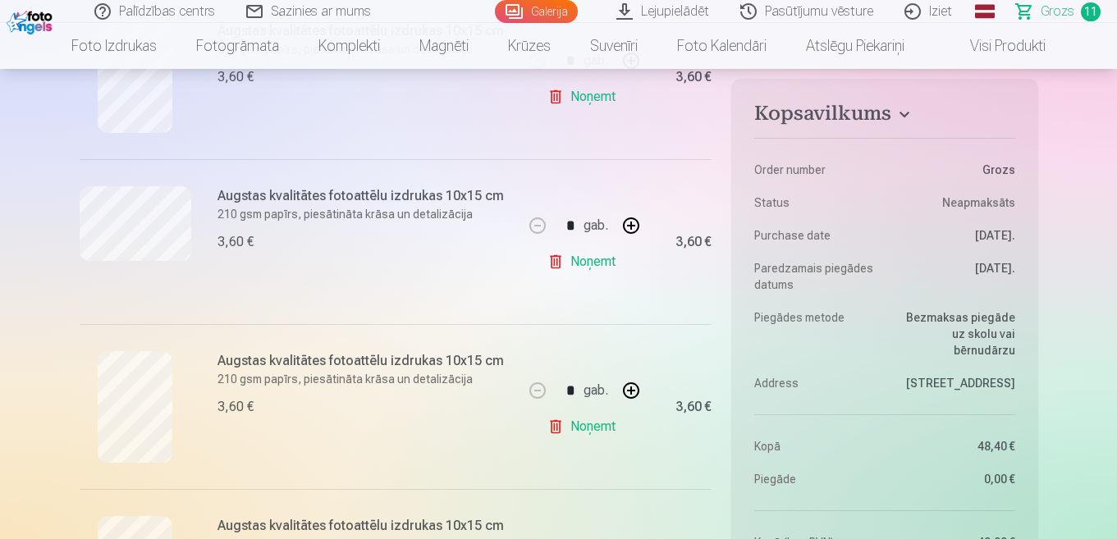
click at [595, 423] on link "Noņemt" at bounding box center [584, 426] width 75 height 33
type input "*"
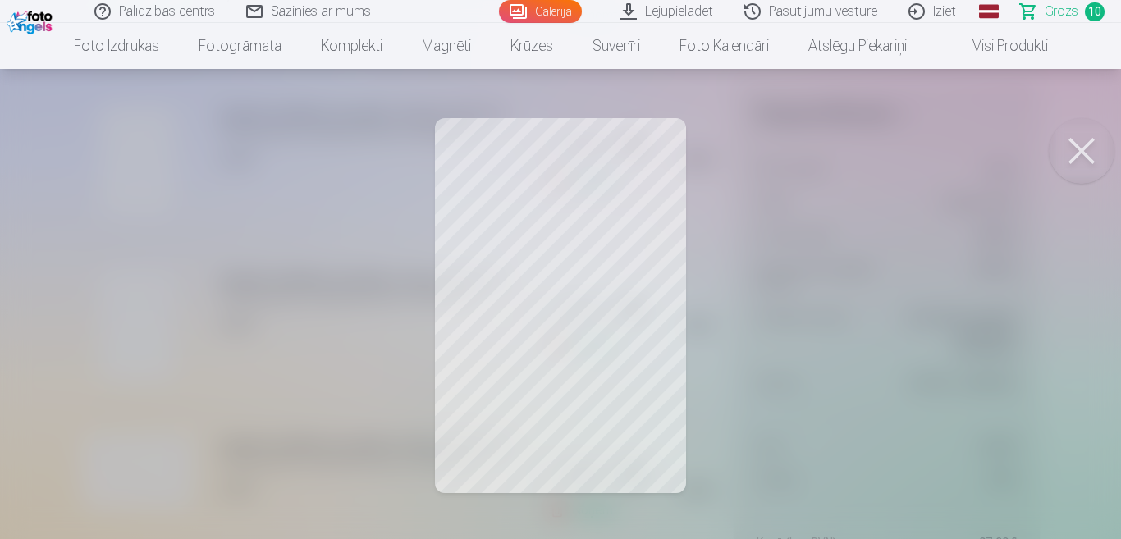
click at [1092, 149] on button at bounding box center [1082, 151] width 66 height 66
click at [1086, 149] on button at bounding box center [1082, 151] width 66 height 66
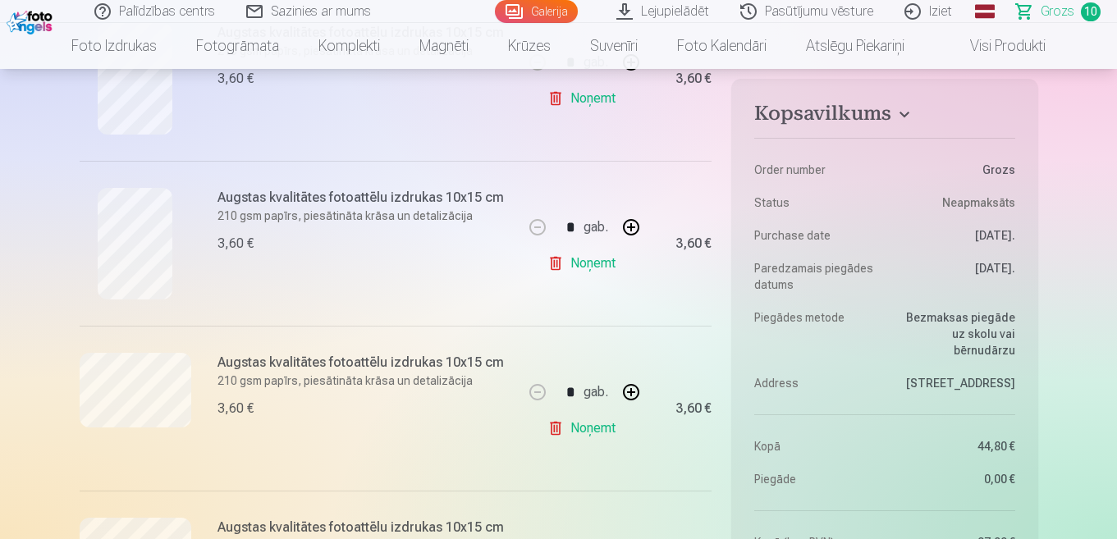
scroll to position [985, 0]
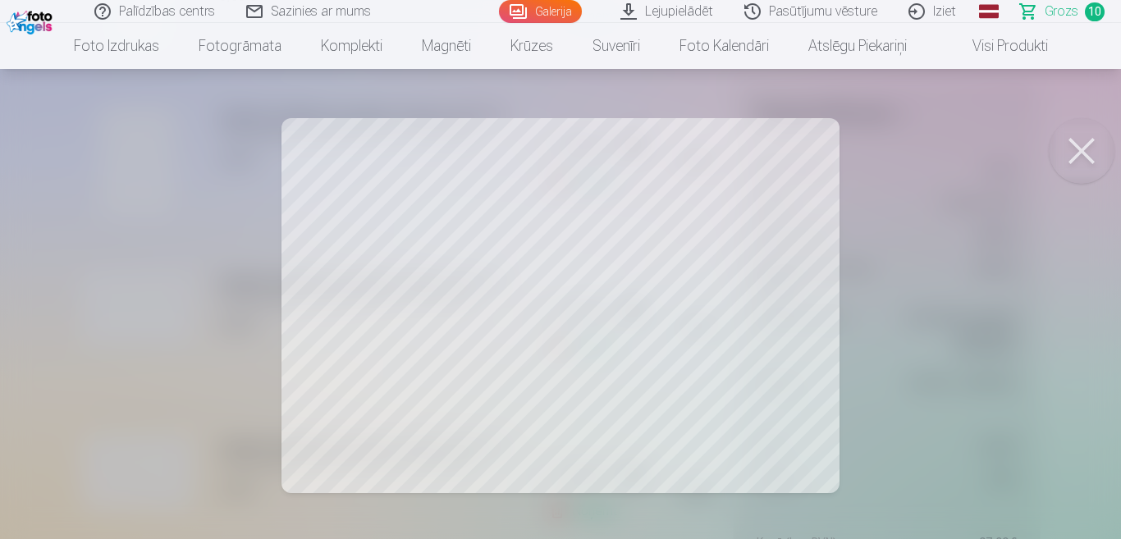
click at [1081, 146] on button at bounding box center [1082, 151] width 66 height 66
click at [1076, 144] on button at bounding box center [1082, 151] width 66 height 66
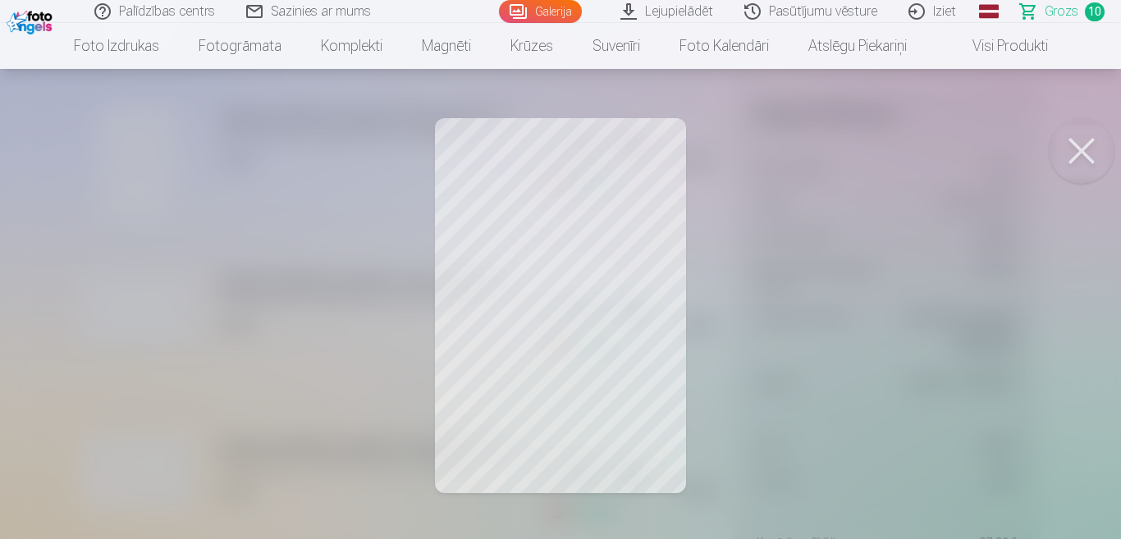
click at [1074, 155] on button at bounding box center [1082, 151] width 66 height 66
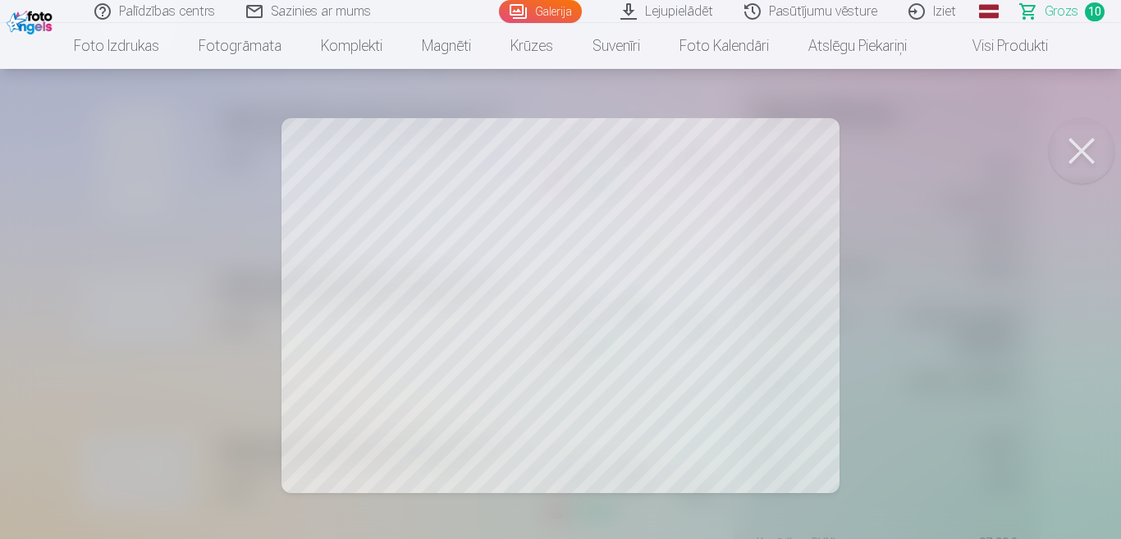
click at [1077, 153] on button at bounding box center [1082, 151] width 66 height 66
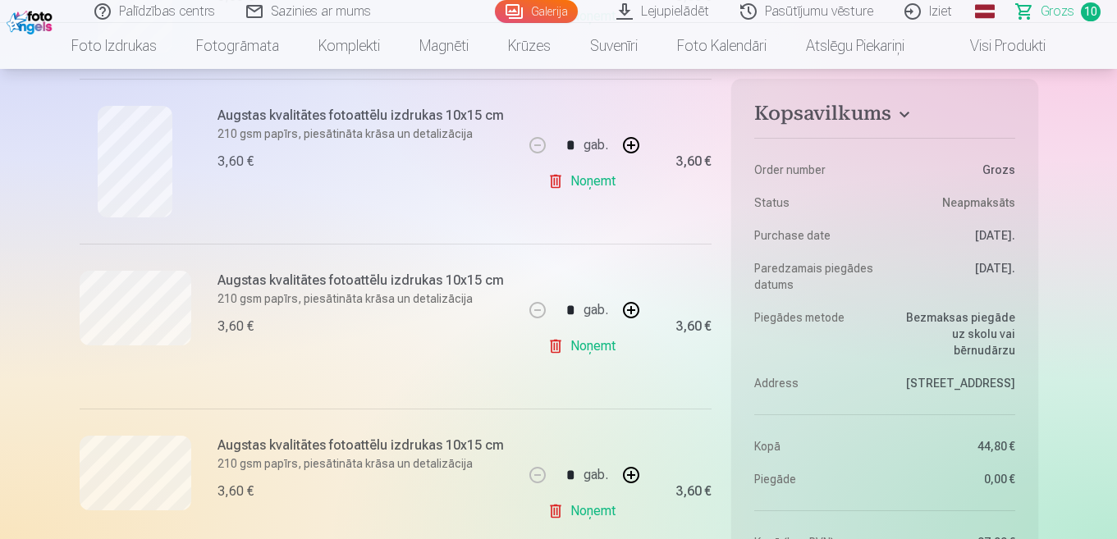
click at [584, 179] on link "Noņemt" at bounding box center [584, 181] width 75 height 33
type input "*"
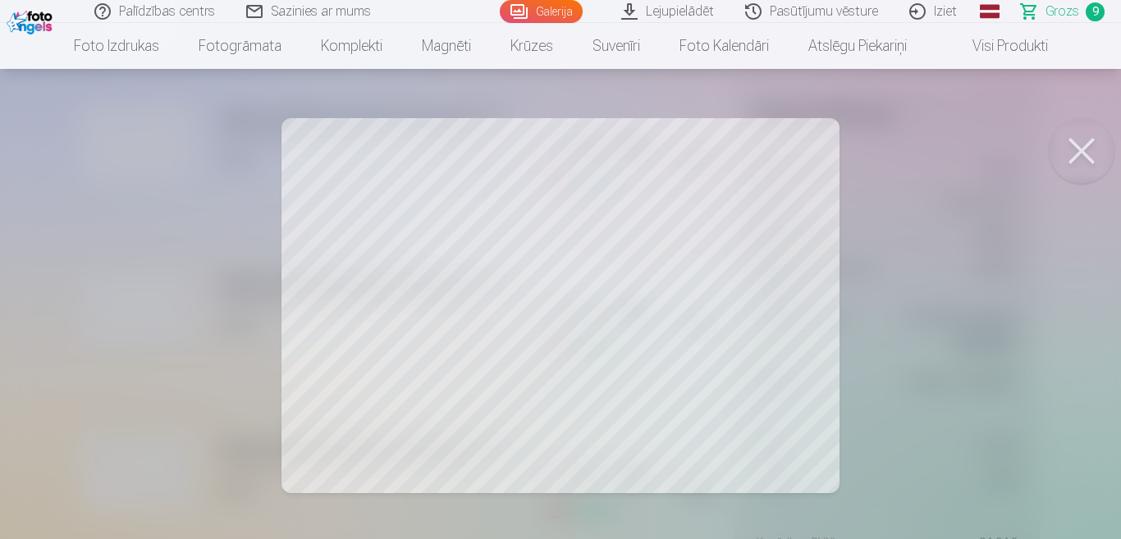
click at [1084, 153] on button at bounding box center [1082, 151] width 66 height 66
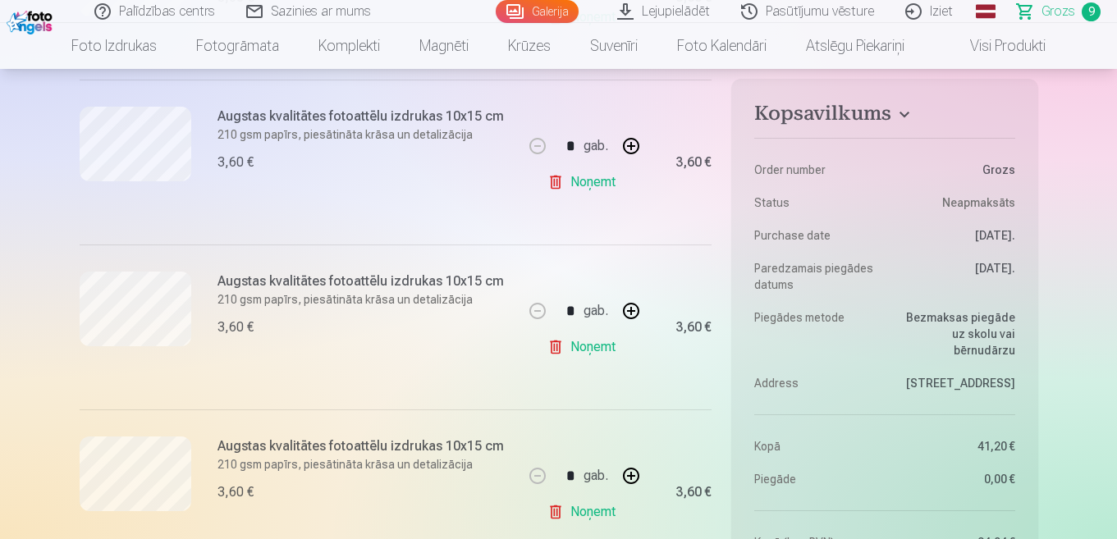
scroll to position [1231, 0]
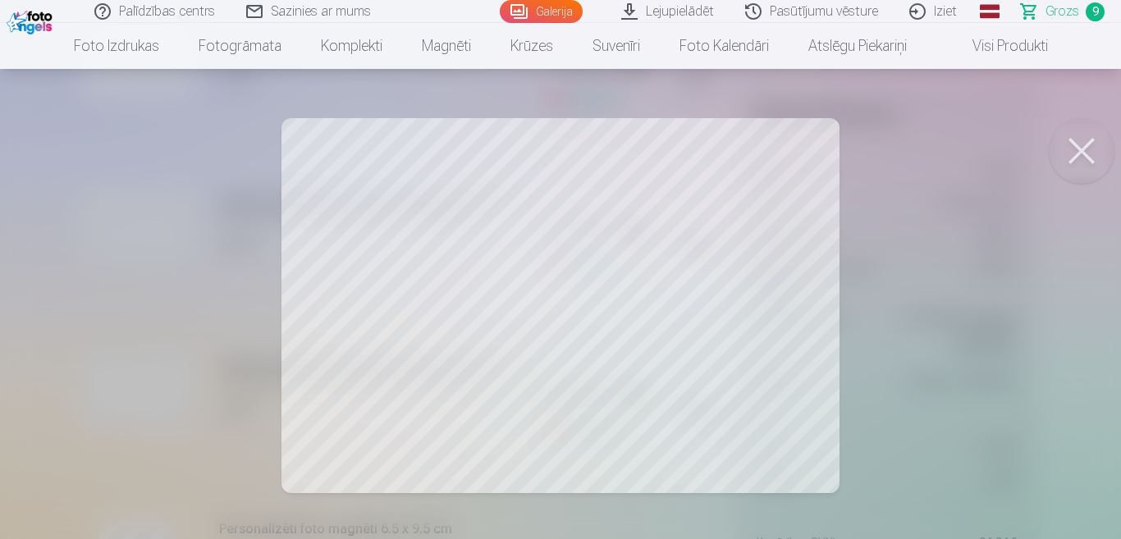
drag, startPoint x: 1078, startPoint y: 144, endPoint x: 969, endPoint y: 259, distance: 158.5
click at [1078, 145] on button at bounding box center [1082, 151] width 66 height 66
click at [1088, 154] on button at bounding box center [1082, 151] width 66 height 66
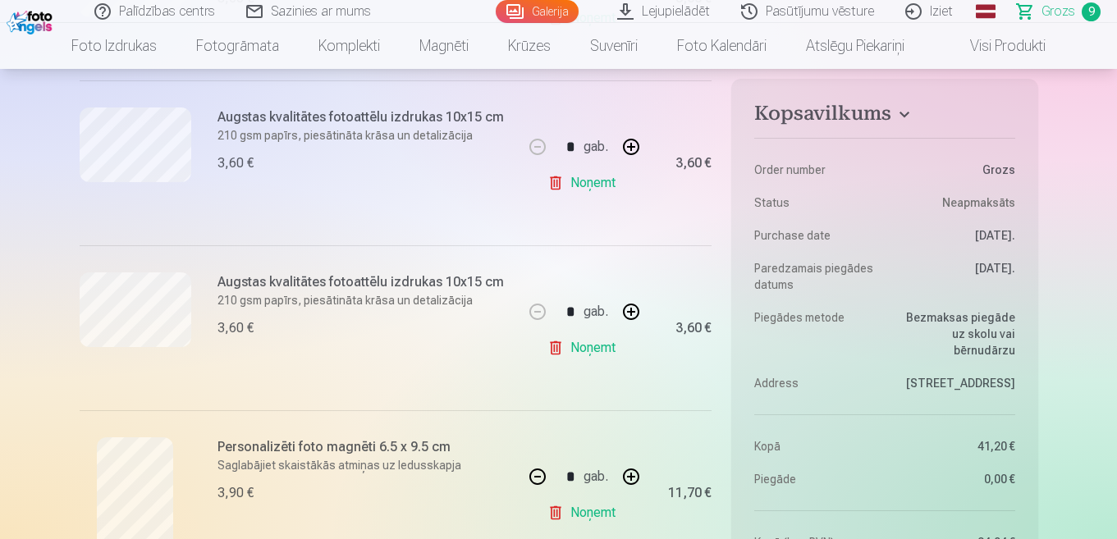
scroll to position [1395, 0]
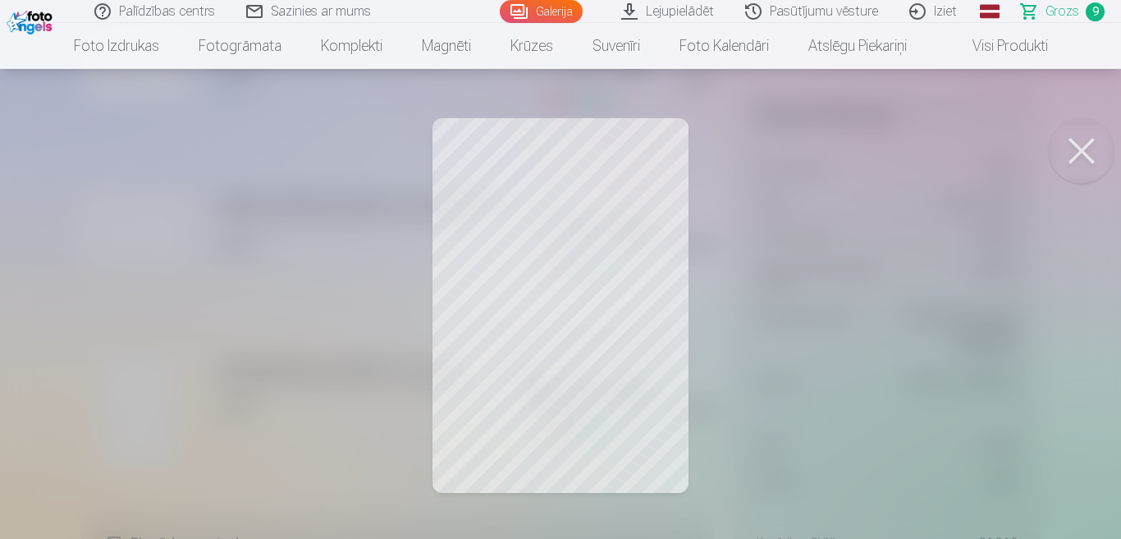
click at [1083, 162] on button at bounding box center [1082, 151] width 66 height 66
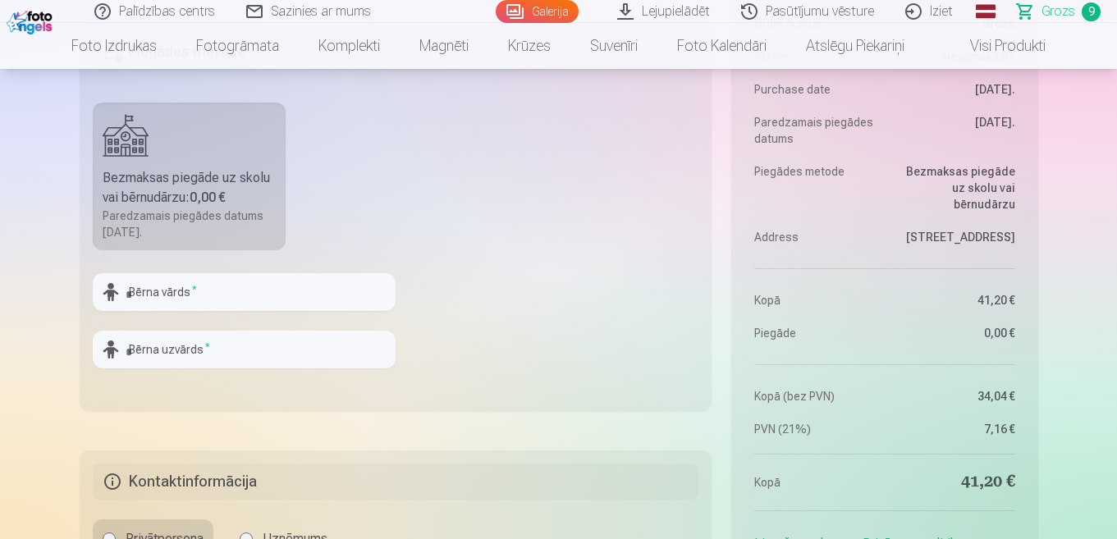
scroll to position [2052, 0]
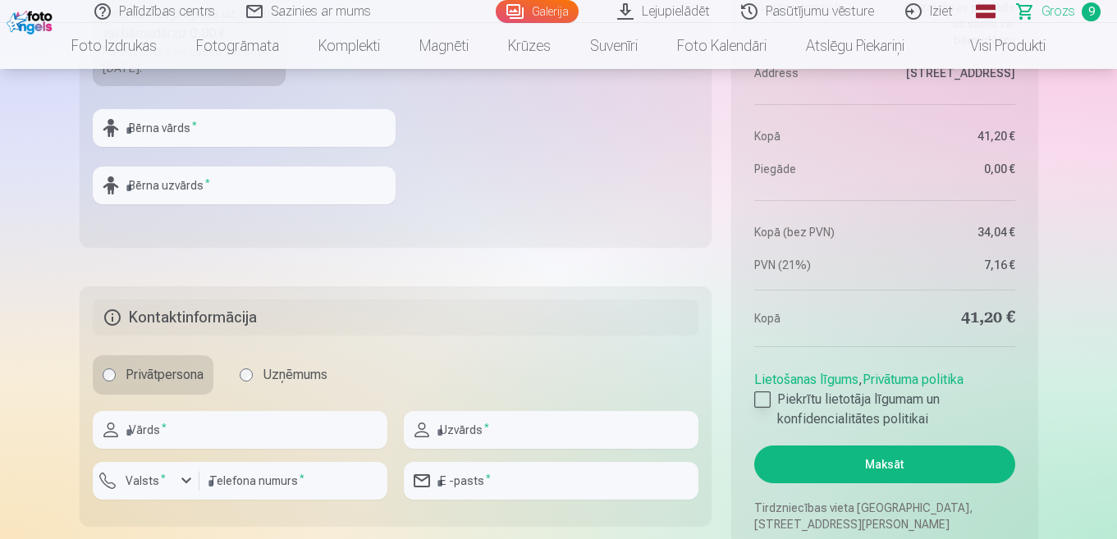
click at [767, 402] on div at bounding box center [762, 400] width 16 height 16
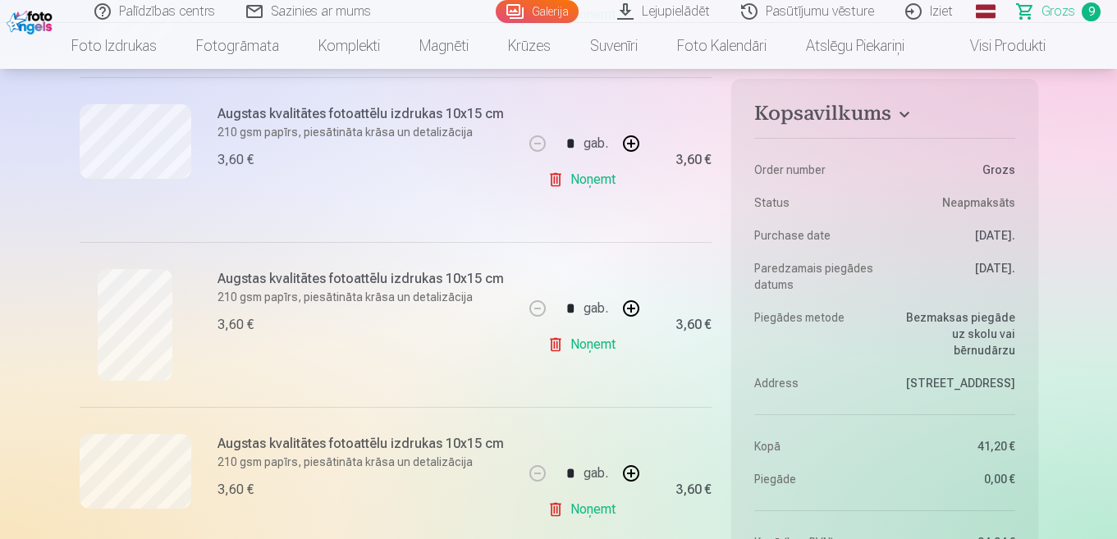
scroll to position [739, 0]
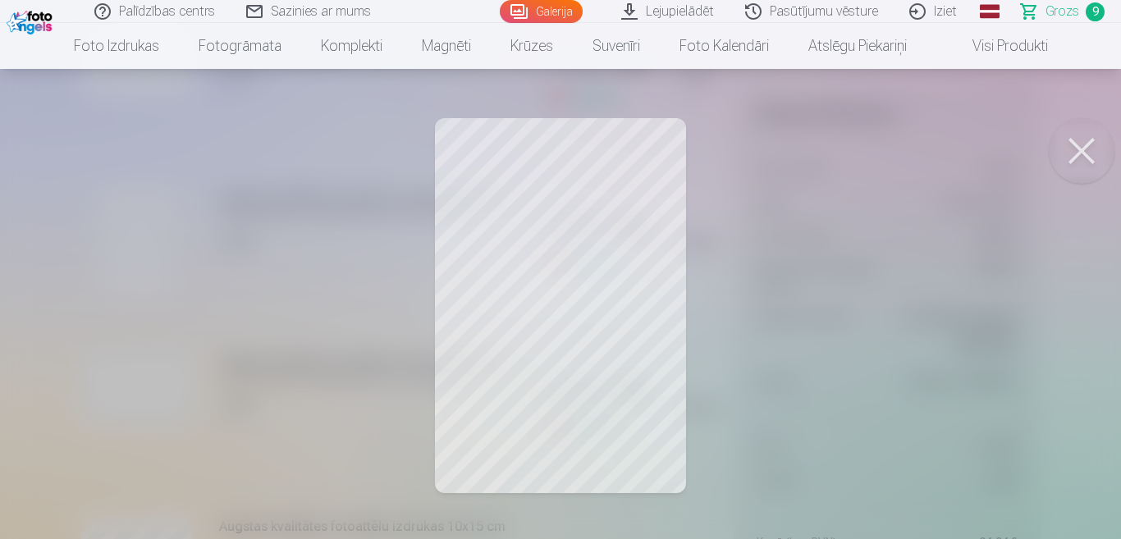
click at [1086, 154] on button at bounding box center [1082, 151] width 66 height 66
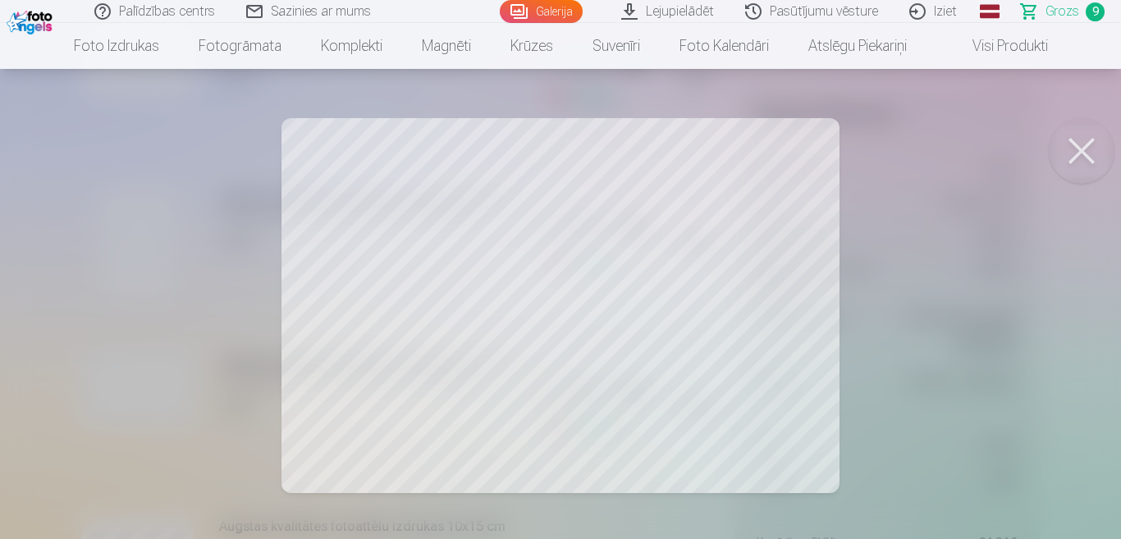
click at [1088, 149] on button at bounding box center [1082, 151] width 66 height 66
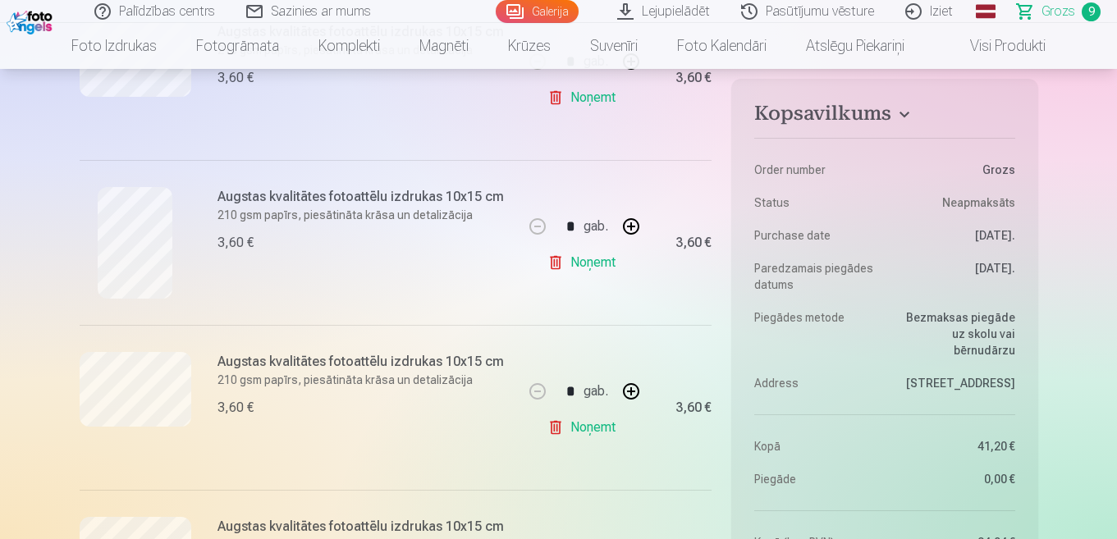
scroll to position [903, 0]
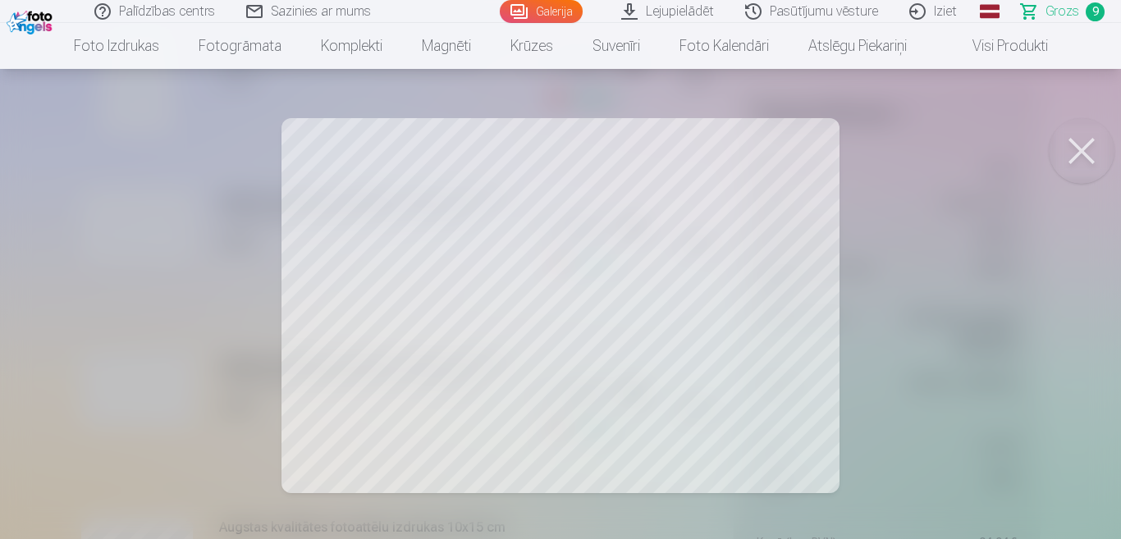
click at [1081, 158] on button at bounding box center [1082, 151] width 66 height 66
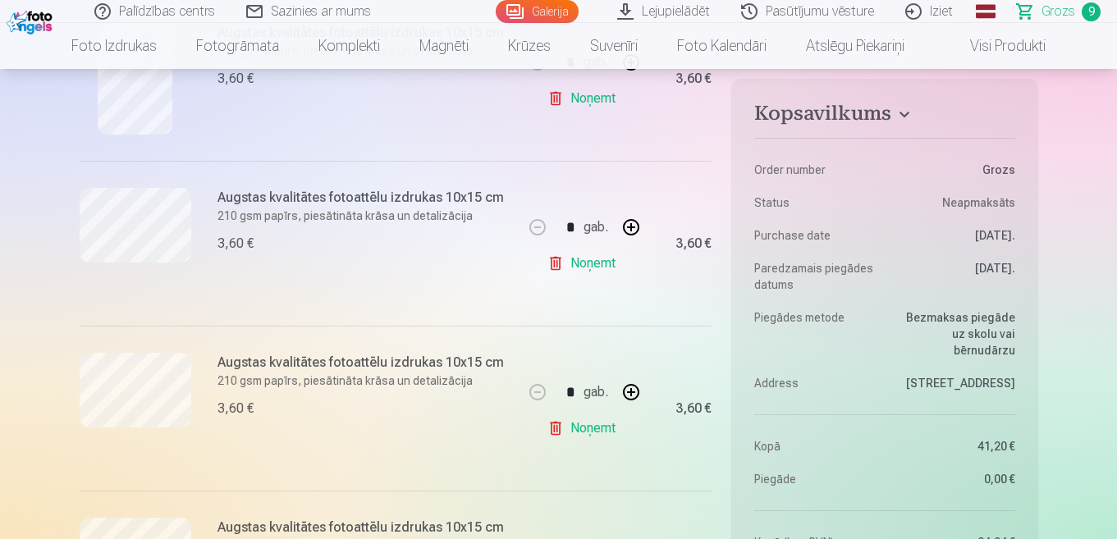
scroll to position [985, 0]
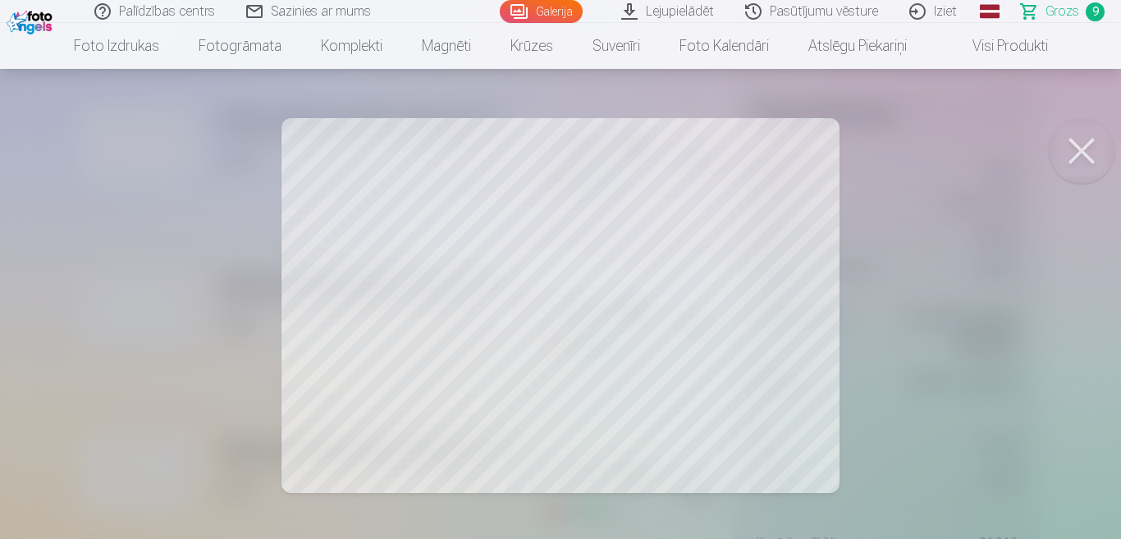
click at [1079, 153] on button at bounding box center [1082, 151] width 66 height 66
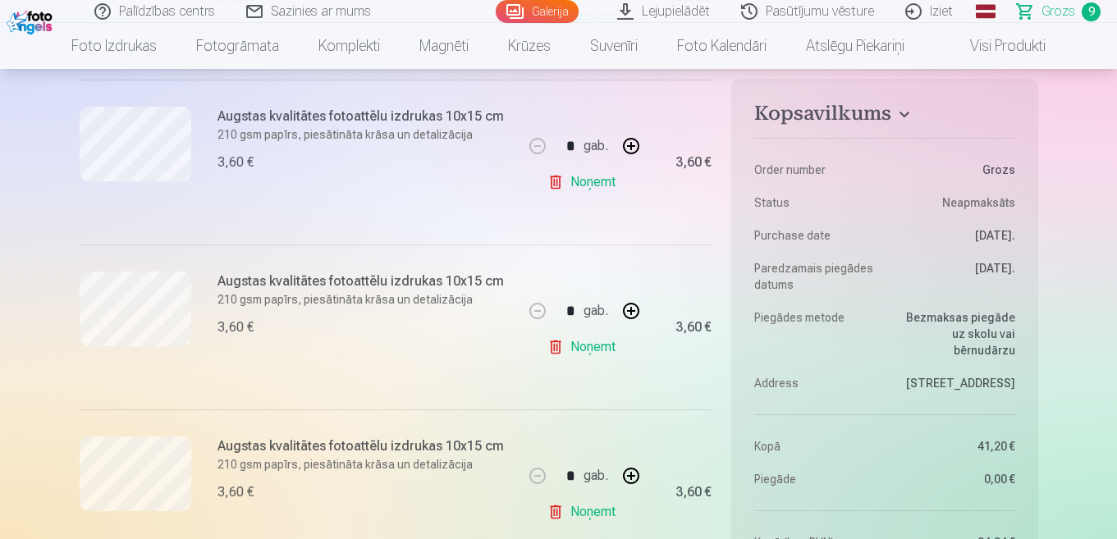
scroll to position [1231, 0]
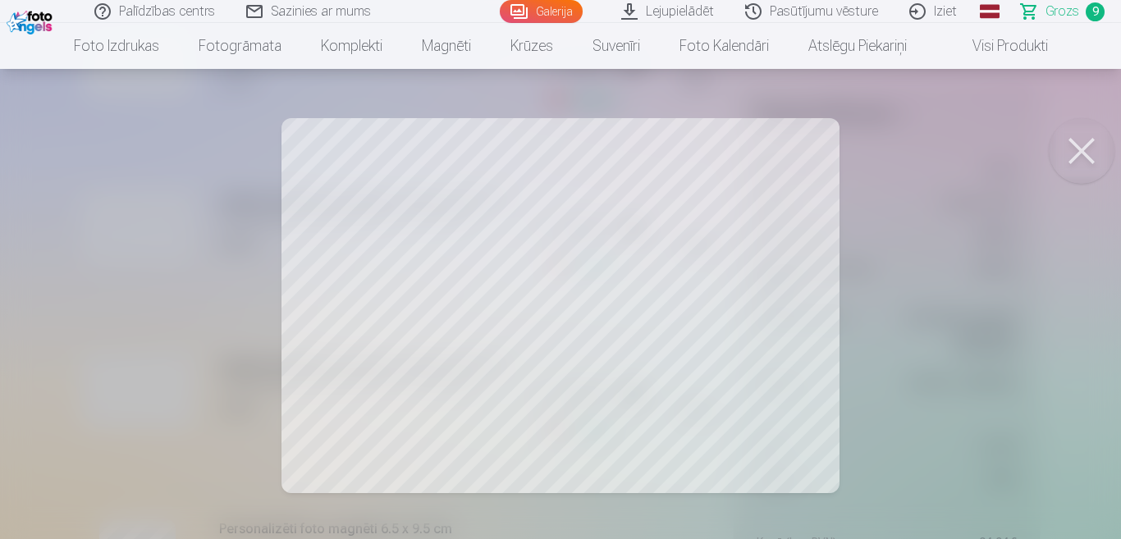
click at [1074, 161] on button at bounding box center [1082, 151] width 66 height 66
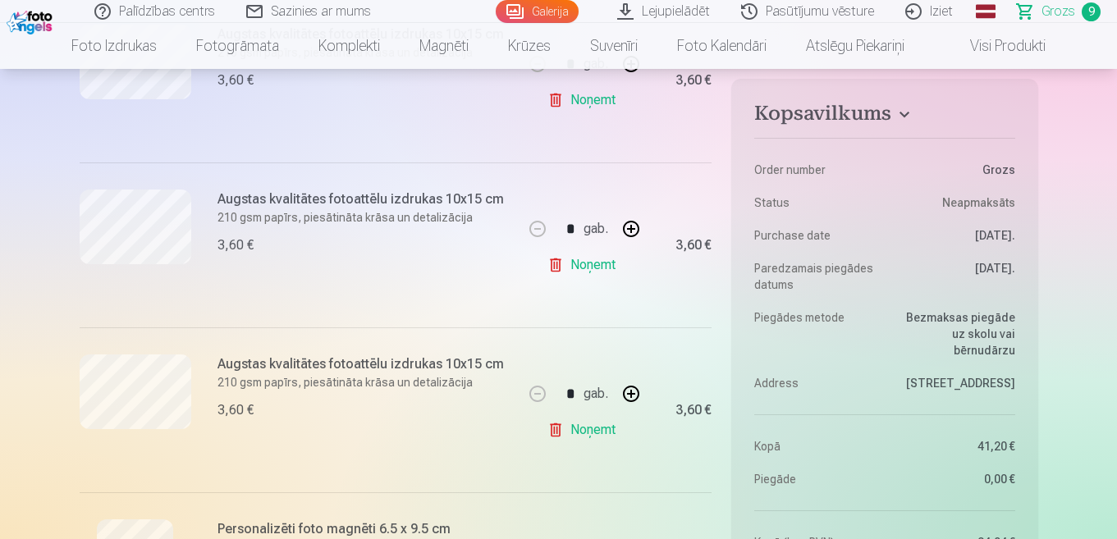
click at [589, 431] on link "Noņemt" at bounding box center [584, 430] width 75 height 33
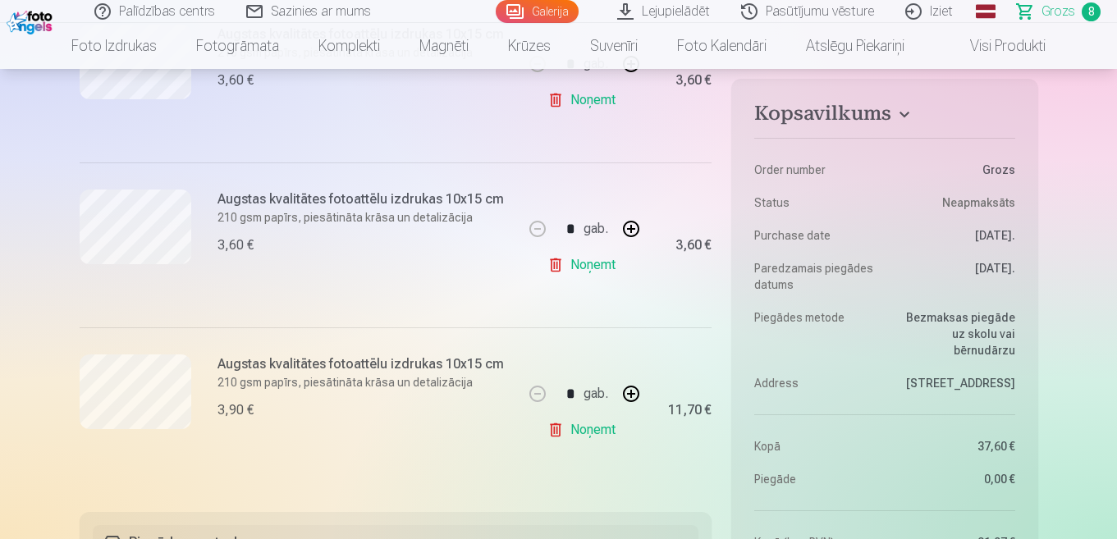
type input "*"
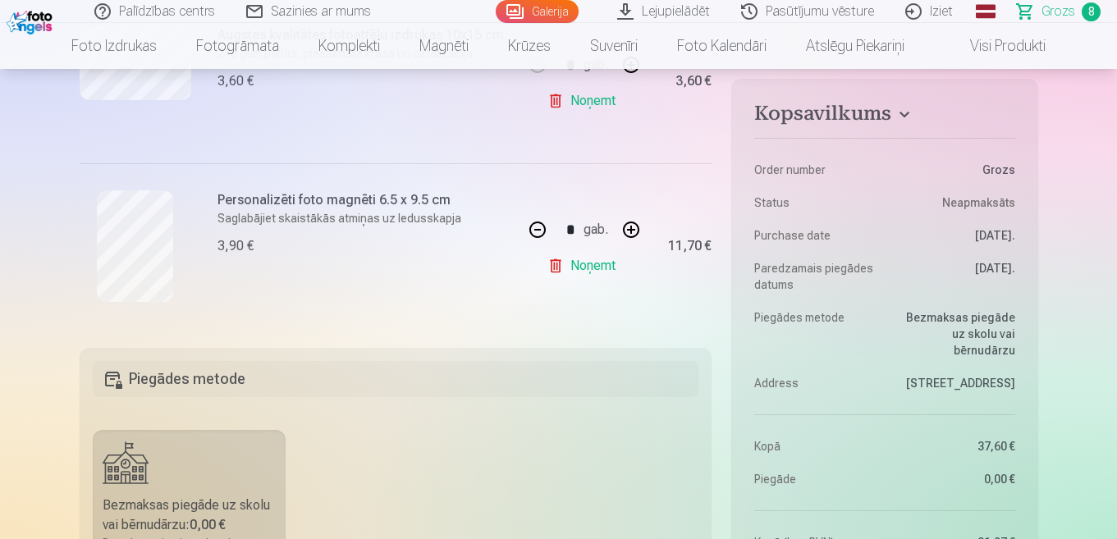
scroll to position [1560, 0]
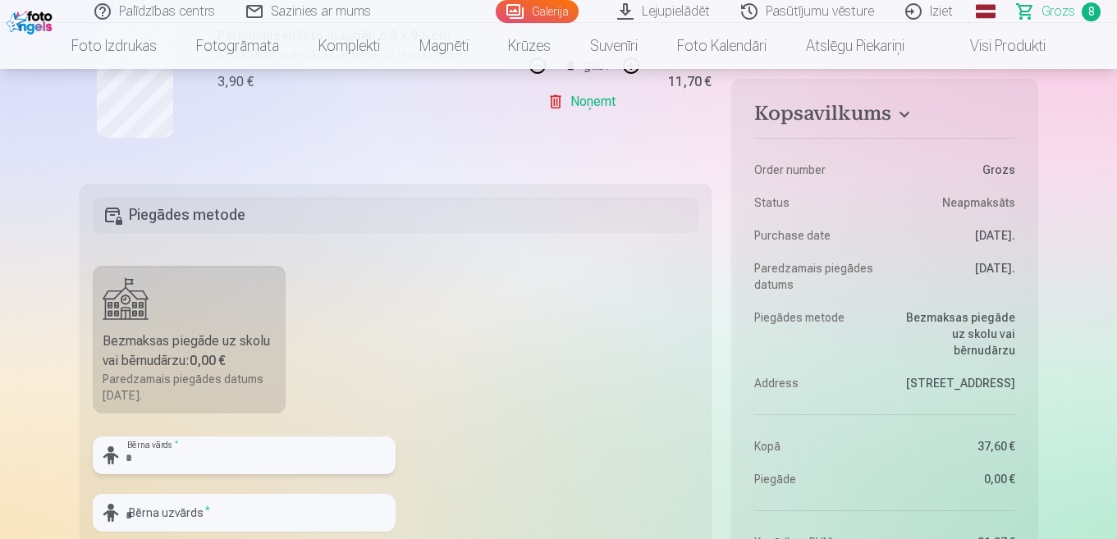
click at [218, 458] on input "text" at bounding box center [244, 456] width 303 height 38
type input "********"
click at [239, 511] on input "text" at bounding box center [244, 513] width 303 height 38
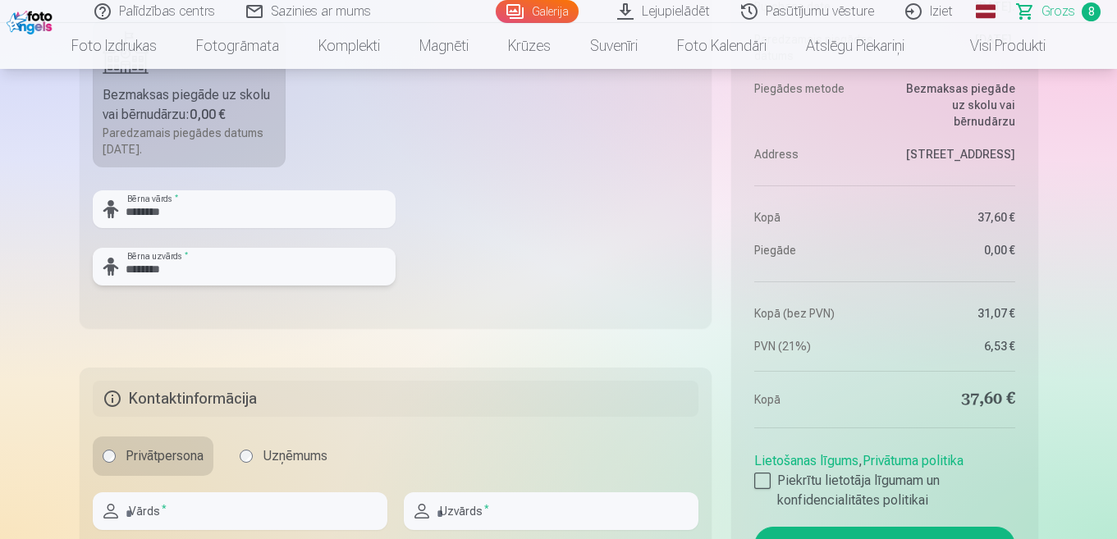
scroll to position [1888, 0]
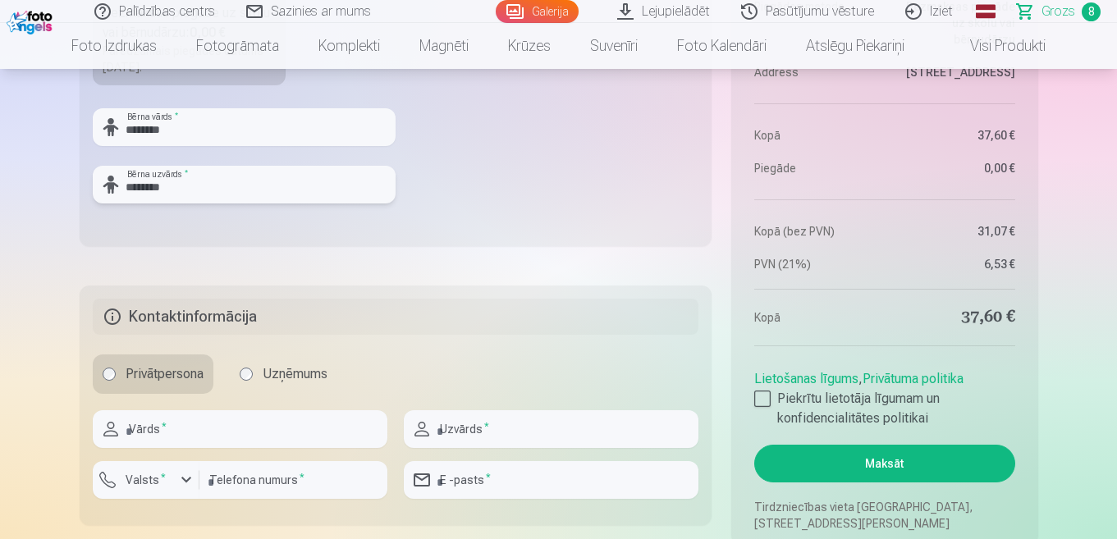
type input "********"
click at [268, 435] on input "text" at bounding box center [240, 429] width 295 height 38
type input "********"
click at [536, 431] on input "text" at bounding box center [551, 429] width 295 height 38
type input "********"
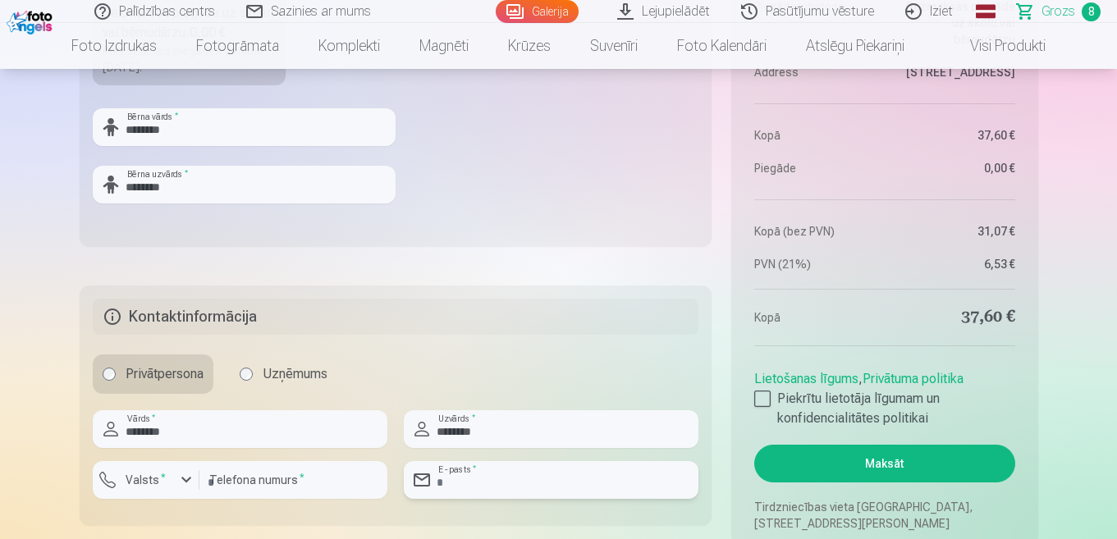
click at [552, 475] on input "email" at bounding box center [551, 480] width 295 height 38
type input "**********"
click at [254, 474] on input "number" at bounding box center [293, 480] width 188 height 38
type input "********"
click at [815, 461] on button "Maksāt" at bounding box center [884, 464] width 260 height 38
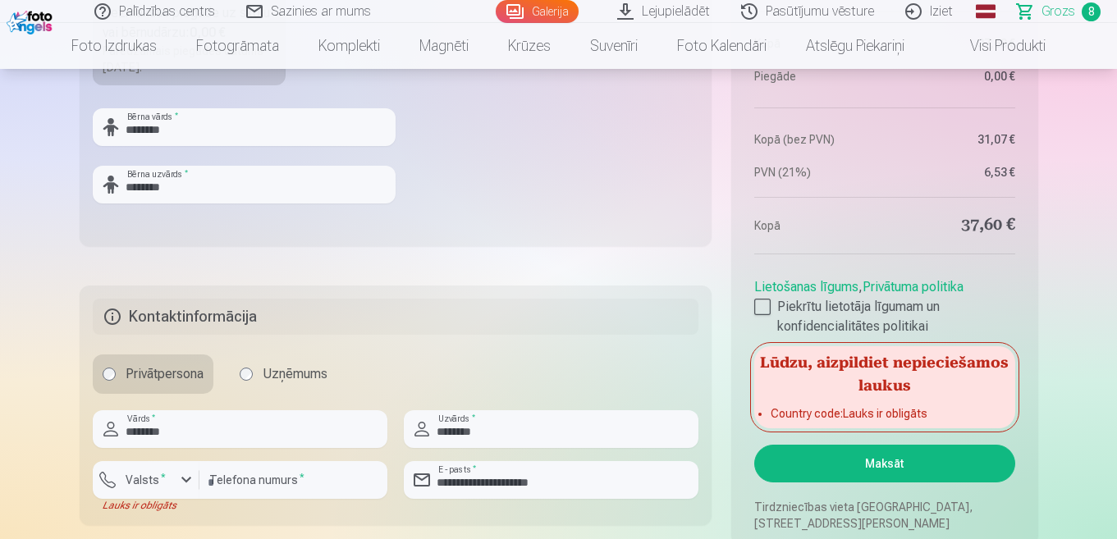
scroll to position [2052, 0]
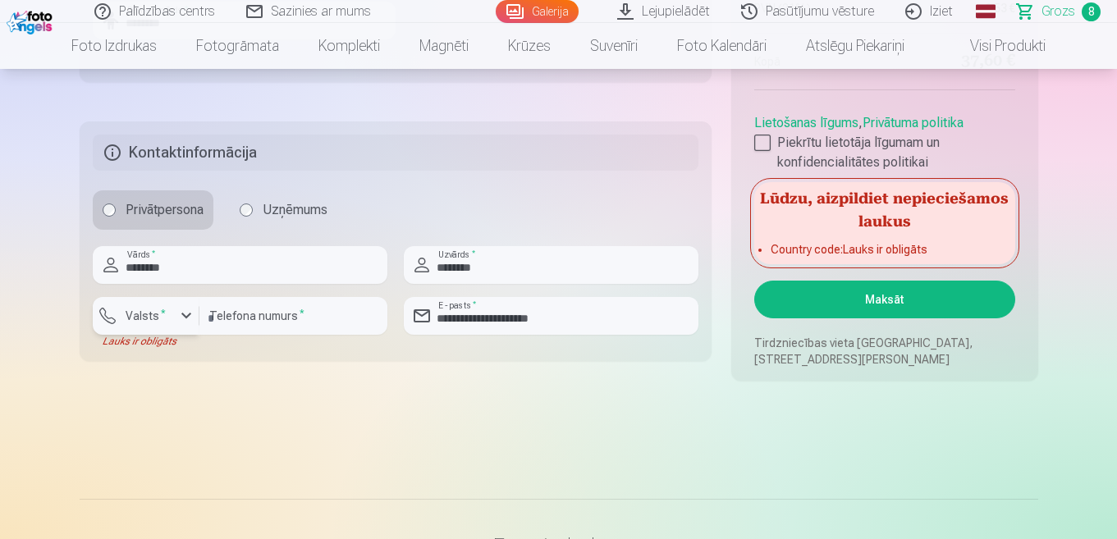
click at [183, 317] on div "button" at bounding box center [186, 316] width 20 height 20
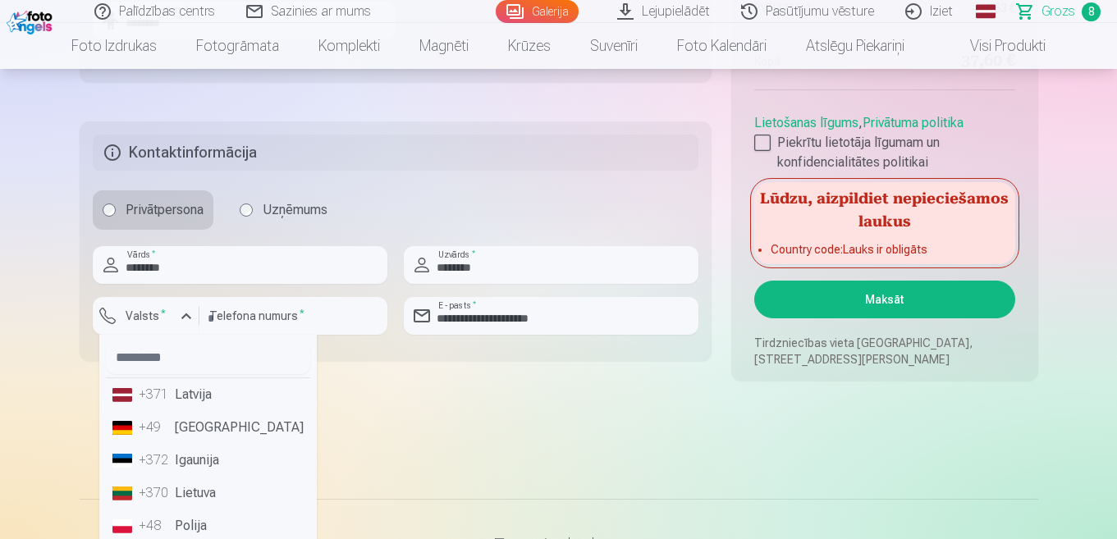
click at [201, 396] on li "+371 Latvija" at bounding box center [208, 394] width 204 height 33
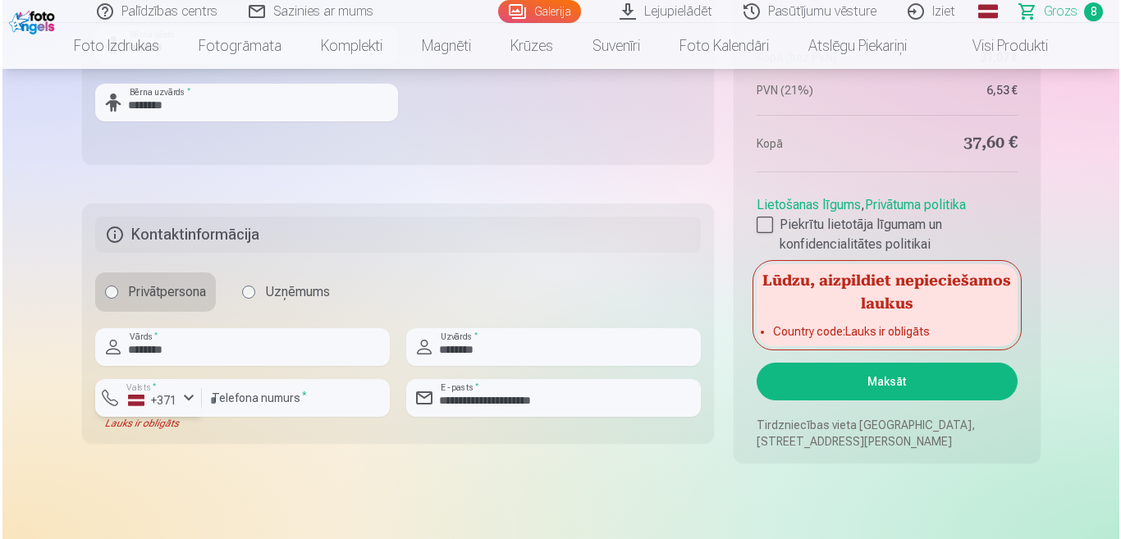
scroll to position [1888, 0]
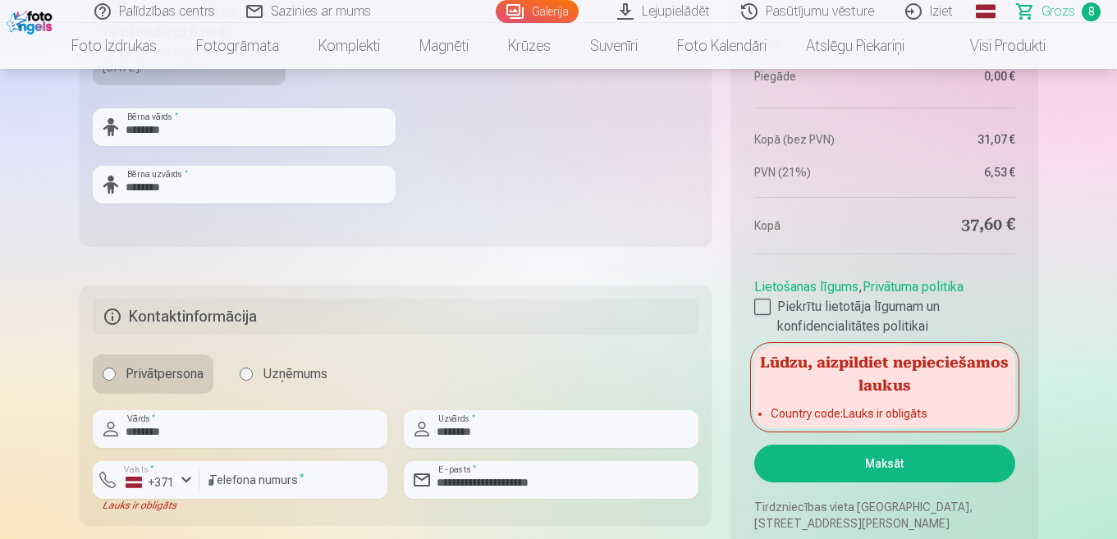
click at [888, 461] on button "Maksāt" at bounding box center [884, 464] width 260 height 38
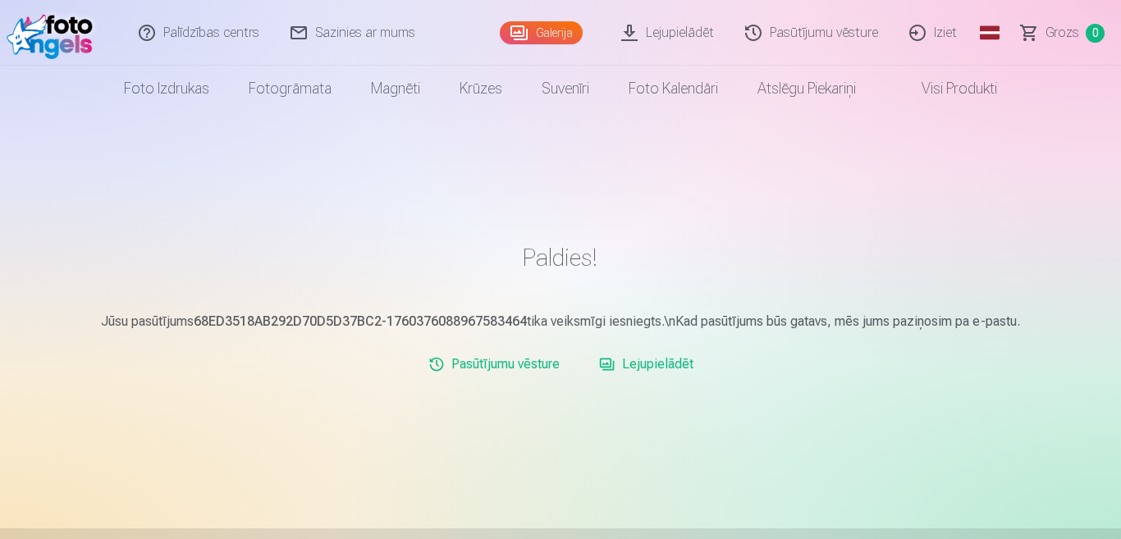
click at [647, 364] on link "Lejupielādēt" at bounding box center [647, 364] width 108 height 33
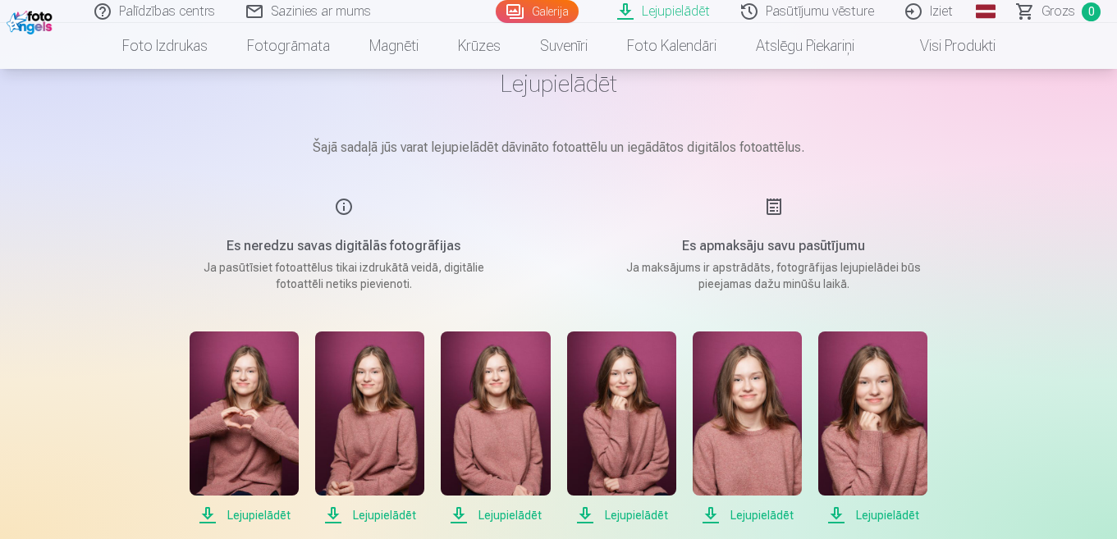
scroll to position [164, 0]
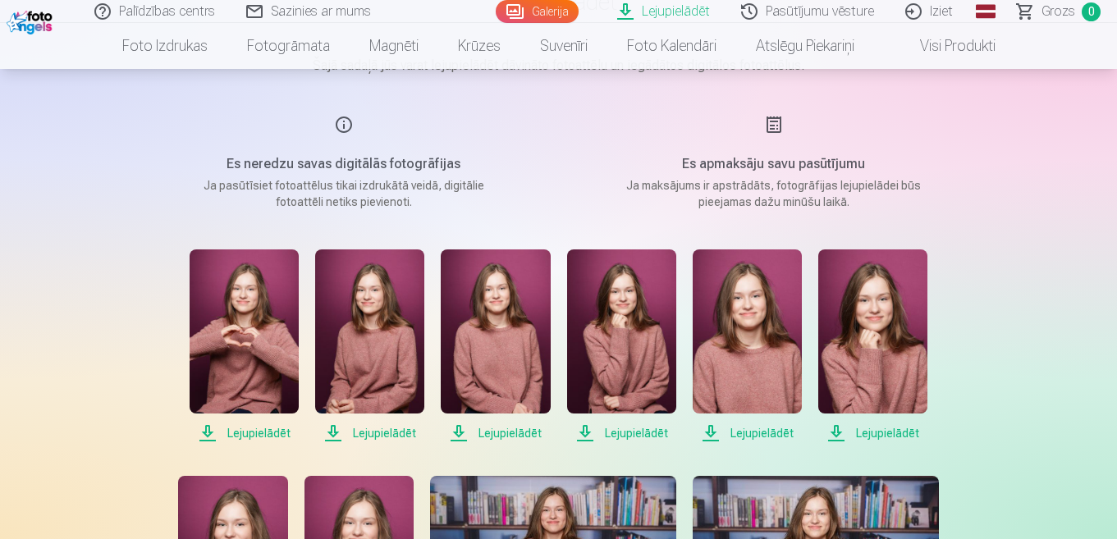
click at [254, 435] on span "Lejupielādēt" at bounding box center [244, 434] width 109 height 20
click at [379, 428] on span "Lejupielādēt" at bounding box center [369, 434] width 109 height 20
click at [509, 436] on span "Lejupielādēt" at bounding box center [495, 434] width 109 height 20
click at [624, 429] on span "Lejupielādēt" at bounding box center [621, 434] width 109 height 20
click at [754, 434] on span "Lejupielādēt" at bounding box center [747, 434] width 109 height 20
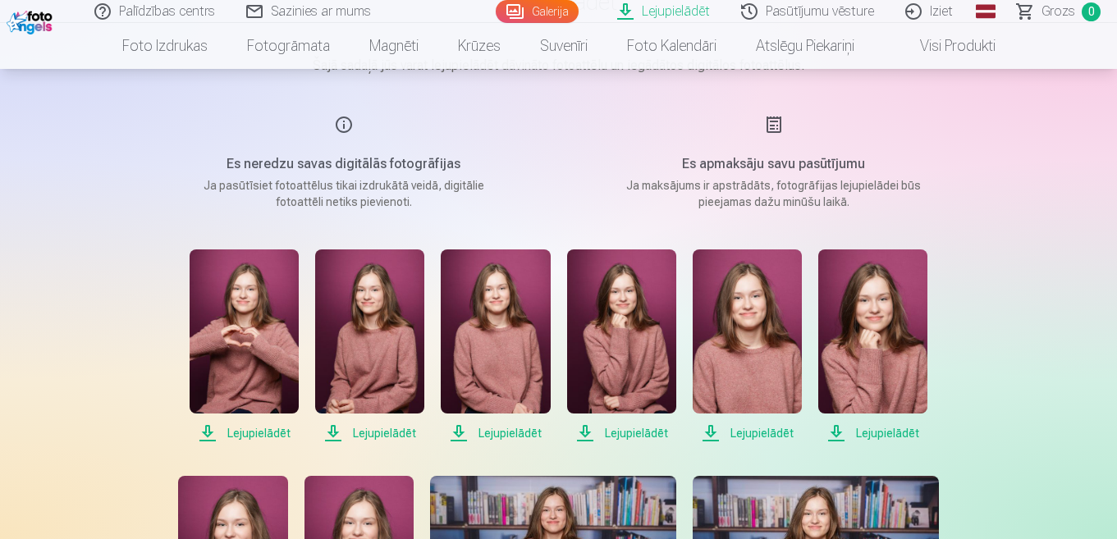
click at [879, 436] on span "Lejupielādēt" at bounding box center [872, 434] width 109 height 20
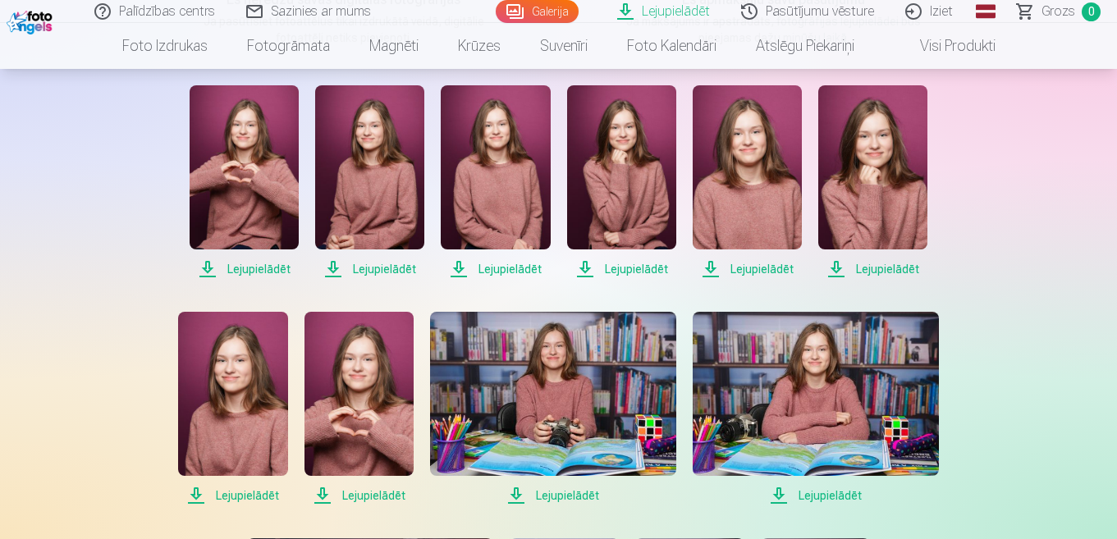
click at [250, 498] on span "Lejupielādēt" at bounding box center [232, 496] width 109 height 20
click at [378, 493] on span "Lejupielādēt" at bounding box center [359, 496] width 109 height 20
click at [572, 490] on span "Lejupielādēt" at bounding box center [553, 496] width 246 height 20
click at [848, 497] on span "Lejupielādēt" at bounding box center [816, 496] width 246 height 20
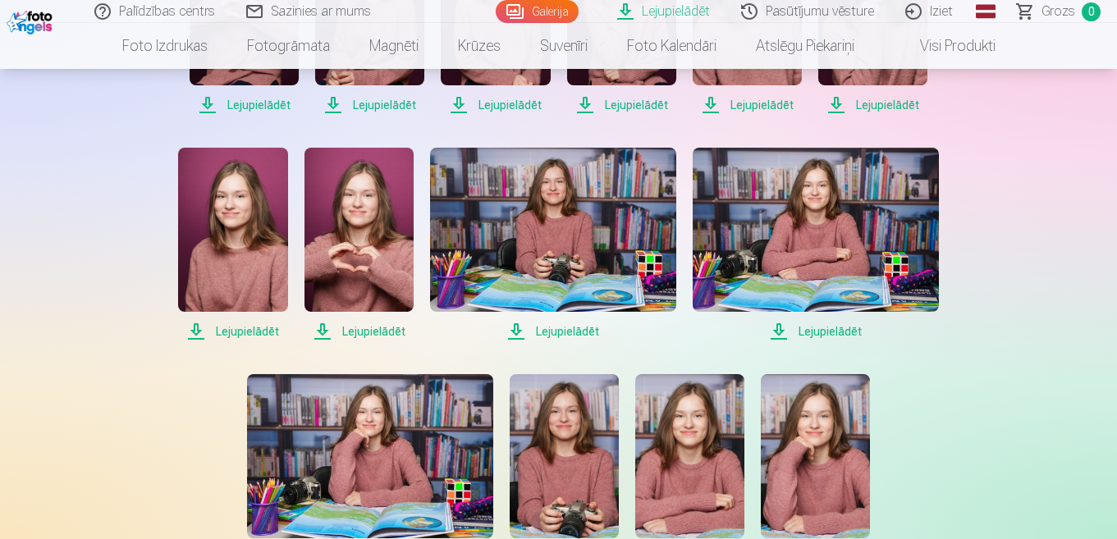
scroll to position [575, 0]
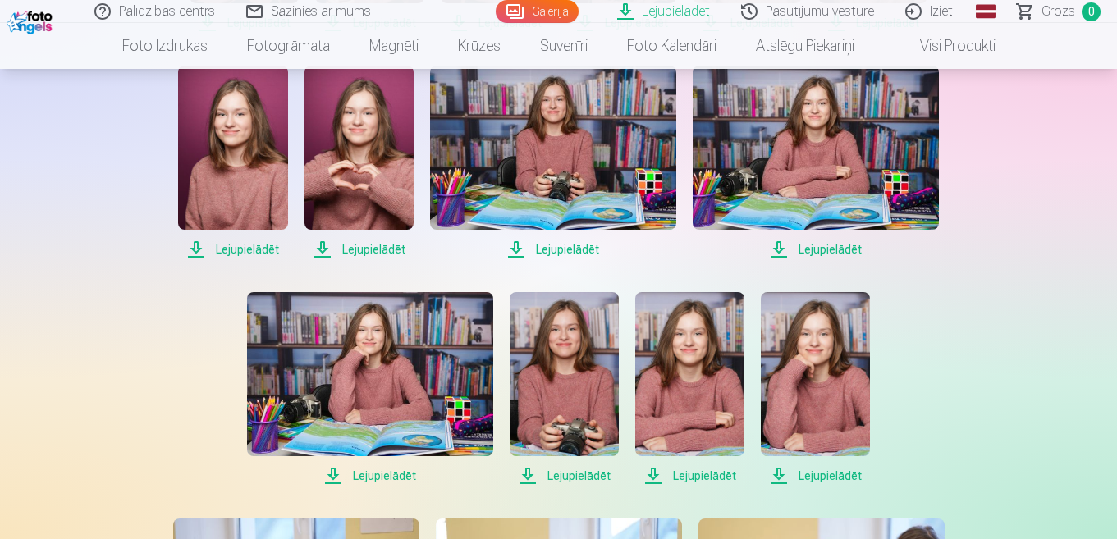
click at [379, 471] on span "Lejupielādēt" at bounding box center [370, 476] width 246 height 20
click at [582, 476] on span "Lejupielādēt" at bounding box center [564, 476] width 109 height 20
click at [690, 474] on span "Lejupielādēt" at bounding box center [689, 476] width 109 height 20
click at [824, 472] on span "Lejupielādēt" at bounding box center [815, 476] width 109 height 20
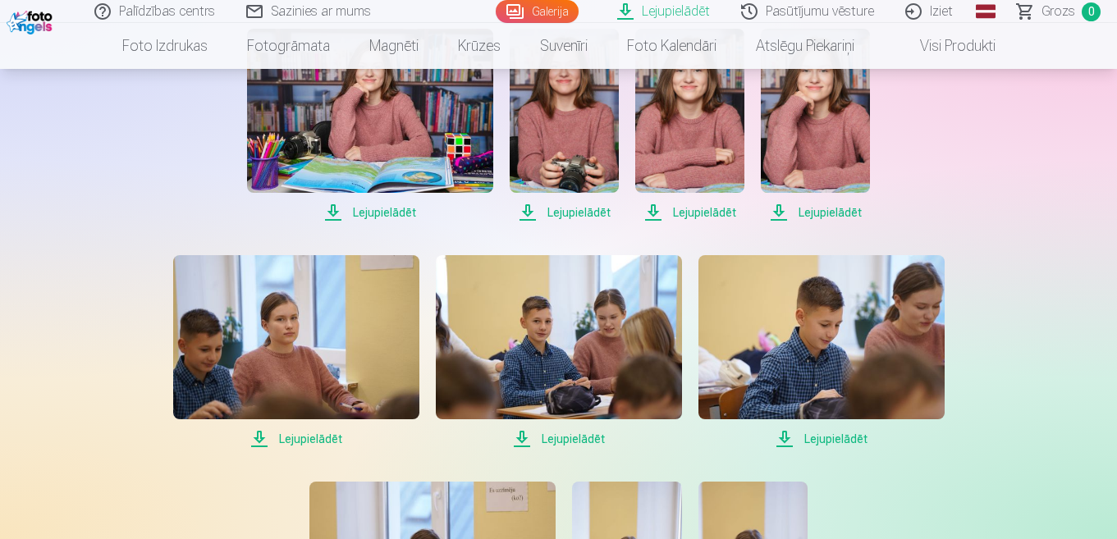
scroll to position [841, 0]
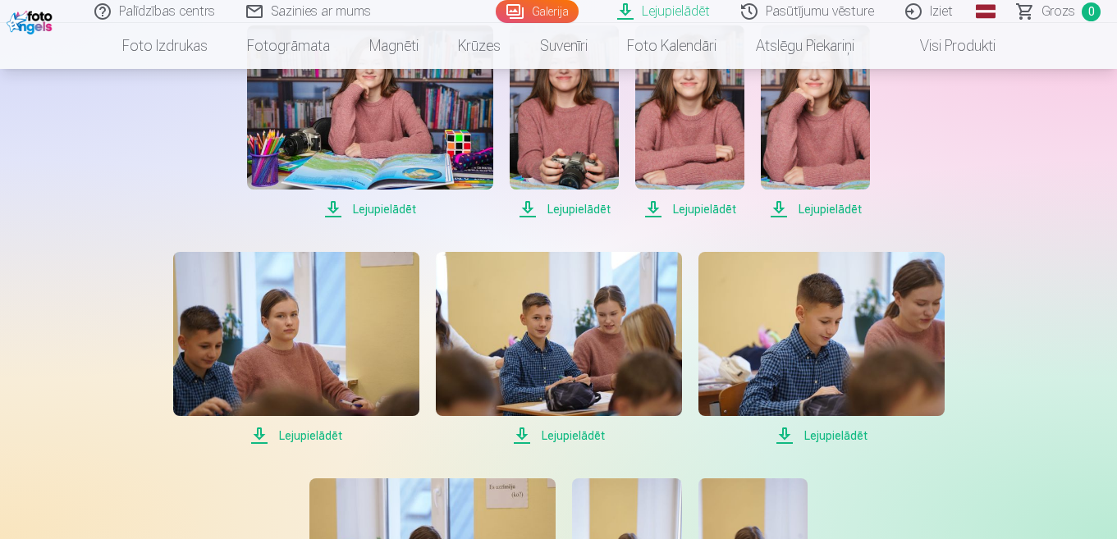
click at [322, 435] on span "Lejupielādēt" at bounding box center [296, 436] width 246 height 20
click at [567, 436] on span "Lejupielādēt" at bounding box center [559, 436] width 246 height 20
click at [830, 435] on span "Lejupielādēt" at bounding box center [822, 436] width 246 height 20
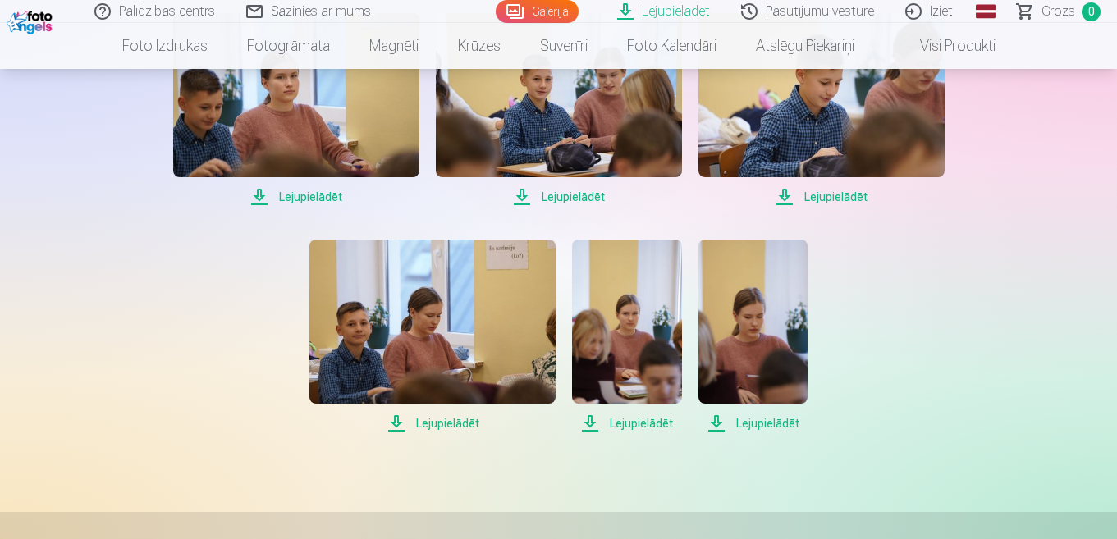
scroll to position [1157, 0]
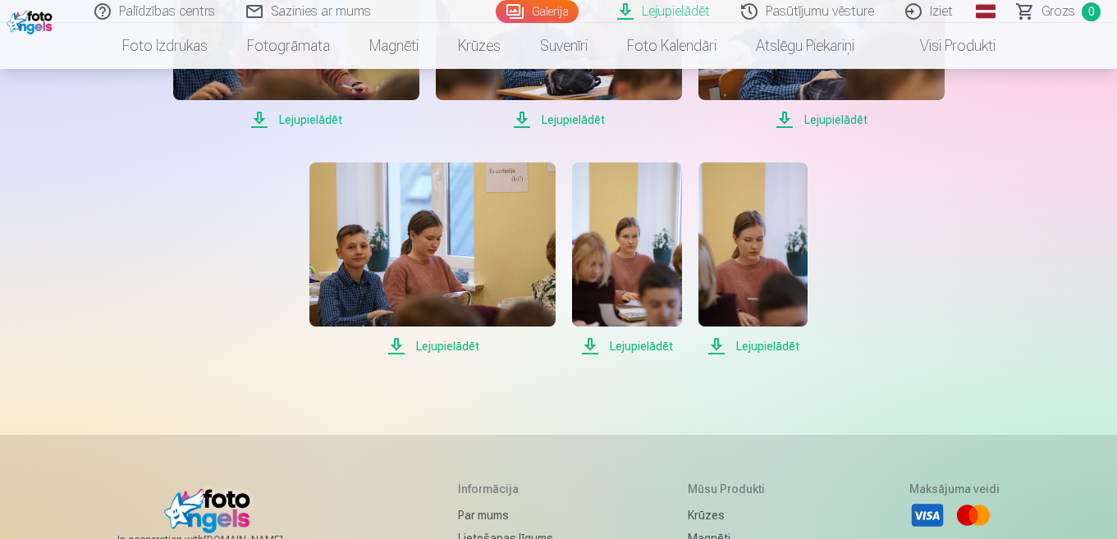
click at [435, 350] on span "Lejupielādēt" at bounding box center [432, 347] width 246 height 20
click at [651, 342] on span "Lejupielādēt" at bounding box center [626, 347] width 109 height 20
click at [775, 346] on span "Lejupielādēt" at bounding box center [753, 347] width 109 height 20
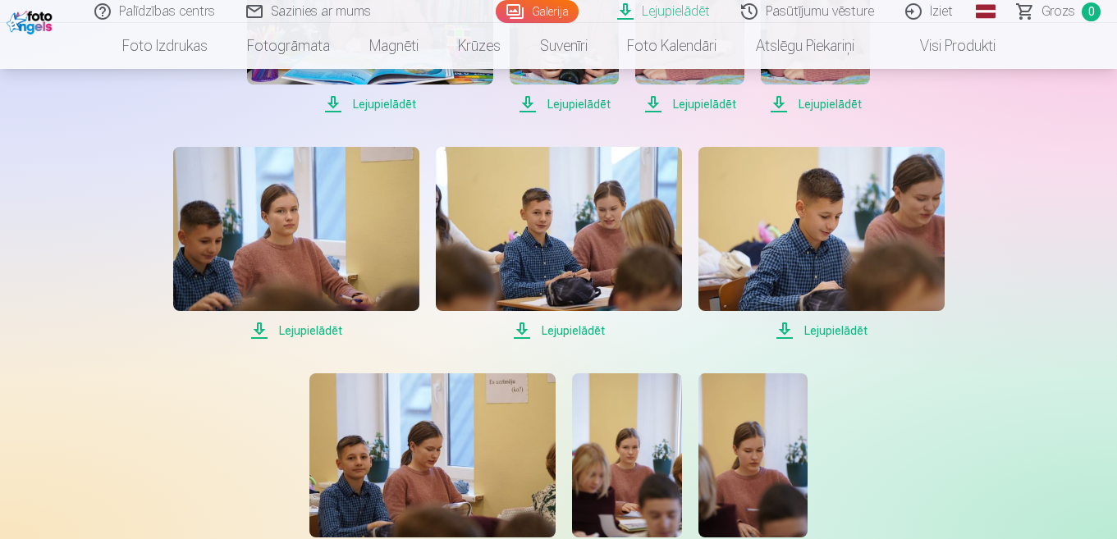
scroll to position [1045, 0]
